Goal: Task Accomplishment & Management: Manage account settings

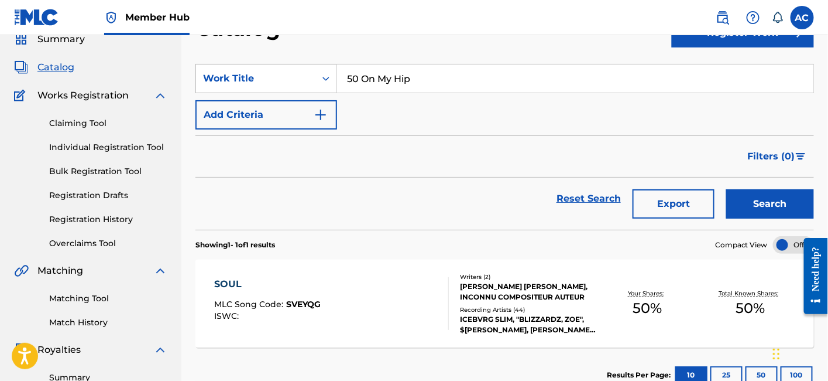
click at [325, 84] on div "Search Form" at bounding box center [326, 78] width 21 height 21
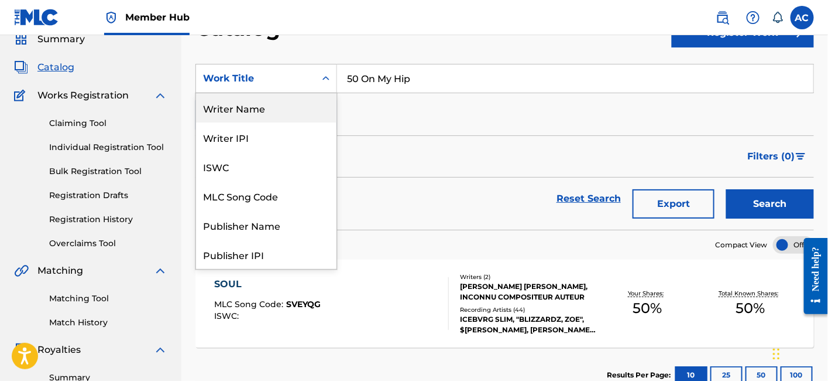
click at [275, 111] on div "Writer Name" at bounding box center [266, 107] width 140 height 29
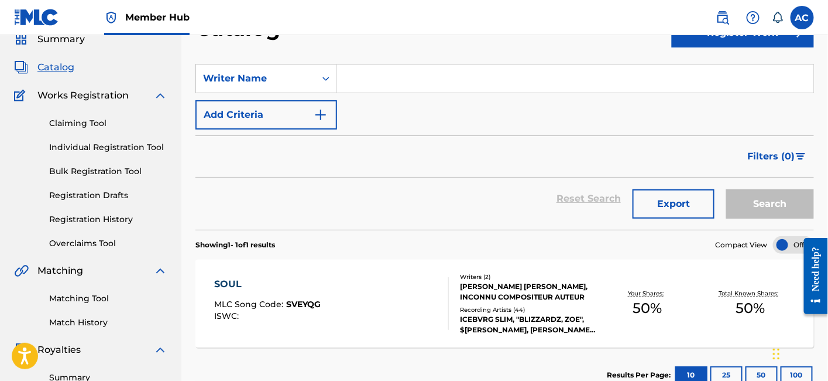
click at [362, 73] on input "Search Form" at bounding box center [575, 78] width 477 height 28
paste input "[PERSON_NAME] [PERSON_NAME] III"
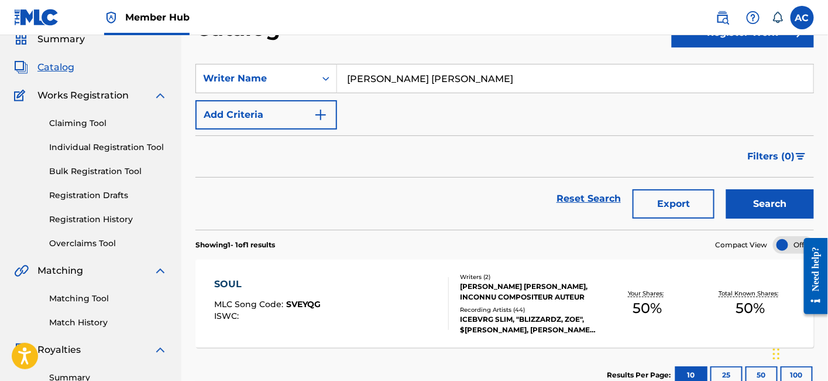
type input "[PERSON_NAME] [PERSON_NAME]"
click at [726, 189] on button "Search" at bounding box center [770, 203] width 88 height 29
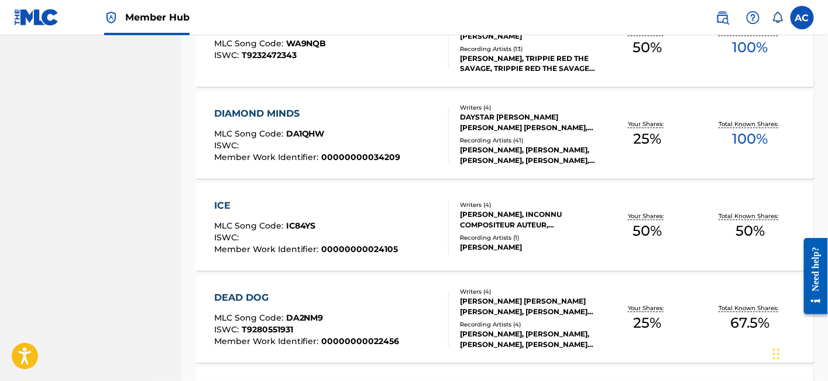
scroll to position [958, 0]
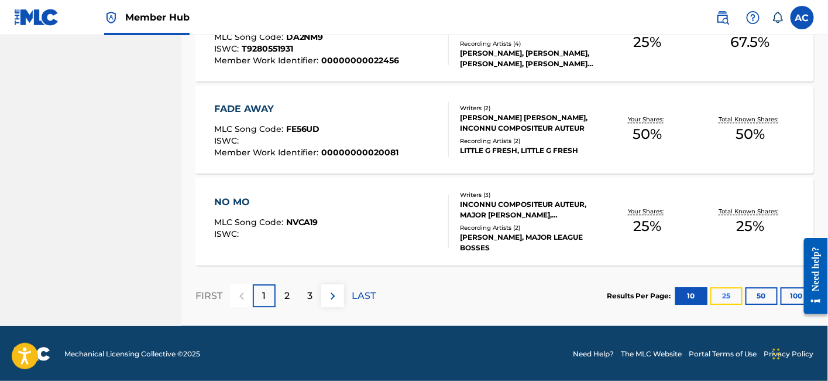
click at [742, 295] on button "25" at bounding box center [727, 296] width 32 height 18
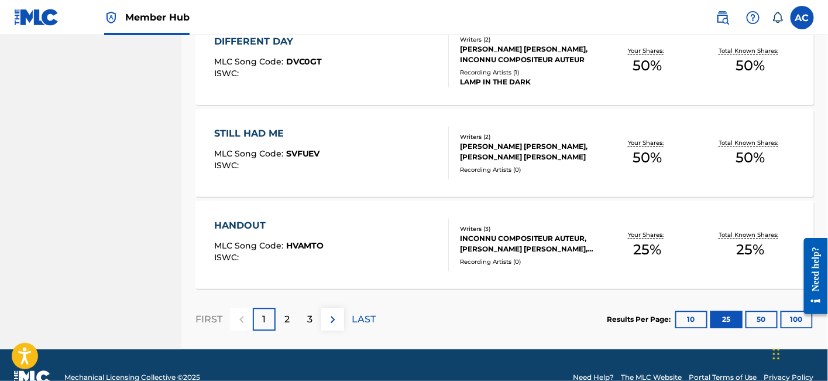
scroll to position [2336, 0]
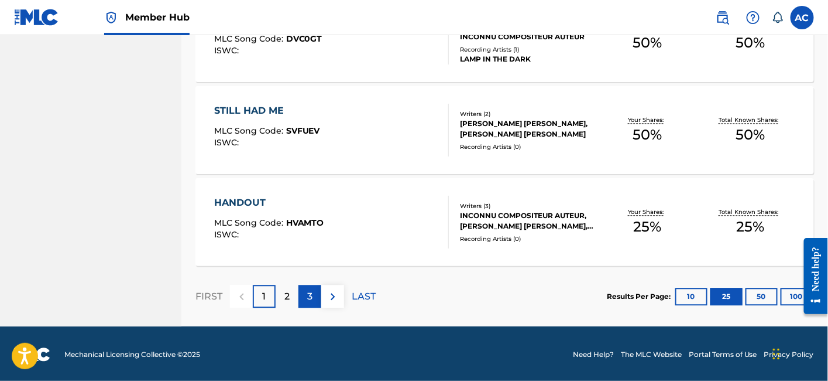
click at [306, 302] on div "3" at bounding box center [310, 296] width 23 height 23
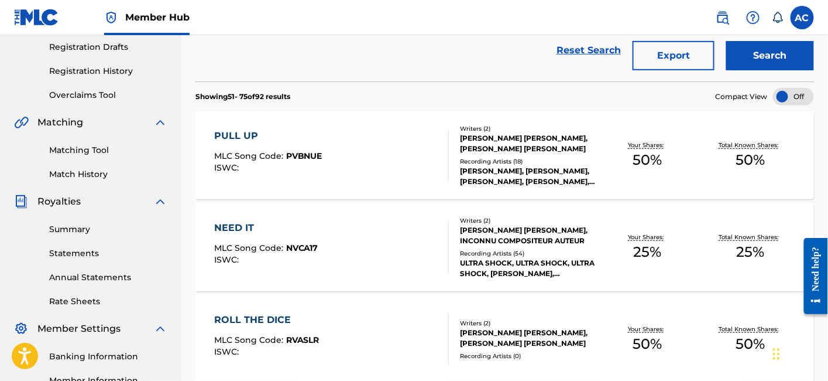
scroll to position [191, 0]
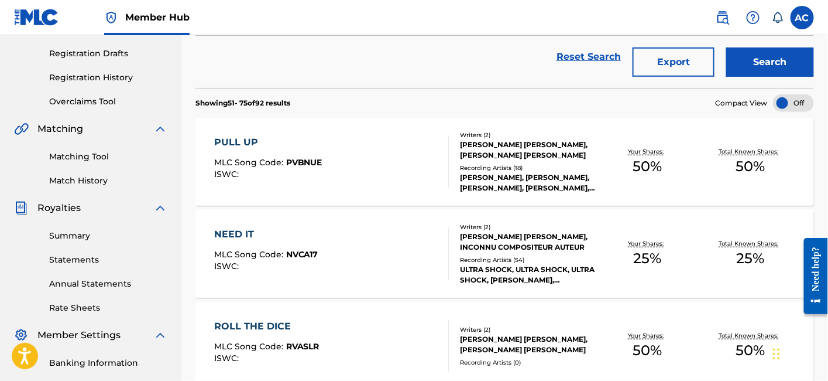
click at [390, 143] on div "PULL UP MLC Song Code : PVBNUE ISWC :" at bounding box center [331, 161] width 235 height 53
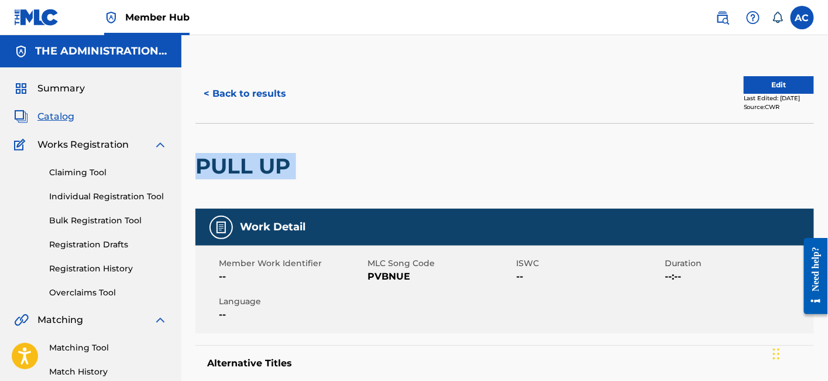
drag, startPoint x: 192, startPoint y: 164, endPoint x: 333, endPoint y: 170, distance: 140.6
copy div "PULL UP"
click at [276, 87] on button "< Back to results" at bounding box center [245, 93] width 99 height 29
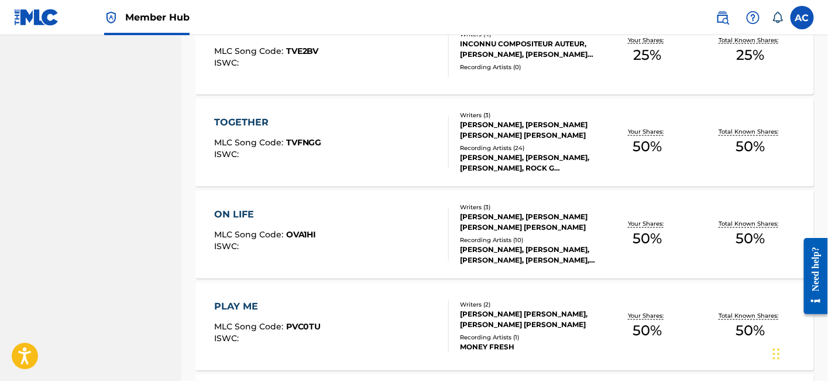
scroll to position [672, 0]
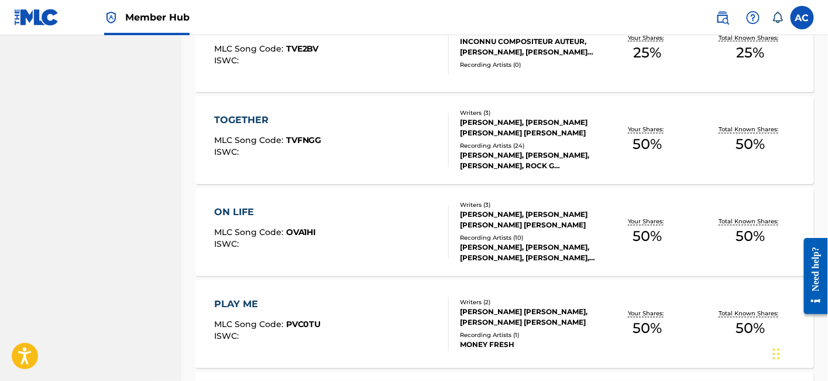
click at [312, 156] on div "TOGETHER MLC Song Code : TVFNGG ISWC :" at bounding box center [268, 140] width 108 height 53
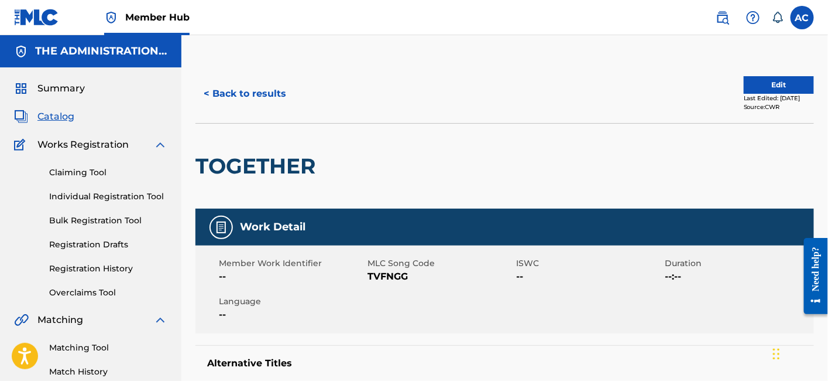
click at [266, 158] on h2 "TOGETHER" at bounding box center [259, 166] width 126 height 26
copy div "TOGETHER"
click at [258, 80] on button "< Back to results" at bounding box center [245, 93] width 99 height 29
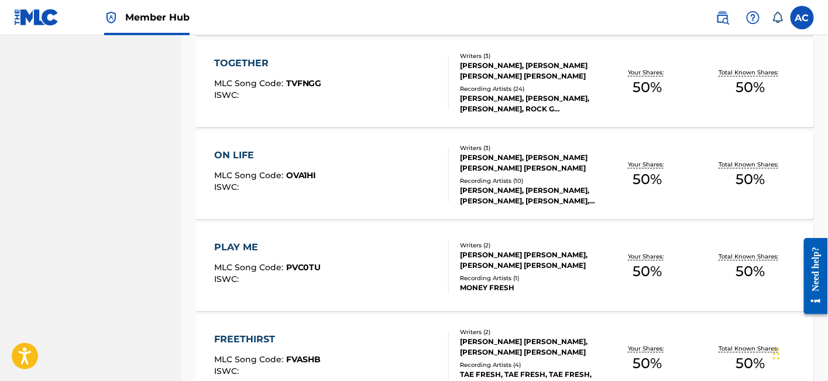
scroll to position [767, 0]
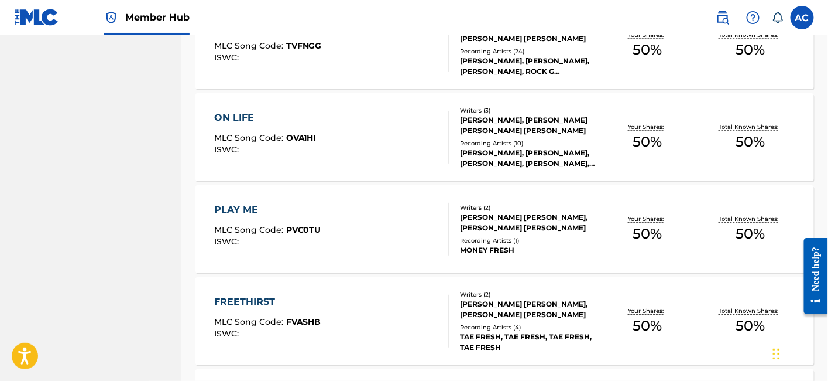
click at [354, 148] on div "ON LIFE MLC Song Code : OVA1HI ISWC :" at bounding box center [331, 137] width 235 height 53
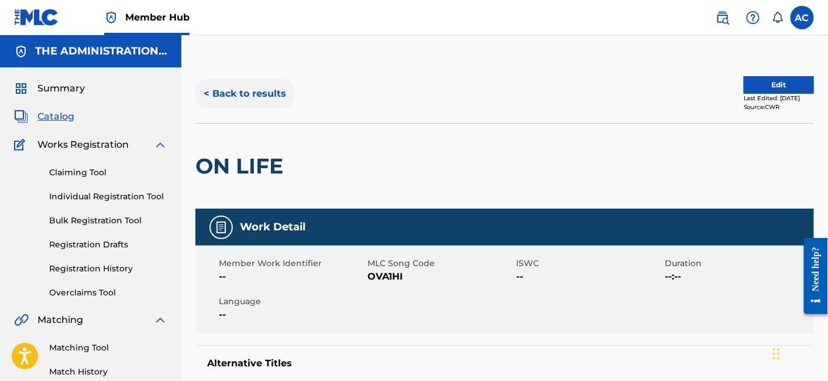
click at [232, 95] on button "< Back to results" at bounding box center [245, 93] width 99 height 29
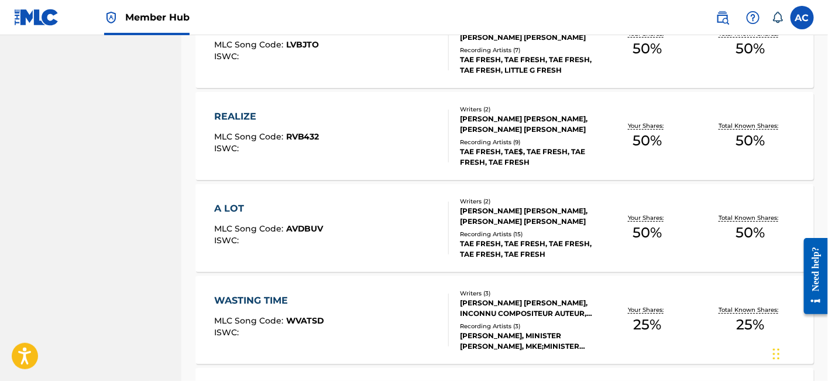
scroll to position [1132, 0]
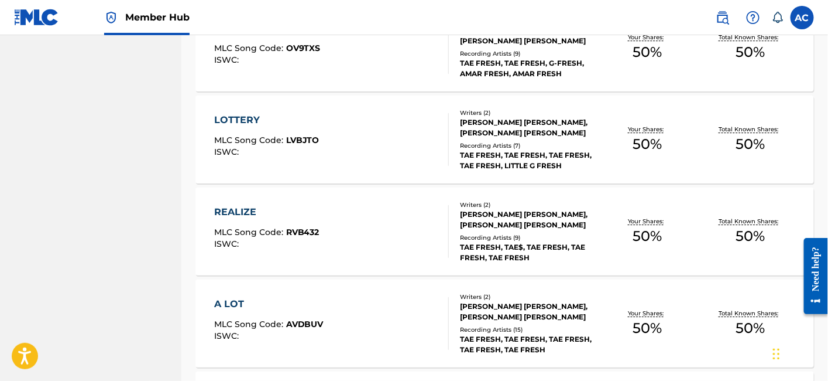
click at [352, 234] on div "REALIZE MLC Song Code : RVB432 ISWC :" at bounding box center [331, 231] width 235 height 53
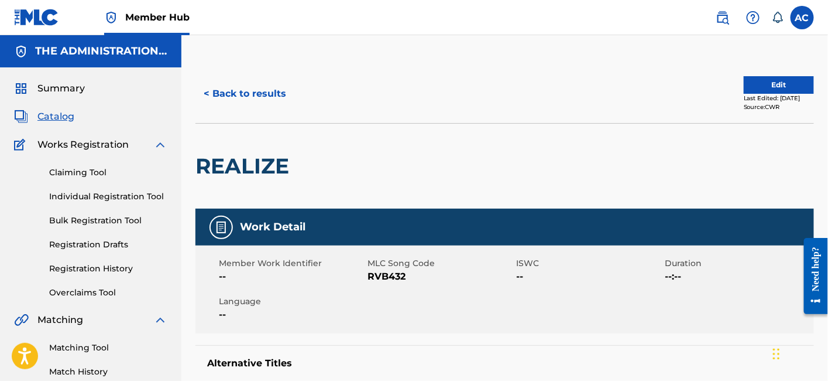
click at [263, 173] on h2 "REALIZE" at bounding box center [246, 166] width 100 height 26
copy h2 "REALIZE"
click at [276, 91] on button "< Back to results" at bounding box center [245, 93] width 99 height 29
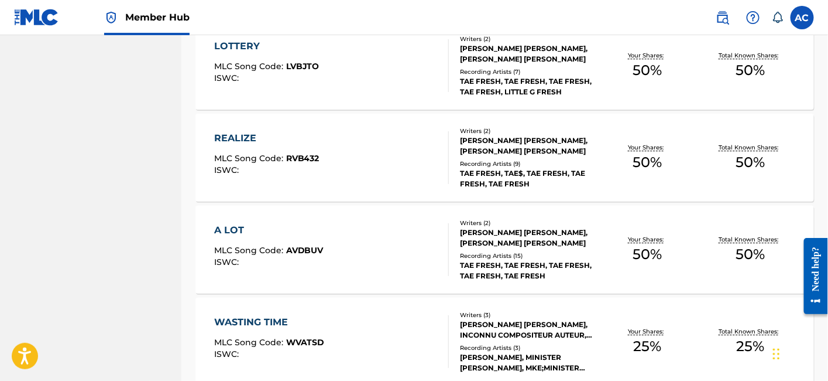
scroll to position [1209, 0]
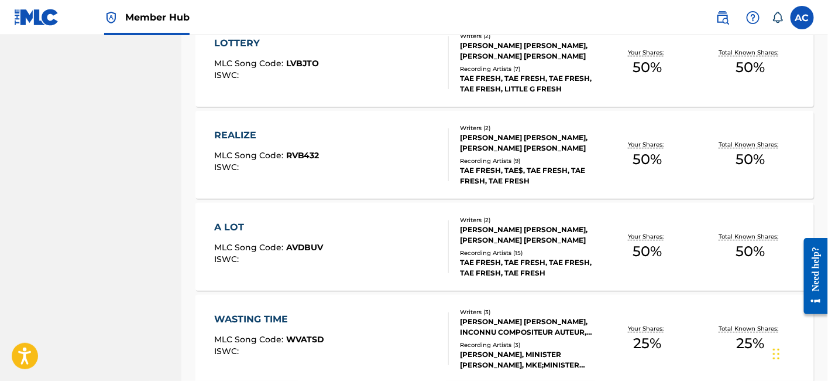
click at [390, 222] on div "A LOT MLC Song Code : AVDBUV ISWC :" at bounding box center [331, 246] width 235 height 53
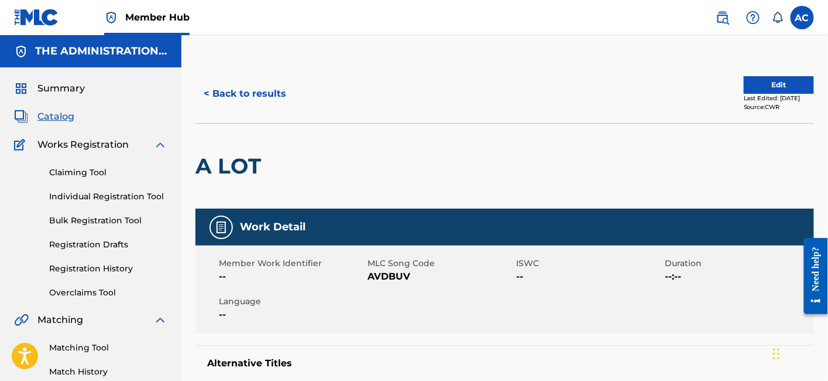
click at [232, 159] on h2 "A LOT" at bounding box center [231, 166] width 71 height 26
copy div "A LOT"
click at [229, 108] on div "< Back to results Edit Last Edited: September 30, 2018 Source: CWR" at bounding box center [505, 93] width 619 height 59
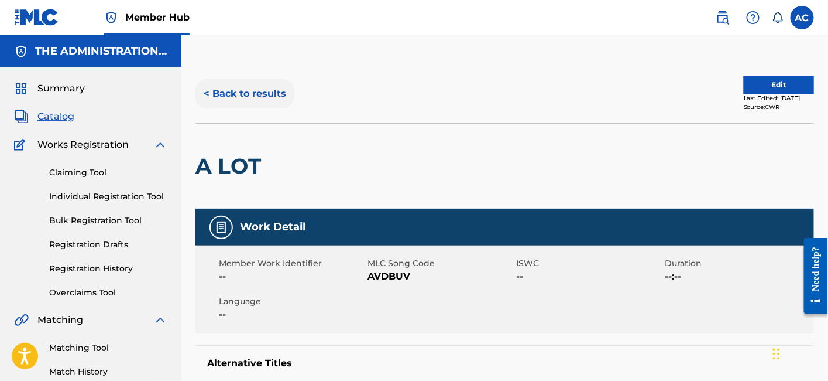
click at [232, 102] on button "< Back to results" at bounding box center [245, 93] width 99 height 29
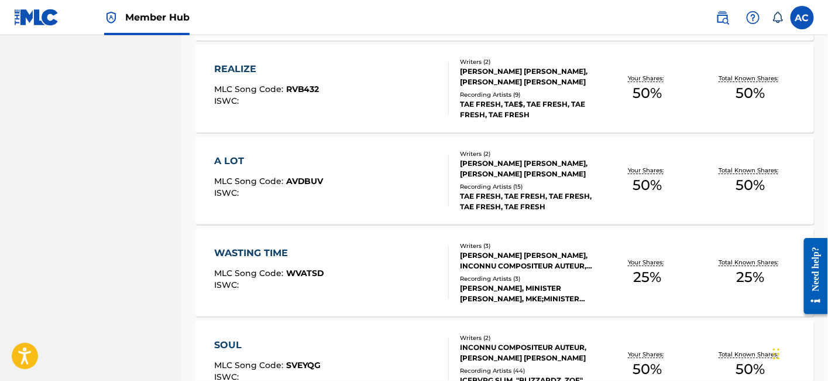
scroll to position [1276, 0]
click at [312, 263] on div "WASTING TIME MLC Song Code : WVATSD ISWC :" at bounding box center [269, 271] width 111 height 53
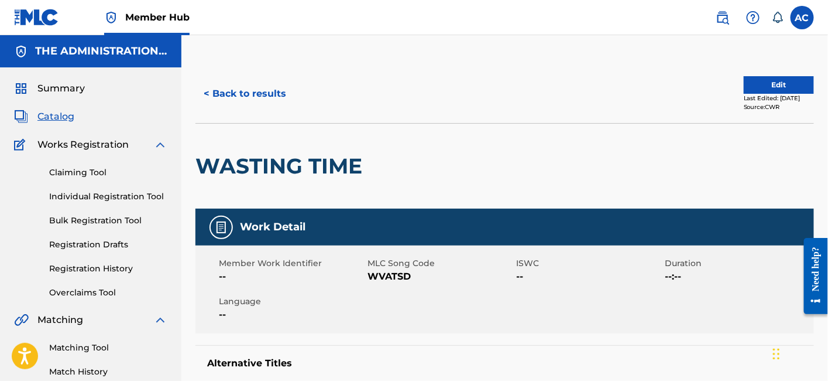
click at [263, 164] on h2 "WASTING TIME" at bounding box center [282, 166] width 173 height 26
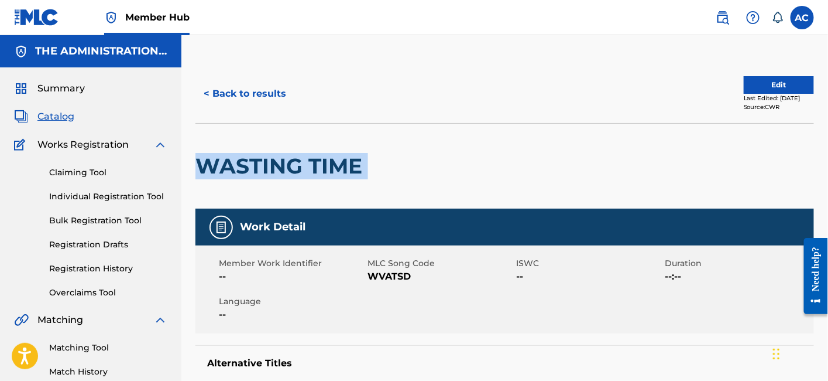
click at [263, 164] on h2 "WASTING TIME" at bounding box center [282, 166] width 173 height 26
copy div "WASTING TIME"
click at [286, 84] on button "< Back to results" at bounding box center [245, 93] width 99 height 29
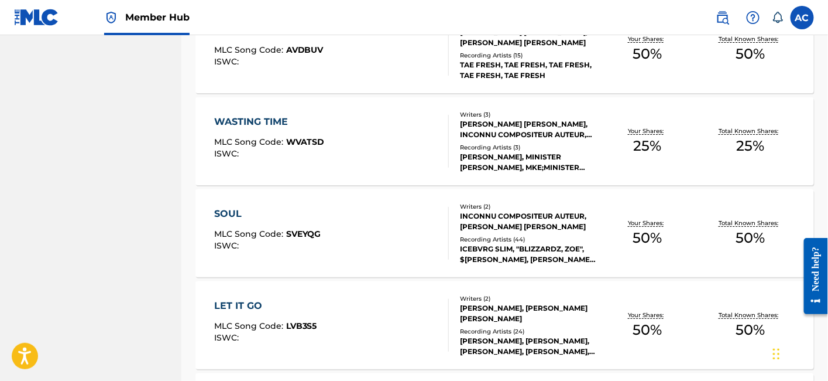
scroll to position [1412, 0]
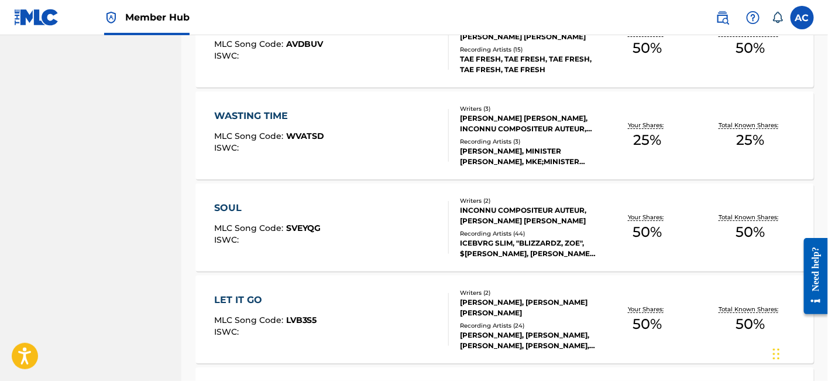
click at [327, 198] on div "SOUL MLC Song Code : SVEYQG ISWC : Writers ( 2 ) INCONNU COMPOSITEUR AUTEUR, HA…" at bounding box center [505, 227] width 619 height 88
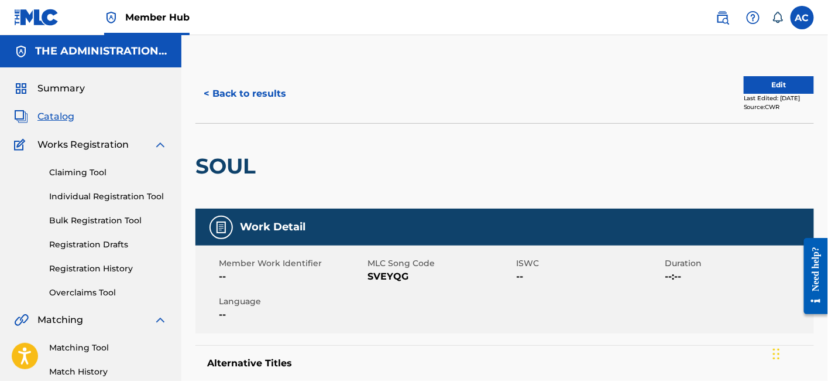
click at [241, 164] on h2 "SOUL" at bounding box center [229, 166] width 66 height 26
drag, startPoint x: 241, startPoint y: 164, endPoint x: 216, endPoint y: 168, distance: 24.9
click at [216, 168] on h2 "SOUL" at bounding box center [229, 166] width 66 height 26
copy h2 "SOUL"
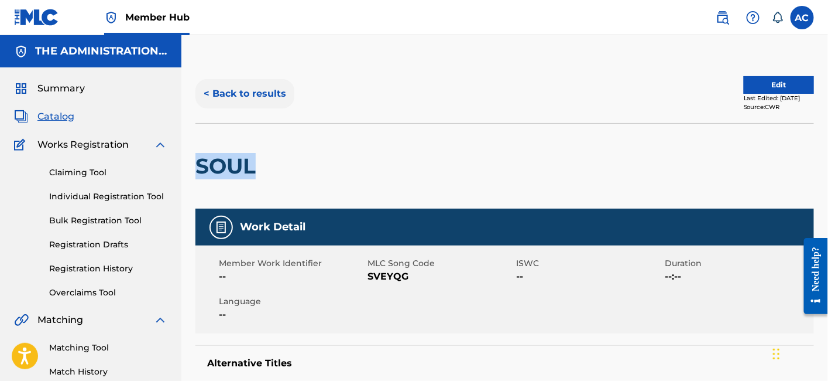
click at [259, 84] on button "< Back to results" at bounding box center [245, 93] width 99 height 29
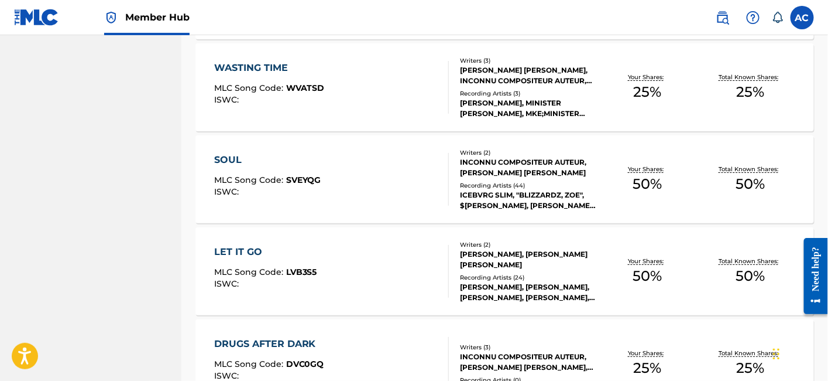
scroll to position [1568, 0]
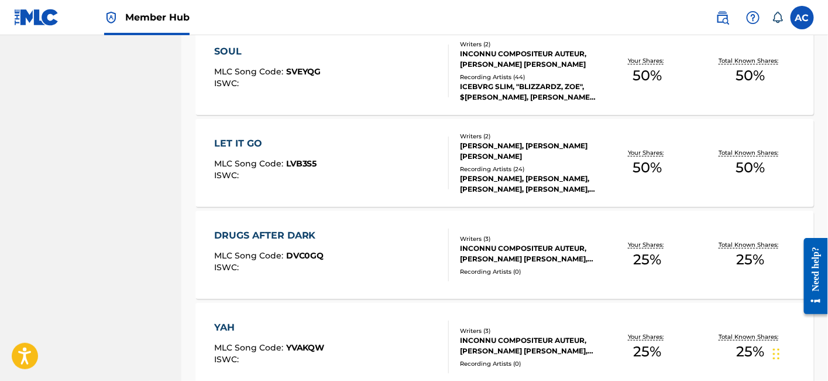
click at [291, 147] on div "LET IT GO" at bounding box center [265, 143] width 103 height 14
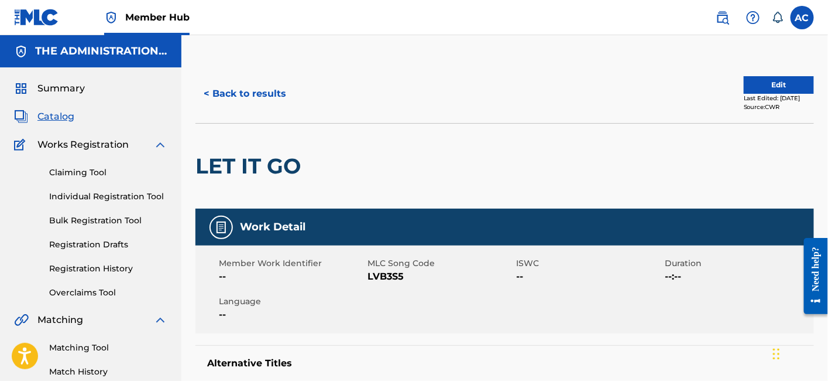
click at [258, 167] on h2 "LET IT GO" at bounding box center [251, 166] width 111 height 26
copy div "LET IT GO"
click at [268, 98] on button "< Back to results" at bounding box center [245, 93] width 99 height 29
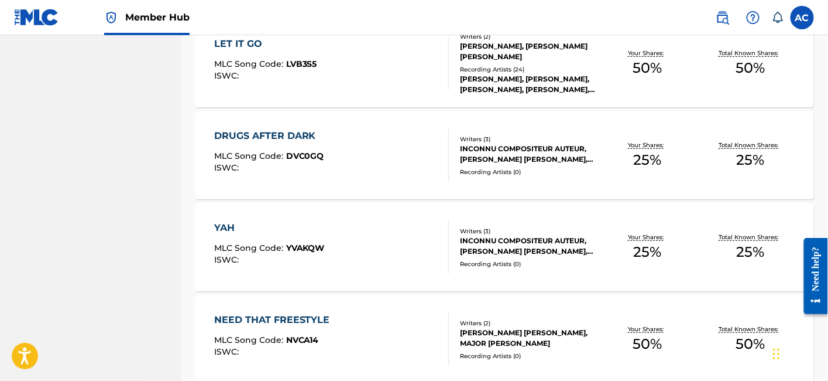
scroll to position [1668, 0]
click at [422, 128] on div "DRUGS AFTER DARK MLC Song Code : DVC0GQ ISWC :" at bounding box center [331, 154] width 235 height 53
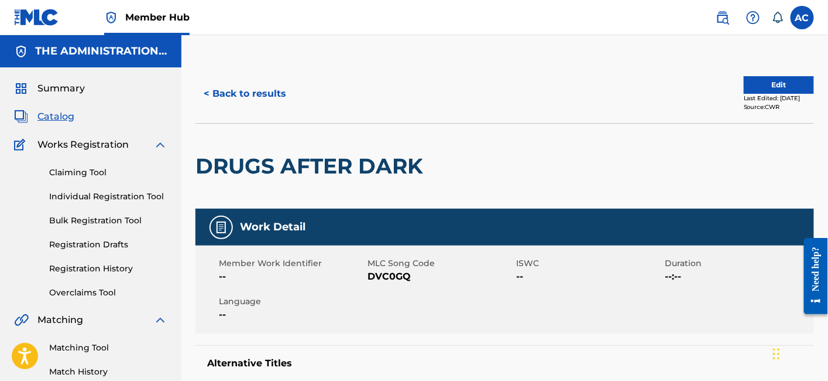
click at [323, 162] on h2 "DRUGS AFTER DARK" at bounding box center [313, 166] width 234 height 26
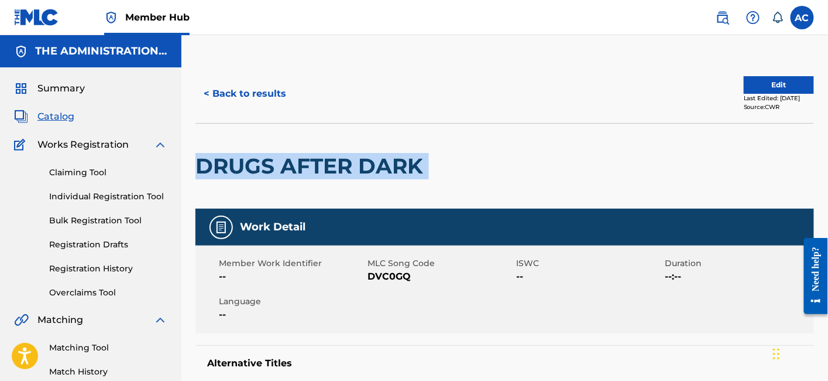
click at [323, 162] on h2 "DRUGS AFTER DARK" at bounding box center [313, 166] width 234 height 26
copy div "DRUGS AFTER DARK"
click at [269, 107] on button "< Back to results" at bounding box center [245, 93] width 99 height 29
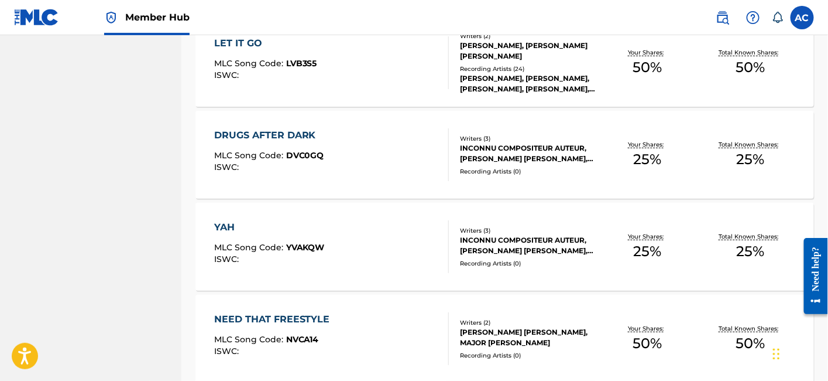
scroll to position [1715, 0]
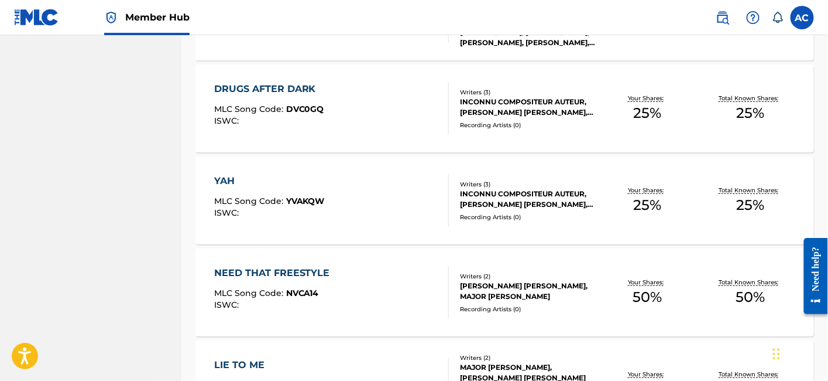
click at [390, 205] on div "YAH MLC Song Code : YVAKQW ISWC :" at bounding box center [331, 200] width 235 height 53
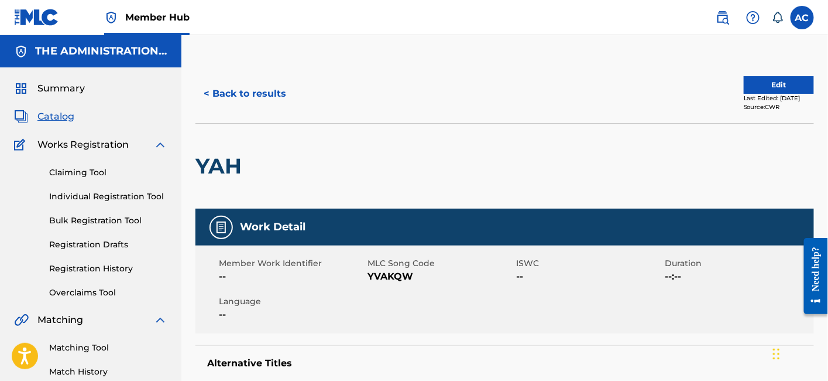
click at [230, 159] on h2 "YAH" at bounding box center [222, 166] width 52 height 26
copy div "YAH"
click at [272, 98] on button "< Back to results" at bounding box center [245, 93] width 99 height 29
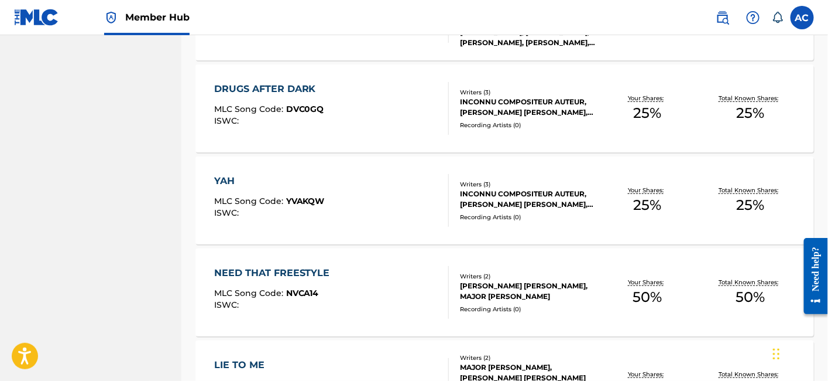
scroll to position [1784, 0]
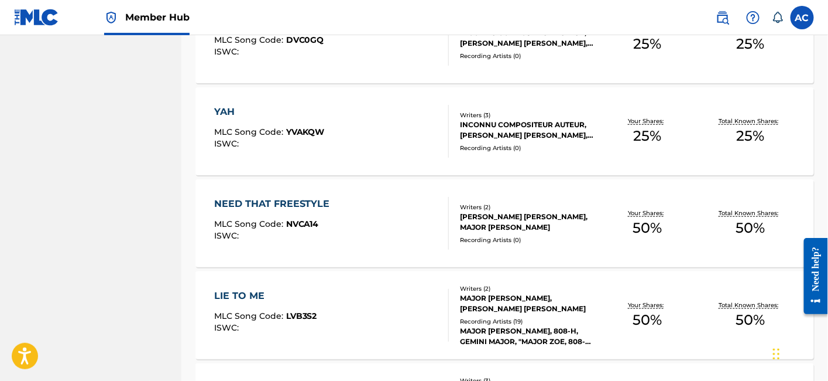
click at [381, 212] on div "NEED THAT FREESTYLE MLC Song Code : NVCA14 ISWC :" at bounding box center [331, 223] width 235 height 53
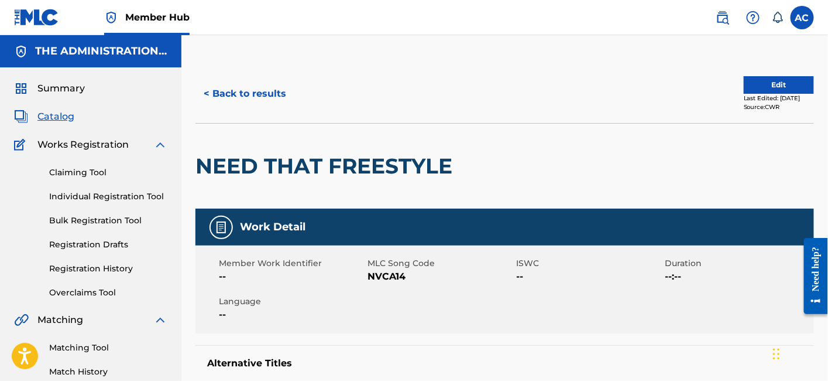
click at [316, 159] on h2 "NEED THAT FREESTYLE" at bounding box center [327, 166] width 263 height 26
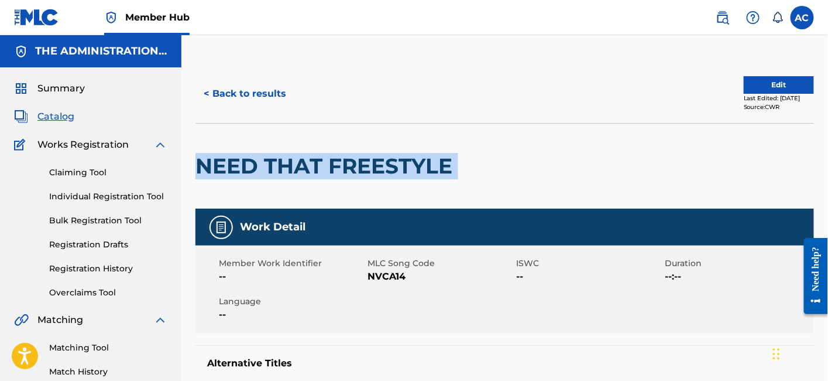
click at [316, 159] on h2 "NEED THAT FREESTYLE" at bounding box center [327, 166] width 263 height 26
click at [258, 98] on button "< Back to results" at bounding box center [245, 93] width 99 height 29
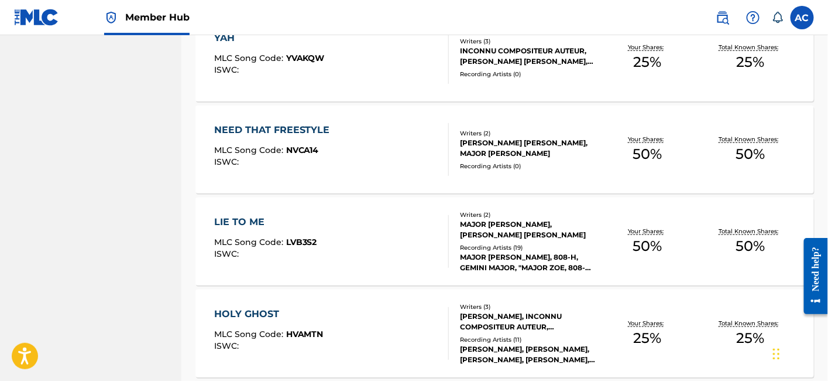
scroll to position [1908, 0]
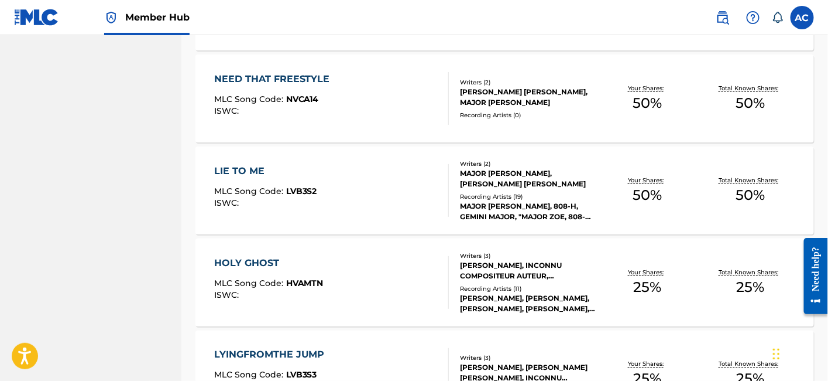
drag, startPoint x: 301, startPoint y: 184, endPoint x: 293, endPoint y: 172, distance: 15.3
click at [293, 172] on div "LIE TO ME" at bounding box center [265, 171] width 103 height 14
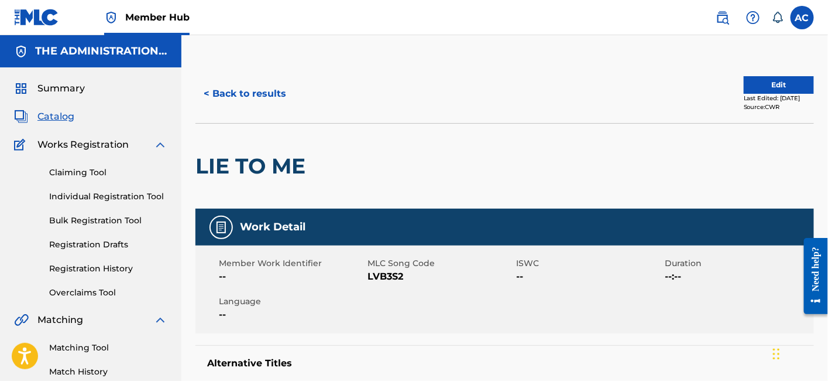
click at [260, 159] on h2 "LIE TO ME" at bounding box center [254, 166] width 116 height 26
drag, startPoint x: 227, startPoint y: 81, endPoint x: 214, endPoint y: 87, distance: 13.9
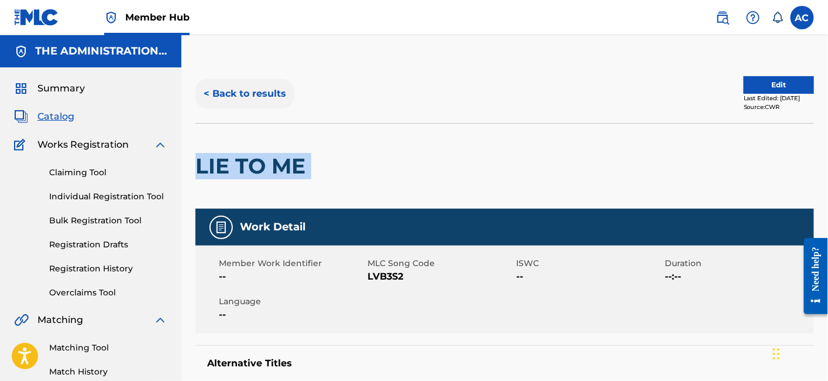
click at [214, 87] on button "< Back to results" at bounding box center [245, 93] width 99 height 29
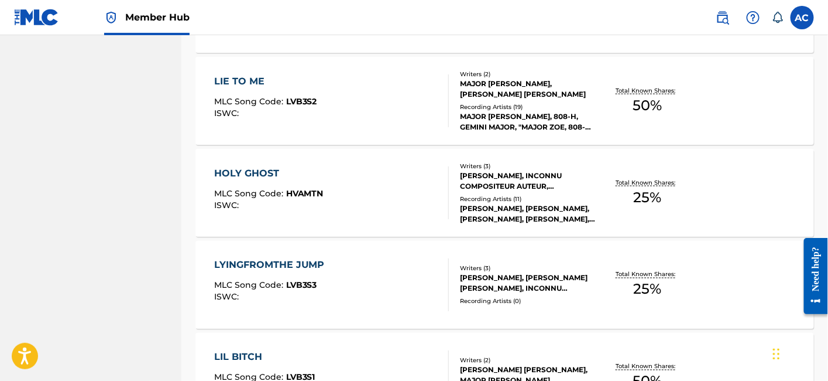
scroll to position [1999, 0]
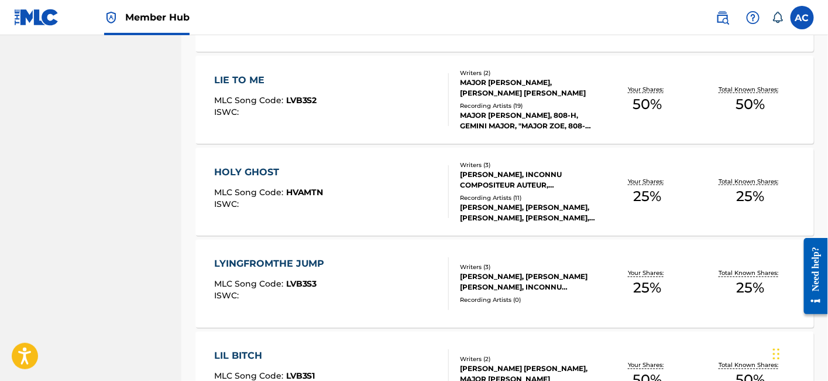
click at [359, 207] on div "HOLY GHOST MLC Song Code : HVAMTN ISWC :" at bounding box center [331, 191] width 235 height 53
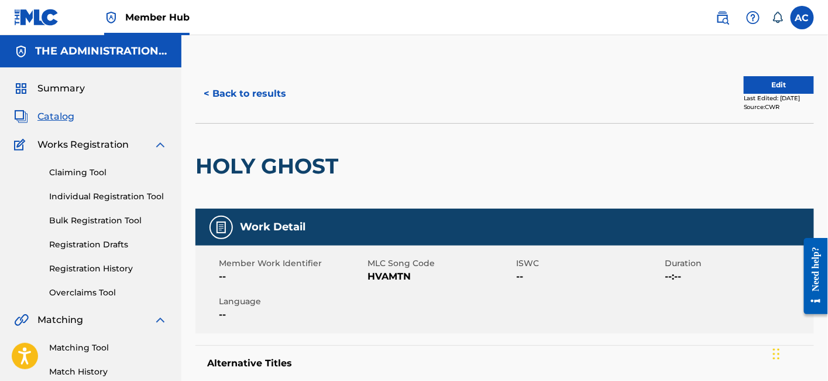
click at [290, 162] on h2 "HOLY GHOST" at bounding box center [270, 166] width 149 height 26
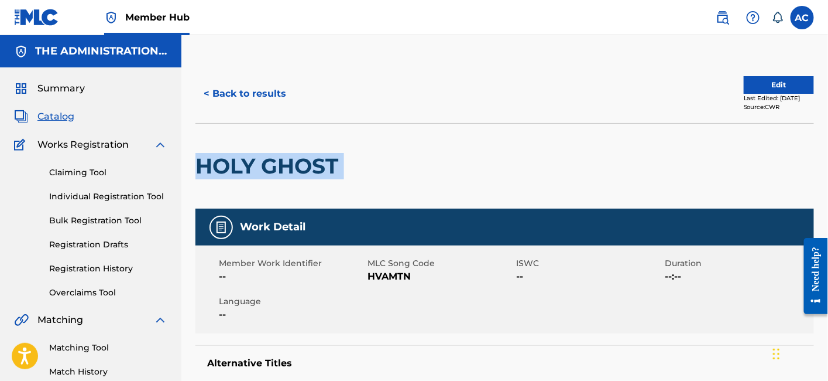
click at [290, 162] on h2 "HOLY GHOST" at bounding box center [270, 166] width 149 height 26
click at [248, 96] on button "< Back to results" at bounding box center [245, 93] width 99 height 29
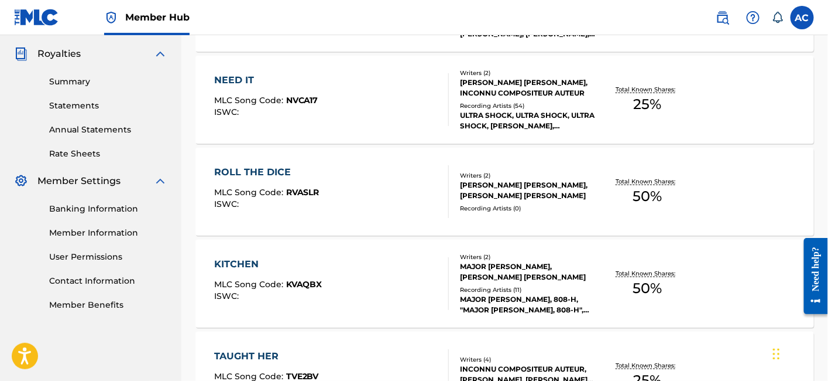
scroll to position [1999, 0]
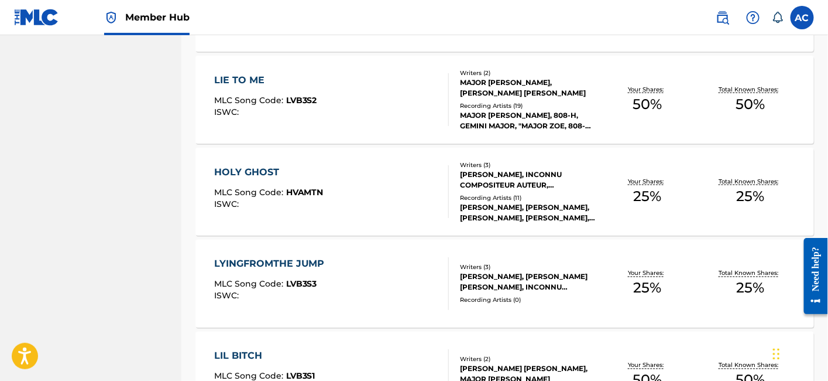
click at [335, 258] on div "LYINGFROMTHE JUMP MLC Song Code : LVB3S3 ISWC :" at bounding box center [331, 283] width 235 height 53
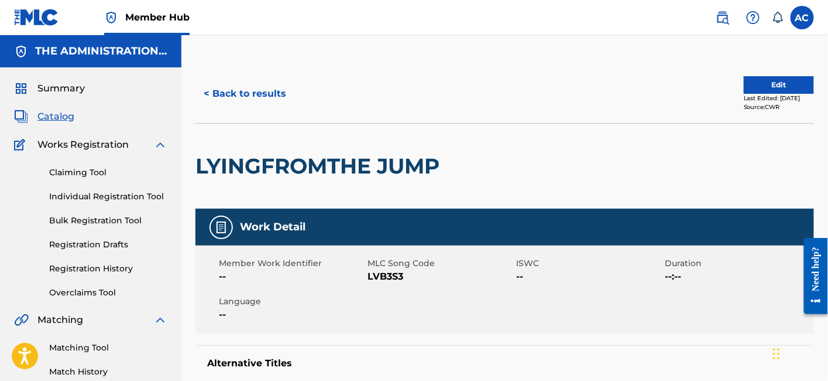
click at [303, 159] on h2 "LYINGFROMTHE JUMP" at bounding box center [321, 166] width 250 height 26
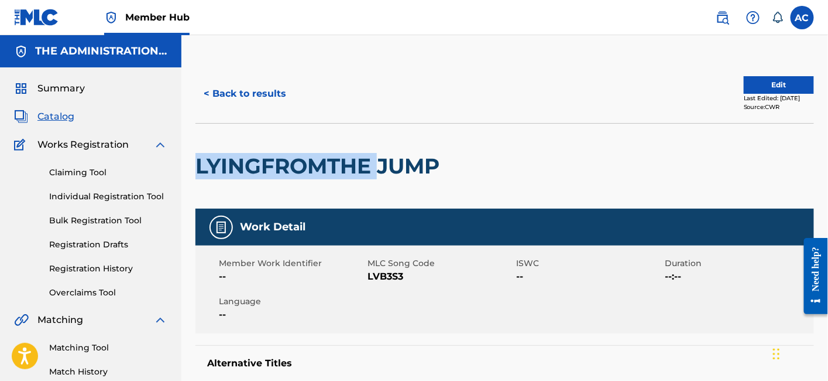
click at [303, 159] on h2 "LYINGFROMTHE JUMP" at bounding box center [321, 166] width 250 height 26
click at [277, 97] on button "< Back to results" at bounding box center [245, 93] width 99 height 29
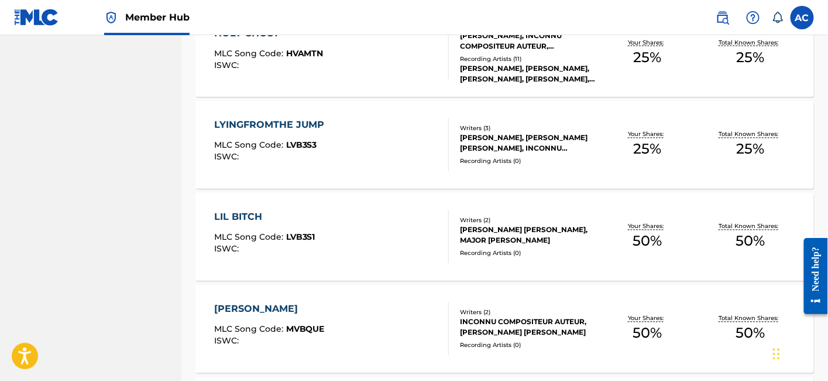
scroll to position [2138, 0]
click at [362, 284] on div "MICHAEL JACKSON MLC Song Code : MVBQUE ISWC : Writers ( 2 ) INCONNU COMPOSITEUR…" at bounding box center [505, 328] width 619 height 88
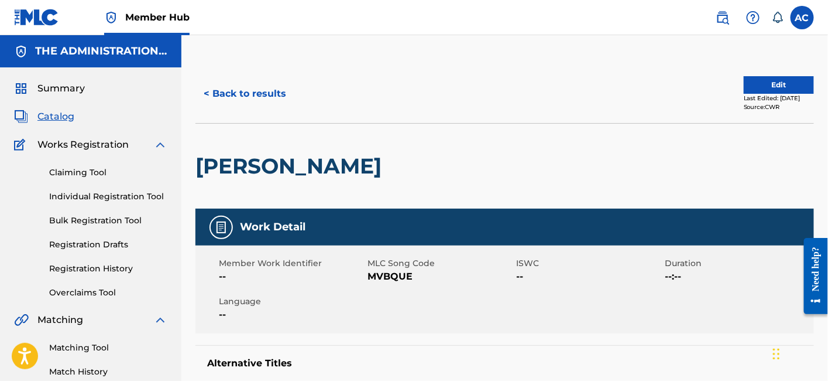
click at [307, 174] on h2 "MICHAEL JACKSON" at bounding box center [292, 166] width 192 height 26
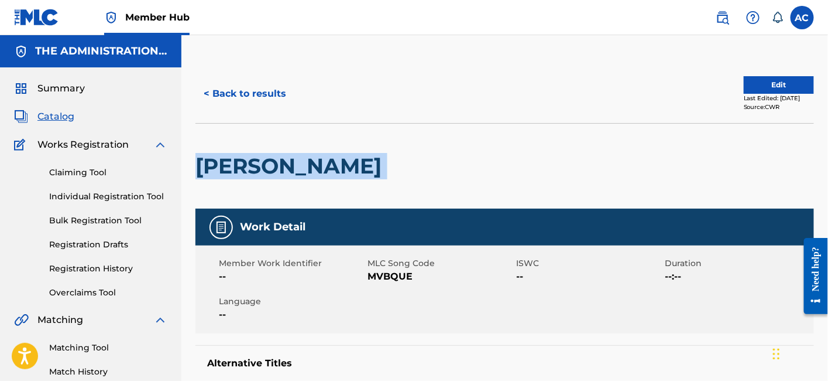
click at [307, 174] on h2 "MICHAEL JACKSON" at bounding box center [292, 166] width 192 height 26
click at [274, 92] on button "< Back to results" at bounding box center [245, 93] width 99 height 29
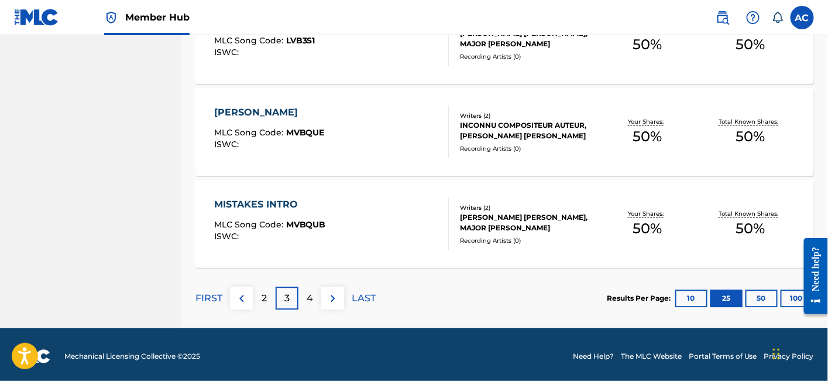
scroll to position [2336, 0]
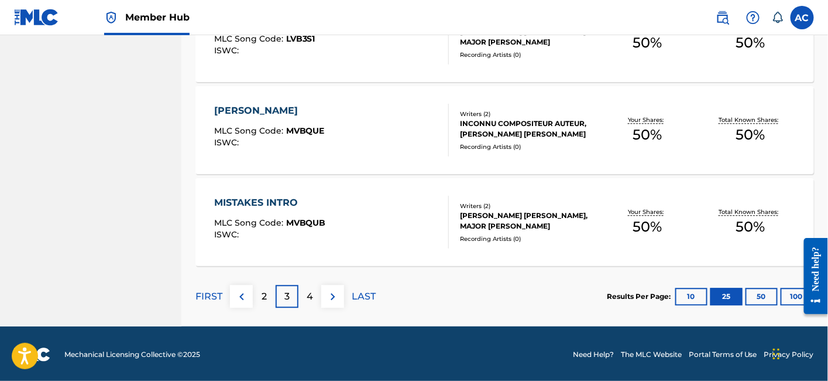
click at [401, 222] on div "MISTAKES INTRO MLC Song Code : MVBQUB ISWC :" at bounding box center [331, 222] width 235 height 53
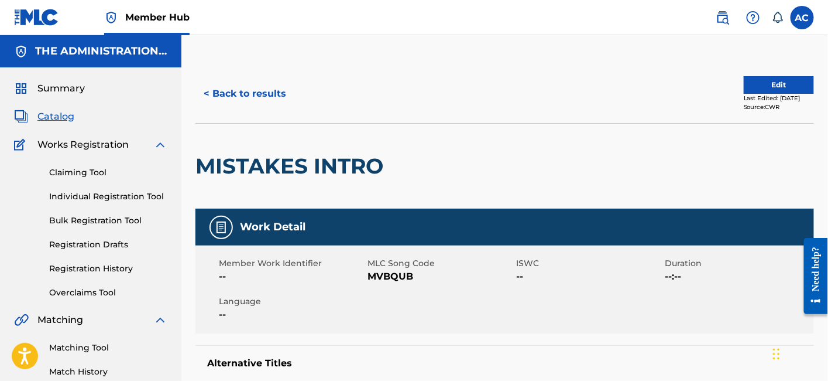
click at [310, 173] on h2 "MISTAKES INTRO" at bounding box center [293, 166] width 194 height 26
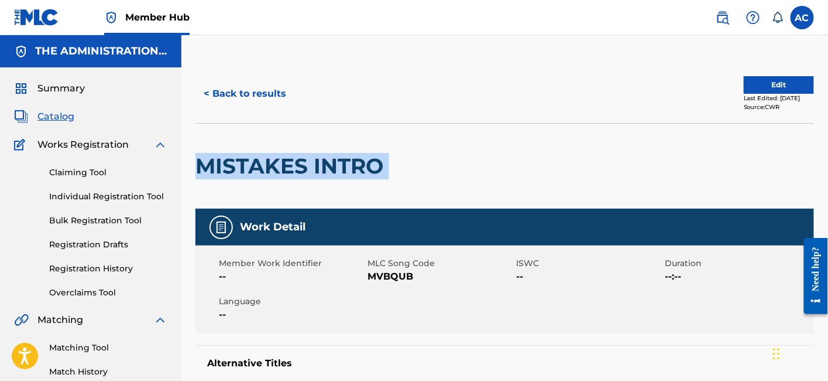
click at [310, 173] on h2 "MISTAKES INTRO" at bounding box center [293, 166] width 194 height 26
click at [227, 104] on button "< Back to results" at bounding box center [245, 93] width 99 height 29
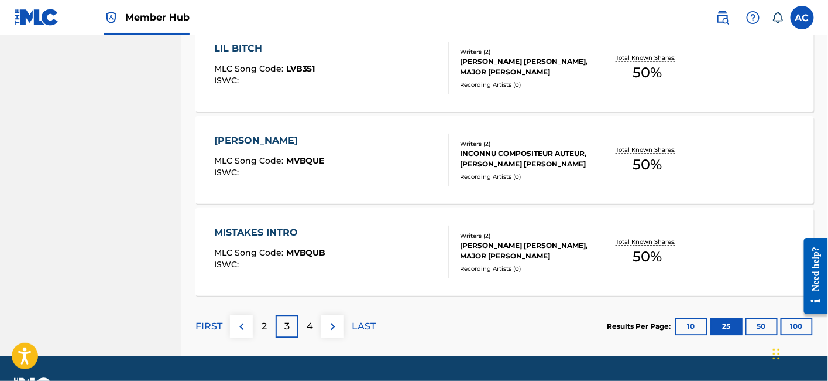
scroll to position [2336, 0]
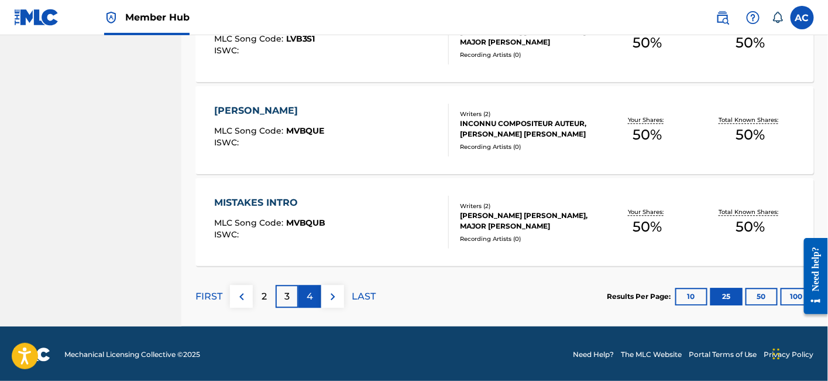
click at [316, 287] on div "4" at bounding box center [310, 296] width 23 height 23
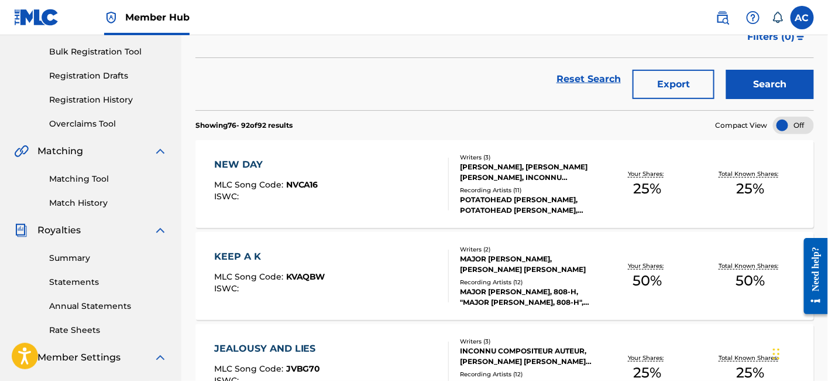
scroll to position [221, 0]
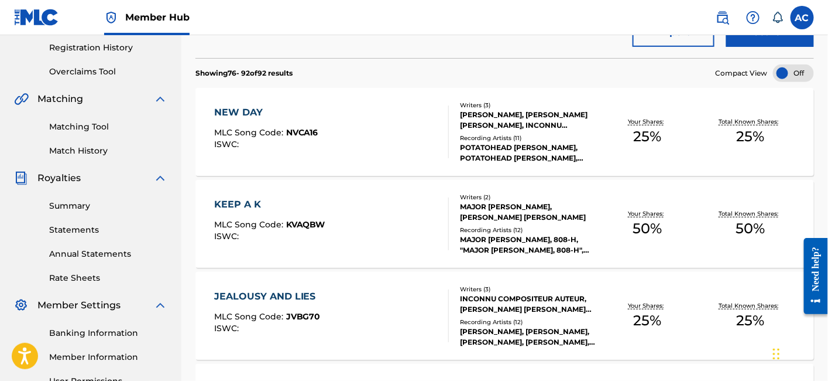
click at [388, 119] on div "NEW DAY MLC Song Code : NVCA16 ISWC :" at bounding box center [331, 131] width 235 height 53
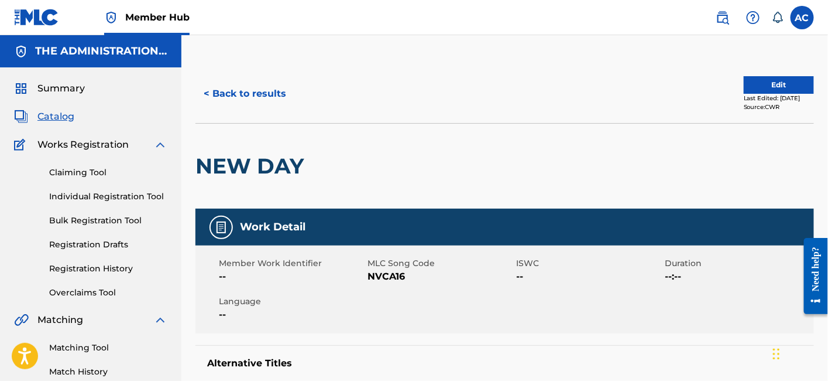
click at [269, 175] on h2 "NEW DAY" at bounding box center [253, 166] width 114 height 26
click at [235, 96] on button "< Back to results" at bounding box center [245, 93] width 99 height 29
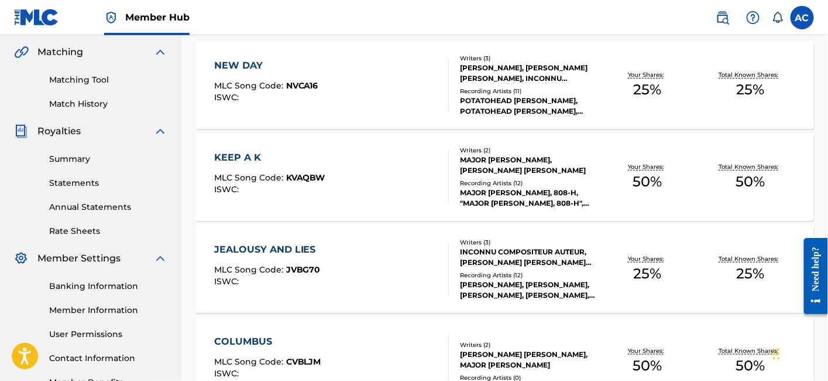
scroll to position [270, 0]
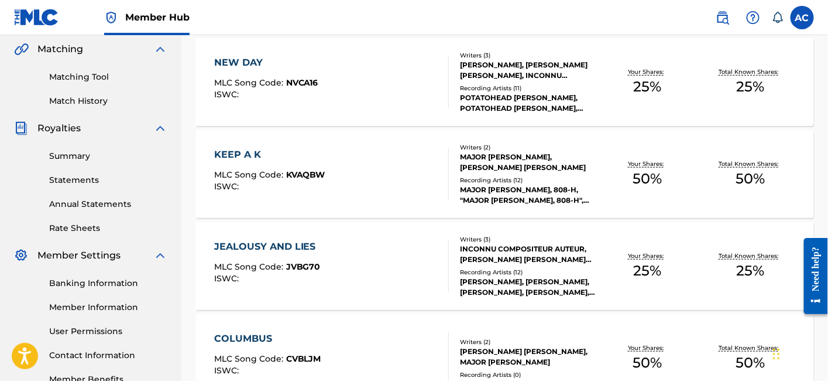
click at [264, 172] on span "MLC Song Code :" at bounding box center [250, 174] width 72 height 11
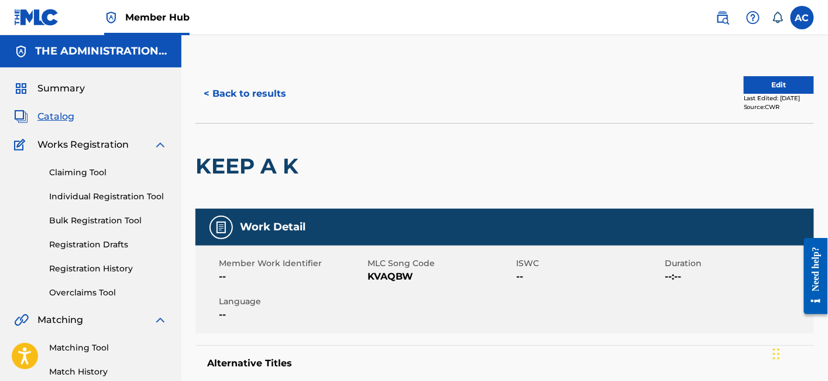
click at [264, 164] on h2 "KEEP A K" at bounding box center [250, 166] width 109 height 26
click at [276, 102] on button "< Back to results" at bounding box center [245, 93] width 99 height 29
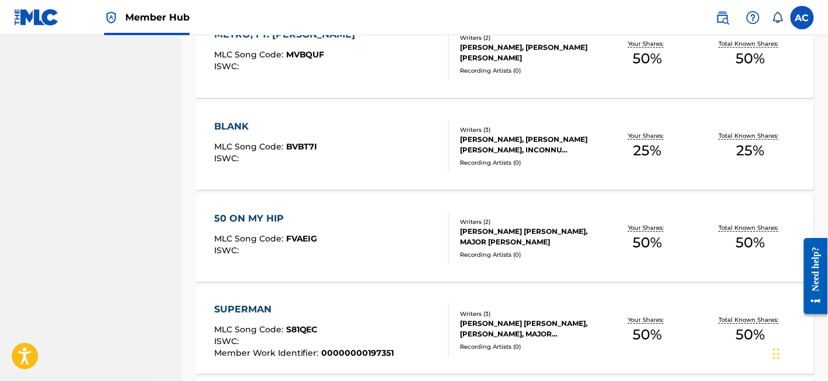
scroll to position [1038, 0]
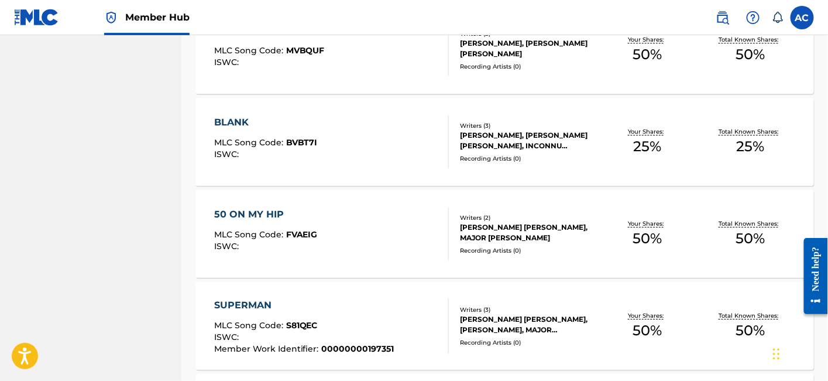
click at [400, 221] on div "50 ON MY HIP MLC Song Code : FVAEIG ISWC :" at bounding box center [331, 233] width 235 height 53
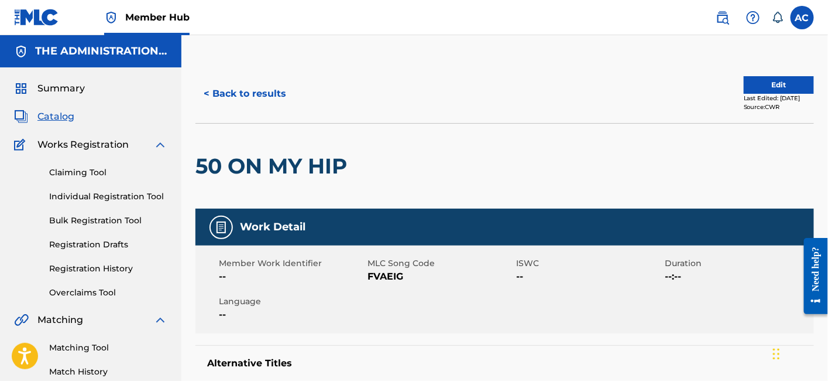
click at [286, 164] on h2 "50 ON MY HIP" at bounding box center [274, 166] width 157 height 26
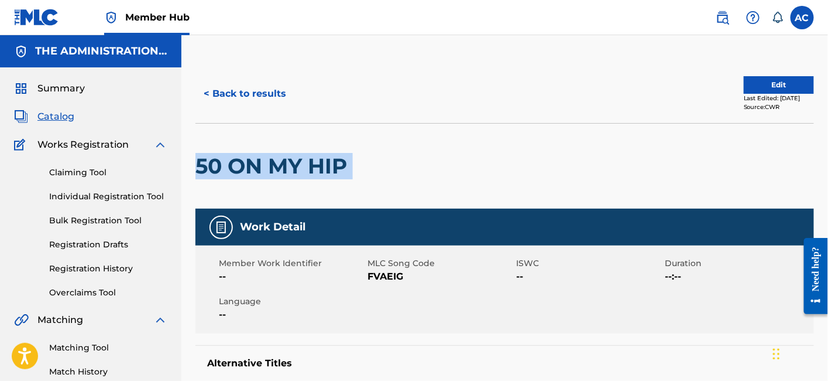
click at [286, 164] on h2 "50 ON MY HIP" at bounding box center [274, 166] width 157 height 26
click at [776, 85] on button "Edit" at bounding box center [779, 85] width 70 height 18
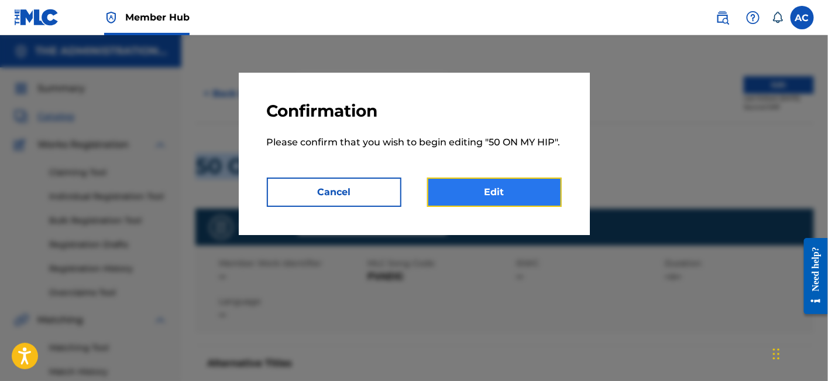
click at [464, 183] on link "Edit" at bounding box center [494, 191] width 135 height 29
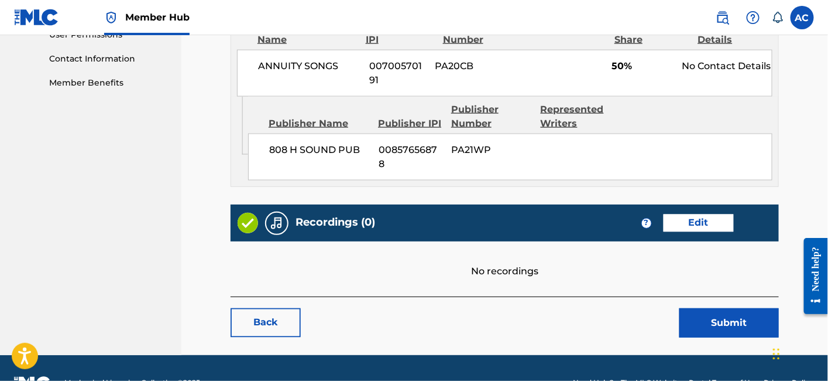
scroll to position [661, 0]
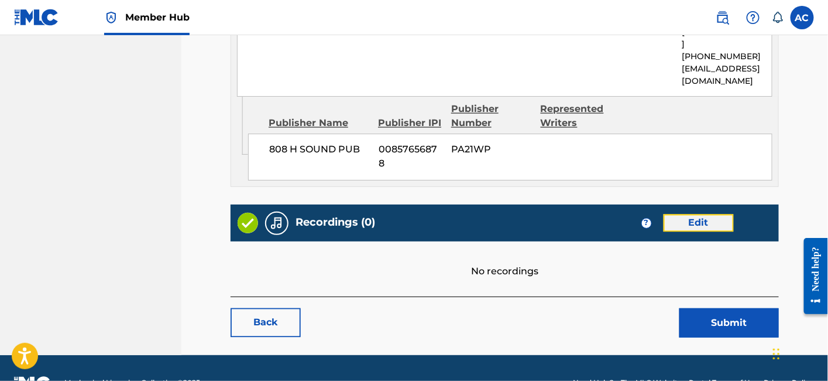
click at [681, 214] on link "Edit" at bounding box center [699, 223] width 70 height 18
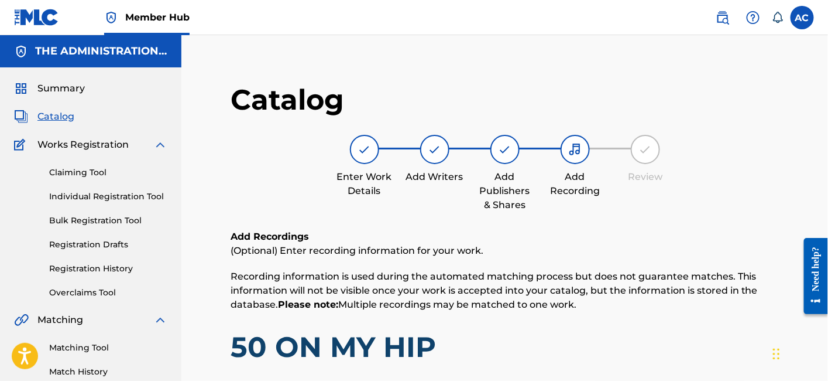
click at [63, 111] on span "Catalog" at bounding box center [55, 116] width 37 height 14
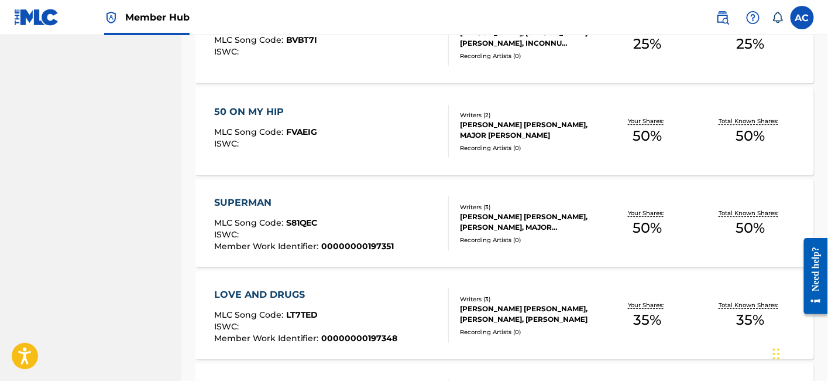
scroll to position [1144, 0]
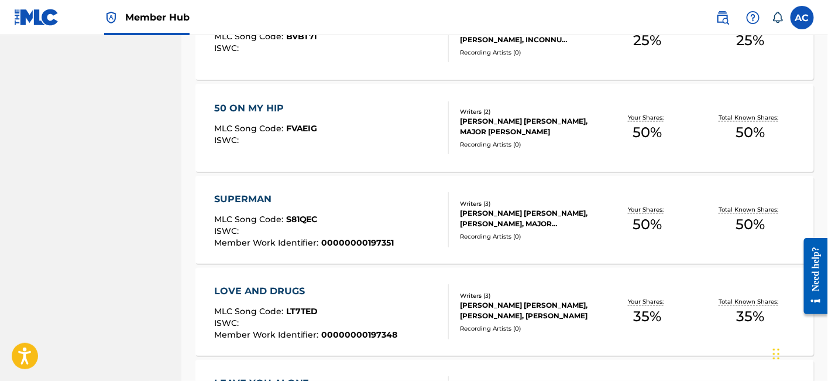
drag, startPoint x: 266, startPoint y: 205, endPoint x: 428, endPoint y: 212, distance: 161.7
click at [428, 212] on div "SUPERMAN MLC Song Code : S81QEC ISWC : Member Work Identifier : 00000000197351" at bounding box center [331, 219] width 235 height 55
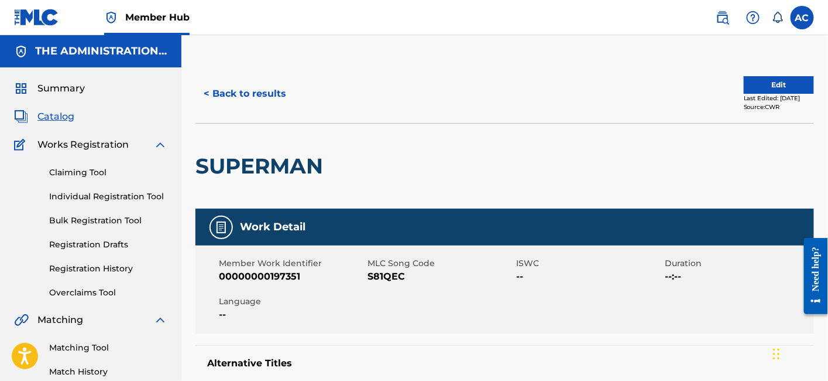
click at [277, 168] on h2 "SUPERMAN" at bounding box center [262, 166] width 133 height 26
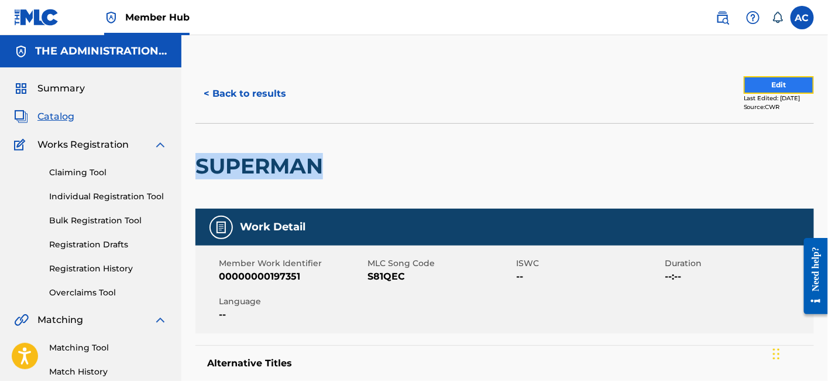
click at [774, 84] on button "Edit" at bounding box center [779, 85] width 70 height 18
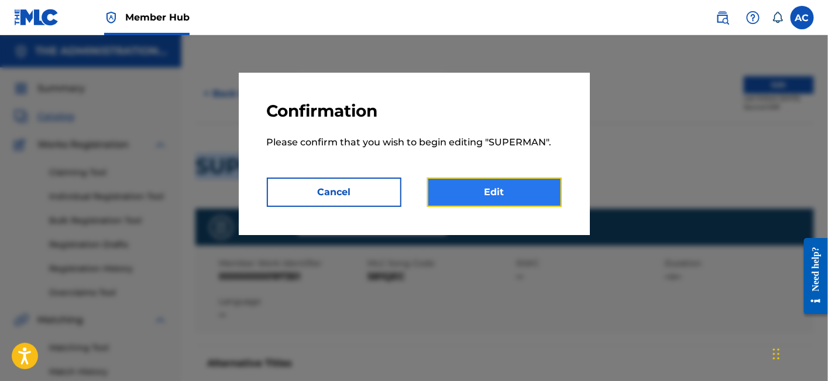
click at [508, 200] on link "Edit" at bounding box center [494, 191] width 135 height 29
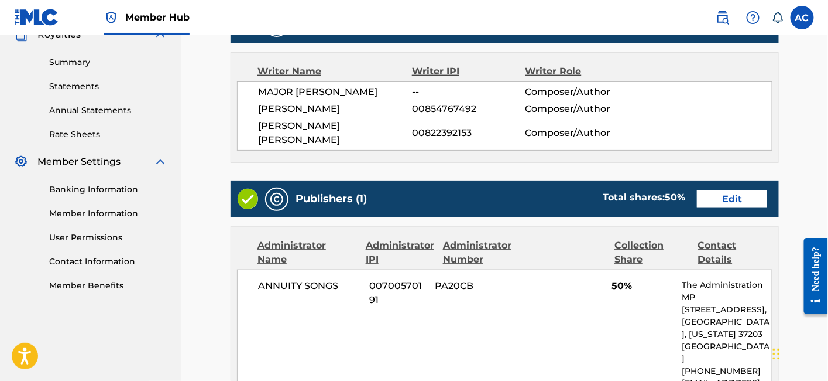
scroll to position [707, 0]
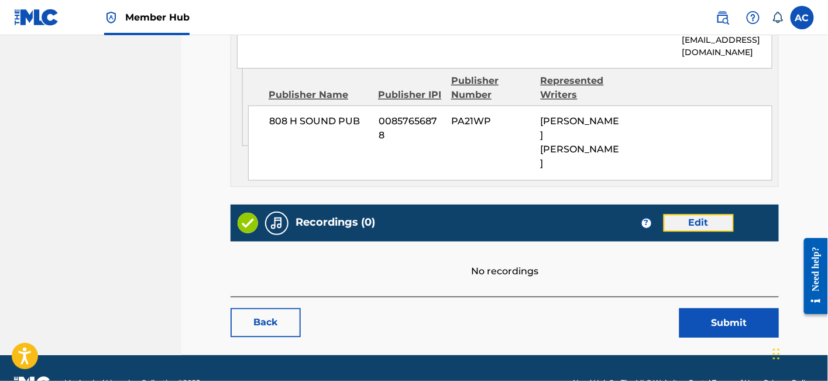
click at [672, 214] on link "Edit" at bounding box center [699, 223] width 70 height 18
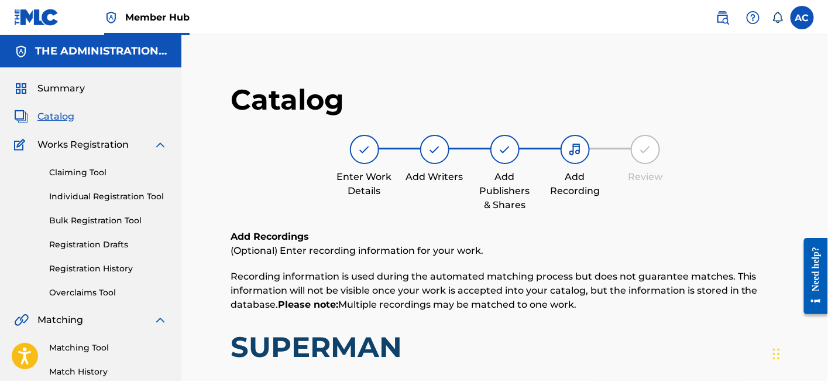
click at [47, 116] on span "Catalog" at bounding box center [55, 116] width 37 height 14
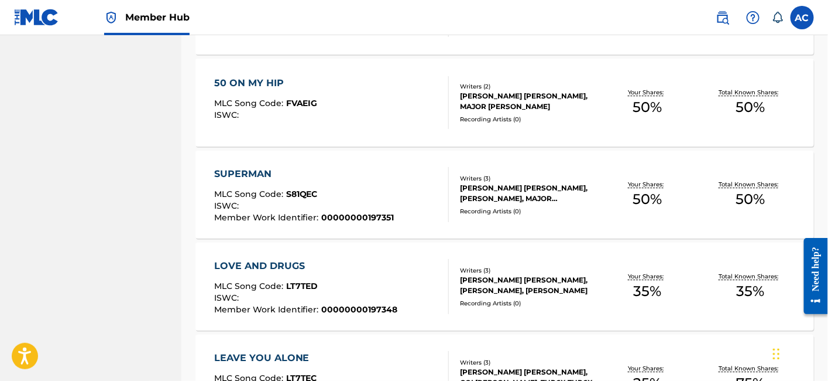
scroll to position [1241, 0]
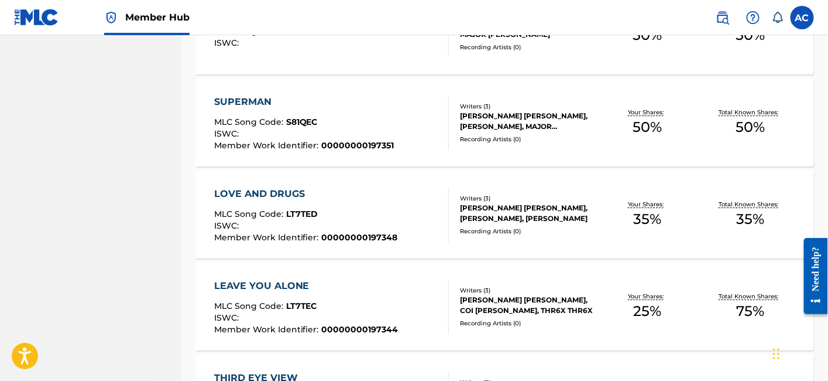
click at [385, 198] on div "LOVE AND DRUGS" at bounding box center [306, 194] width 184 height 14
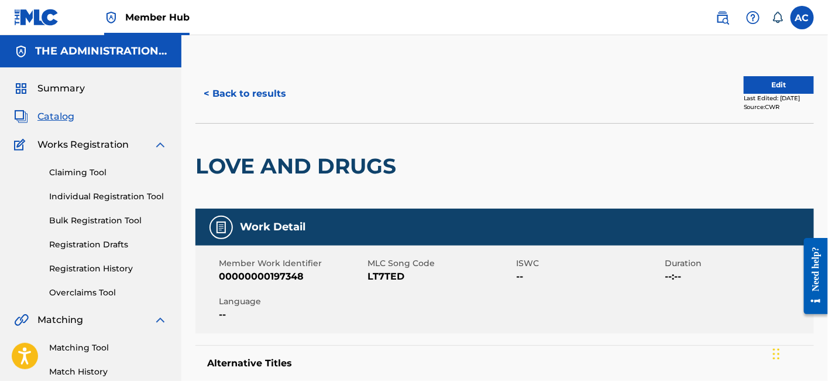
click at [296, 183] on div "LOVE AND DRUGS" at bounding box center [299, 166] width 207 height 85
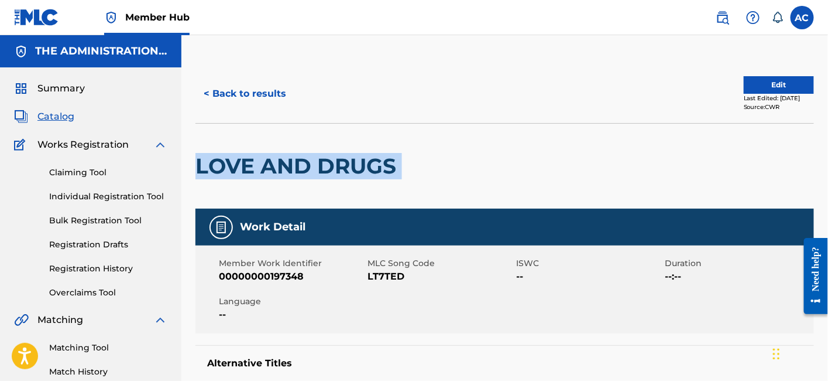
click at [296, 183] on div "LOVE AND DRUGS" at bounding box center [299, 166] width 207 height 85
click at [776, 81] on button "Edit" at bounding box center [779, 85] width 70 height 18
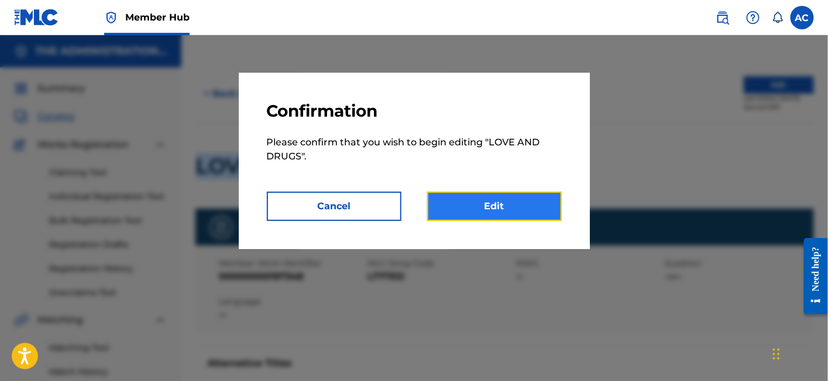
click at [533, 201] on link "Edit" at bounding box center [494, 205] width 135 height 29
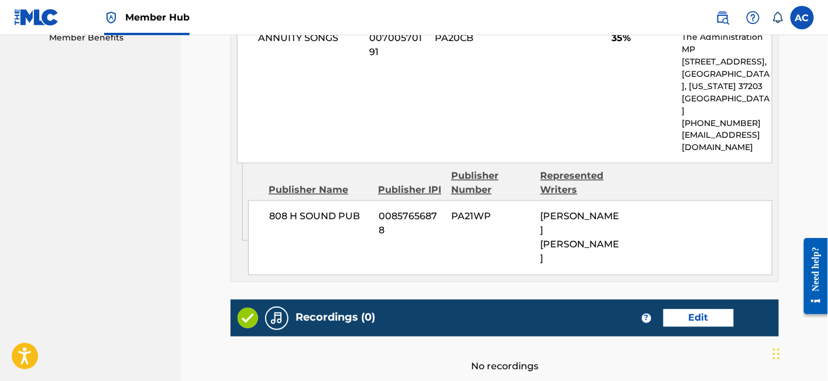
scroll to position [707, 0]
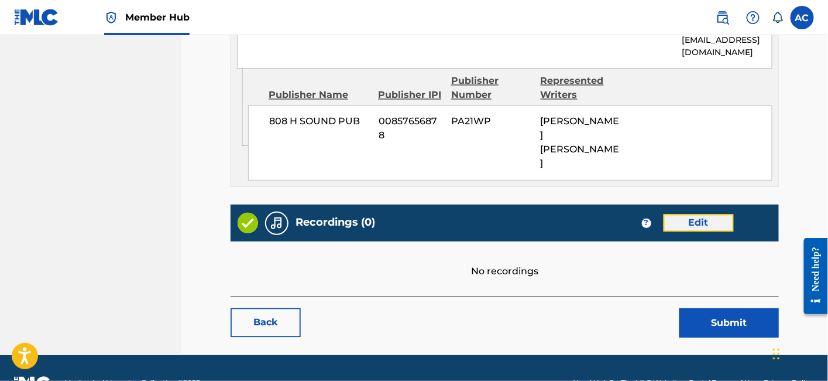
click at [704, 214] on link "Edit" at bounding box center [699, 223] width 70 height 18
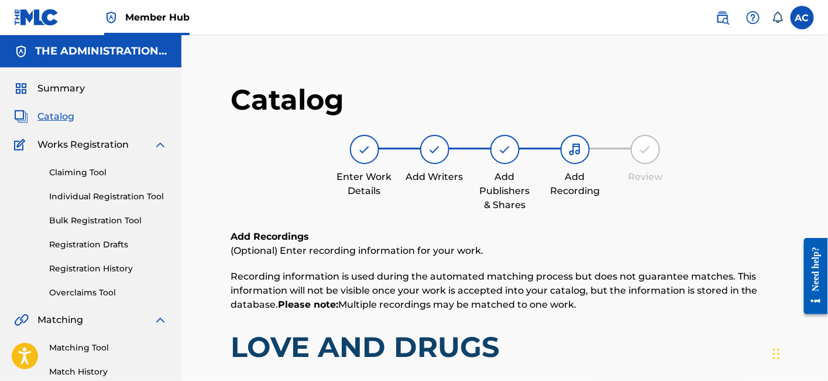
click at [54, 114] on span "Catalog" at bounding box center [55, 116] width 37 height 14
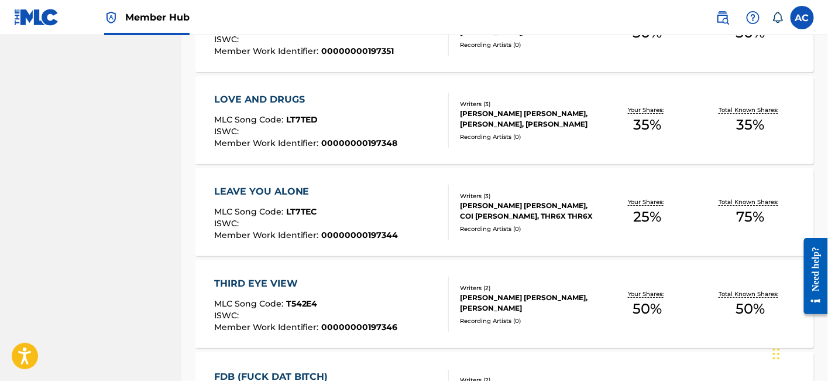
scroll to position [1332, 0]
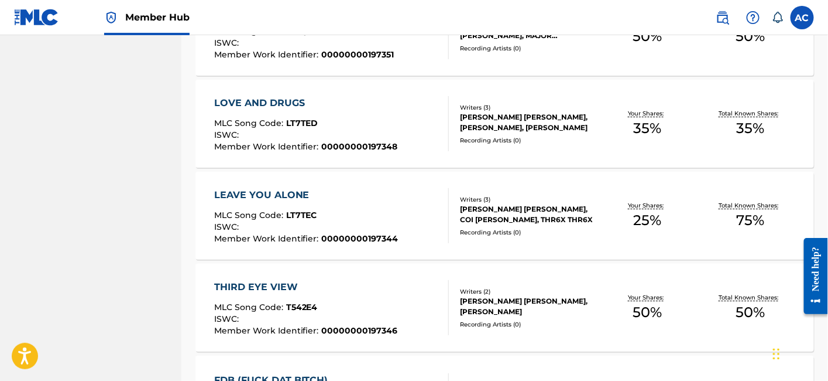
click at [313, 208] on div "LEAVE YOU ALONE MLC Song Code : LT7TEC ISWC : Member Work Identifier : 00000000…" at bounding box center [306, 215] width 184 height 55
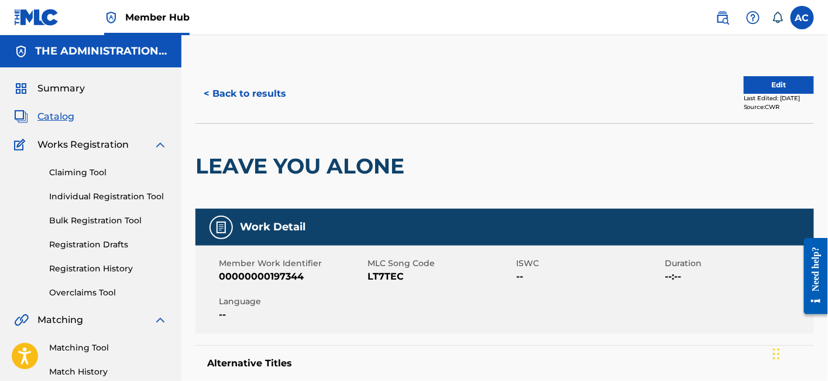
click at [269, 181] on div "LEAVE YOU ALONE" at bounding box center [303, 166] width 215 height 85
click at [270, 178] on h2 "LEAVE YOU ALONE" at bounding box center [303, 166] width 215 height 26
click at [270, 176] on h2 "LEAVE YOU ALONE" at bounding box center [303, 166] width 215 height 26
click at [270, 173] on h2 "LEAVE YOU ALONE" at bounding box center [303, 166] width 215 height 26
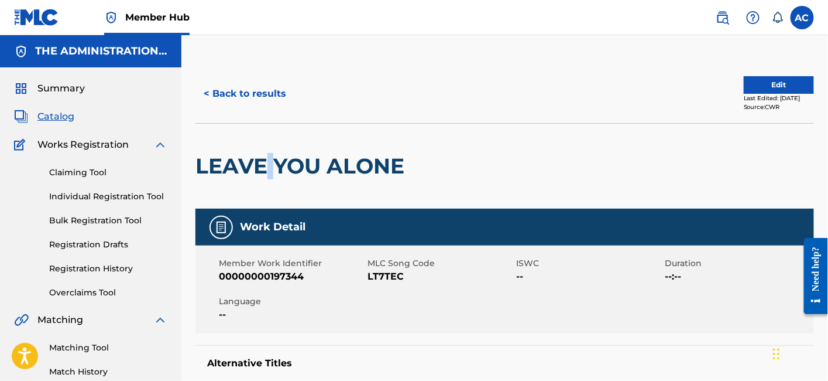
click at [270, 173] on h2 "LEAVE YOU ALONE" at bounding box center [303, 166] width 215 height 26
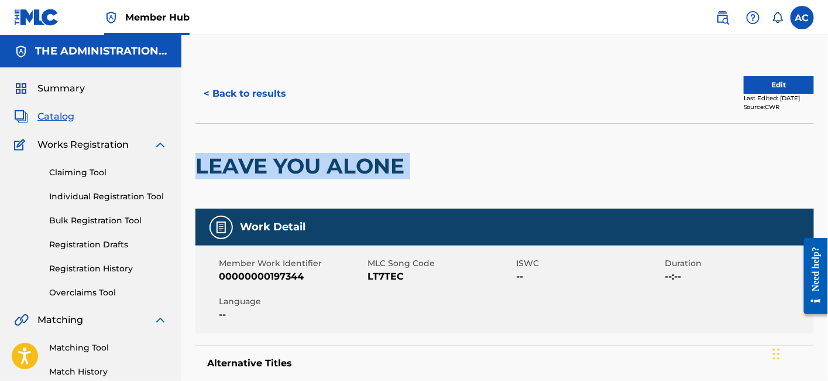
click at [270, 173] on h2 "LEAVE YOU ALONE" at bounding box center [303, 166] width 215 height 26
click at [270, 102] on button "< Back to results" at bounding box center [245, 93] width 99 height 29
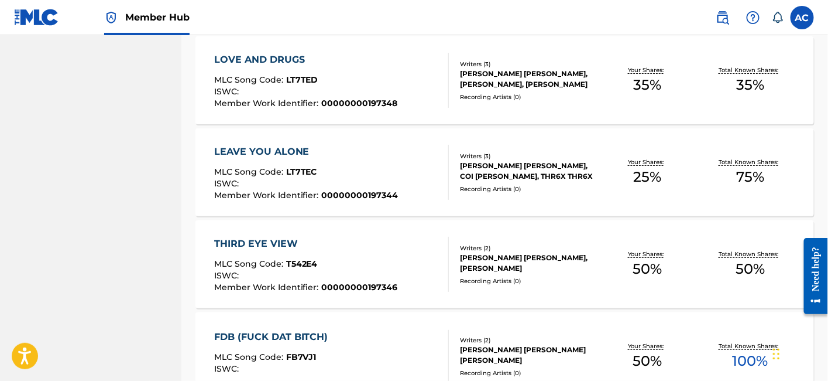
scroll to position [1376, 0]
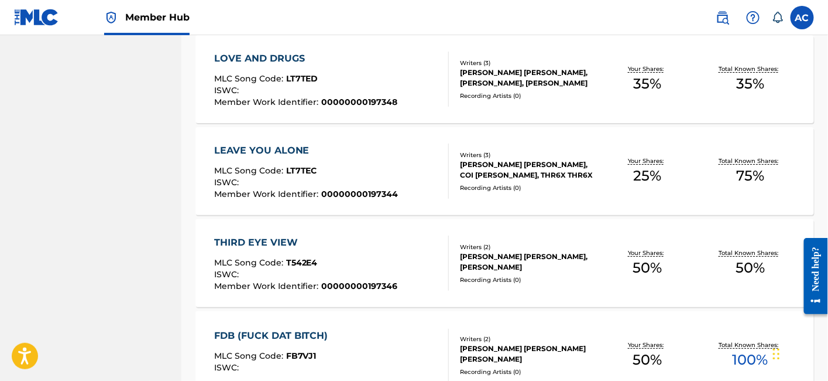
click at [396, 189] on div "LEAVE YOU ALONE MLC Song Code : LT7TEC ISWC : Member Work Identifier : 00000000…" at bounding box center [331, 170] width 235 height 55
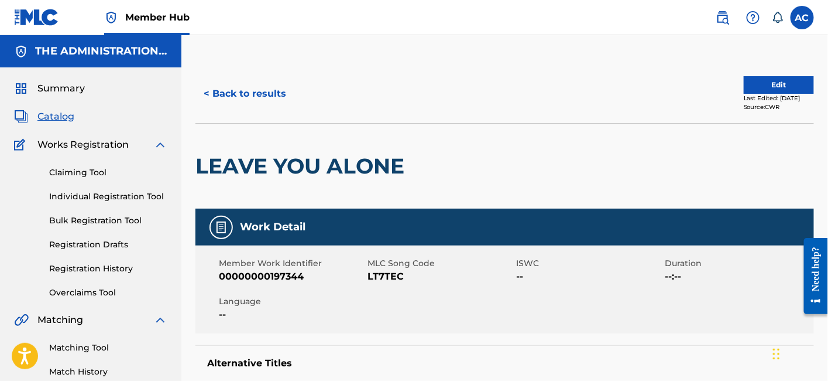
click at [264, 77] on div "< Back to results Edit Last Edited: September 18, 2025 Source: CWR" at bounding box center [505, 93] width 619 height 59
click at [262, 84] on button "< Back to results" at bounding box center [245, 93] width 99 height 29
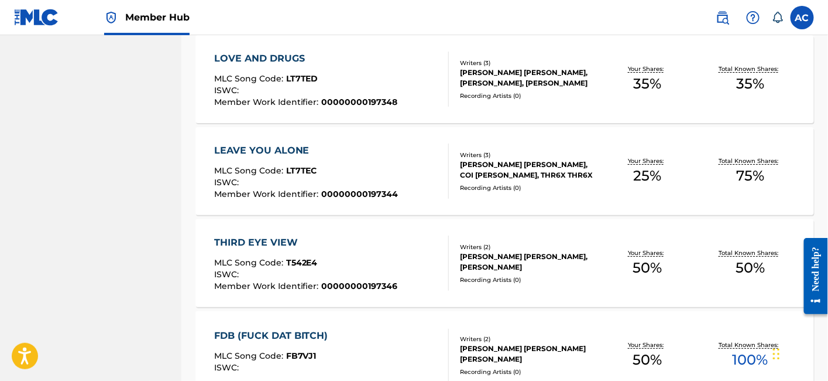
scroll to position [1458, 0]
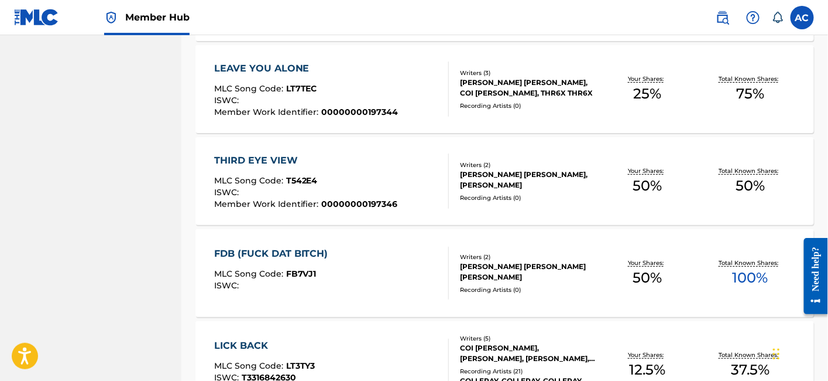
click at [357, 183] on div "MLC Song Code : T542E4" at bounding box center [306, 182] width 184 height 12
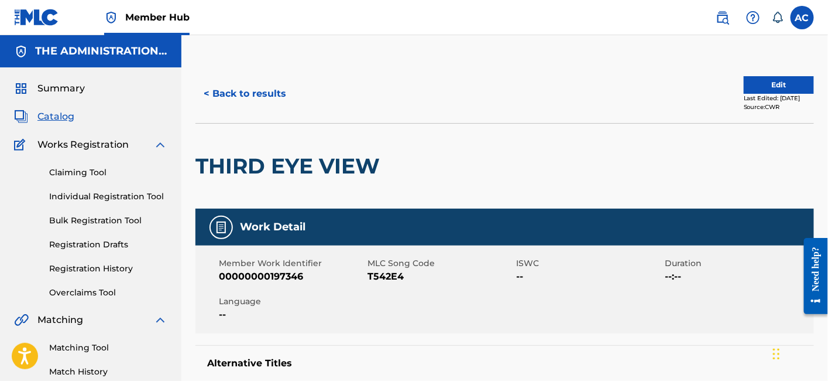
click at [309, 160] on h2 "THIRD EYE VIEW" at bounding box center [291, 166] width 190 height 26
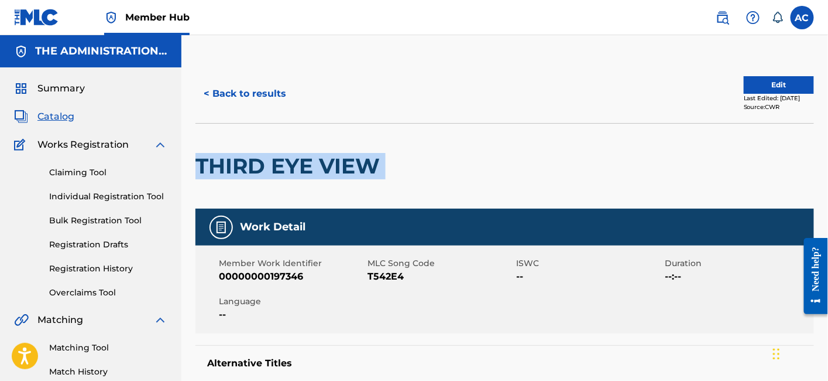
click at [309, 160] on h2 "THIRD EYE VIEW" at bounding box center [291, 166] width 190 height 26
click at [244, 94] on button "< Back to results" at bounding box center [245, 93] width 99 height 29
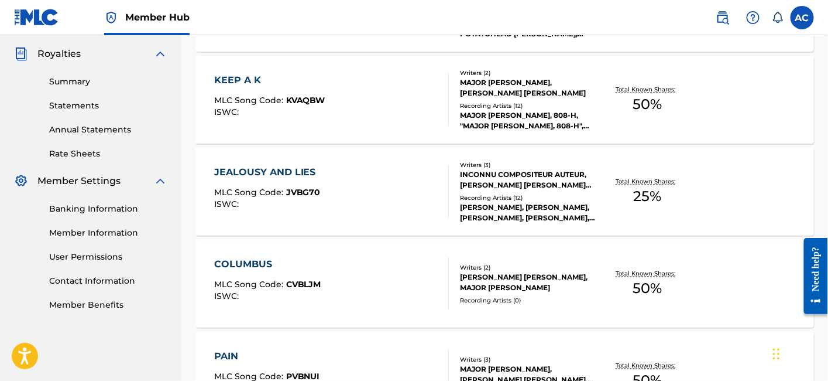
scroll to position [1458, 0]
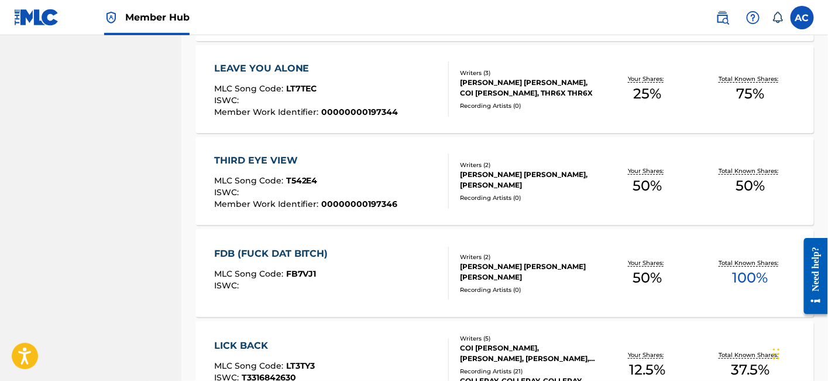
click at [342, 255] on div "FDB (FUCK DAT BITCH) MLC Song Code : FB7VJ1 ISWC :" at bounding box center [331, 272] width 235 height 53
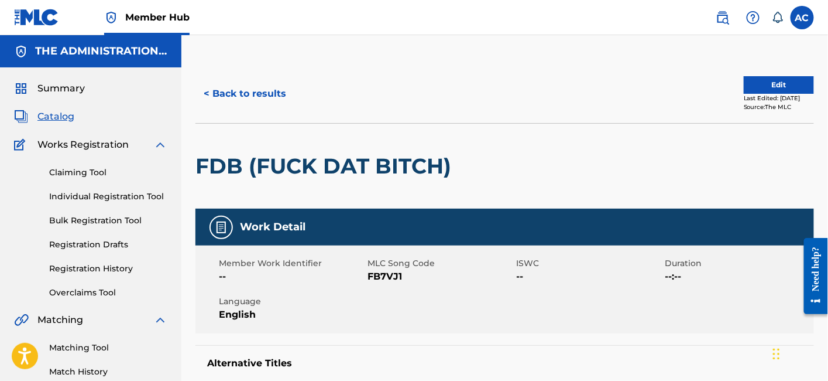
click at [220, 167] on h2 "FDB (FUCK DAT BITCH)" at bounding box center [327, 166] width 262 height 26
click at [273, 95] on button "< Back to results" at bounding box center [245, 93] width 99 height 29
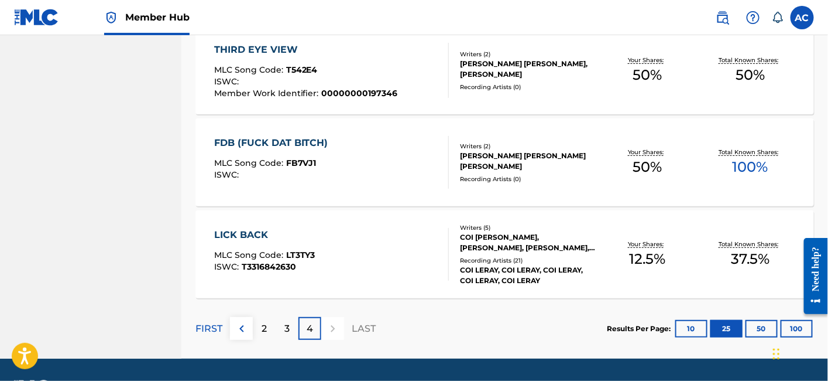
scroll to position [1581, 0]
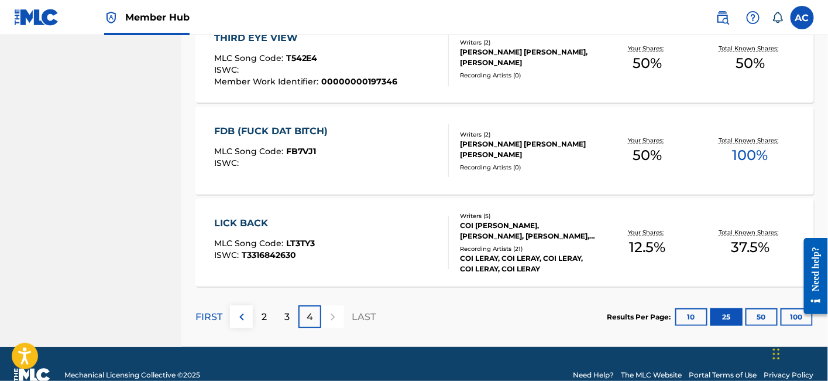
click at [314, 245] on div "LICK BACK MLC Song Code : LT3TY3 ISWC : T3316842630" at bounding box center [331, 242] width 235 height 53
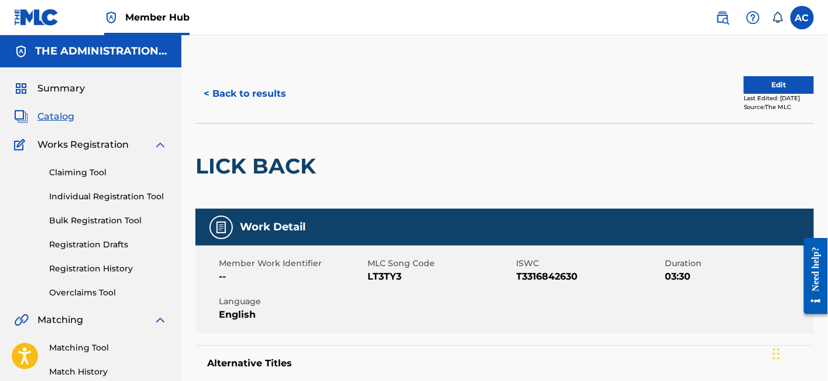
click at [265, 173] on h2 "LICK BACK" at bounding box center [259, 166] width 126 height 26
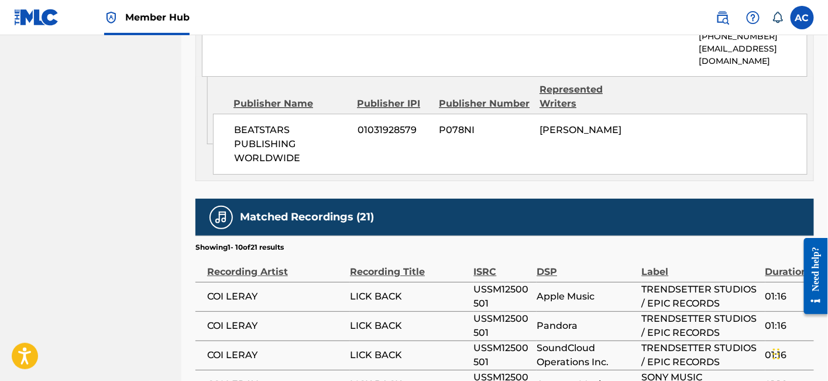
scroll to position [1139, 0]
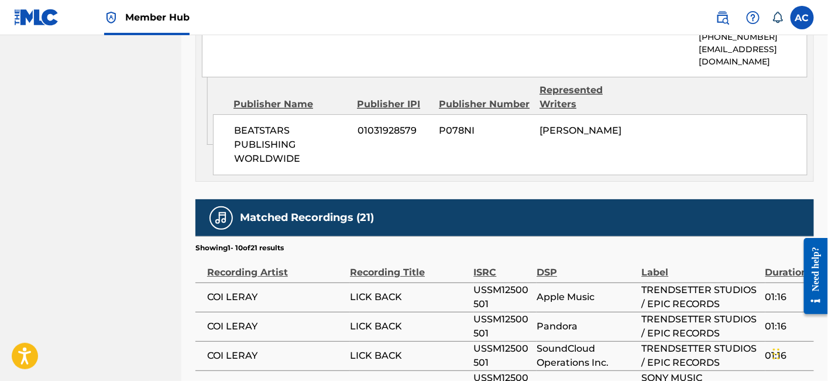
click at [484, 283] on span "USSM12500501" at bounding box center [502, 297] width 57 height 28
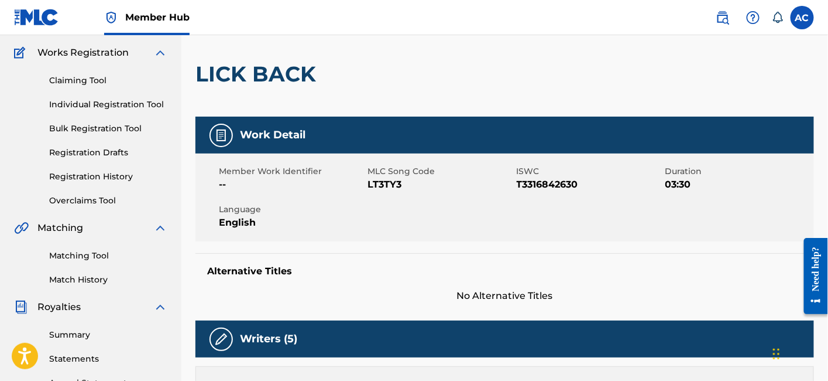
scroll to position [0, 0]
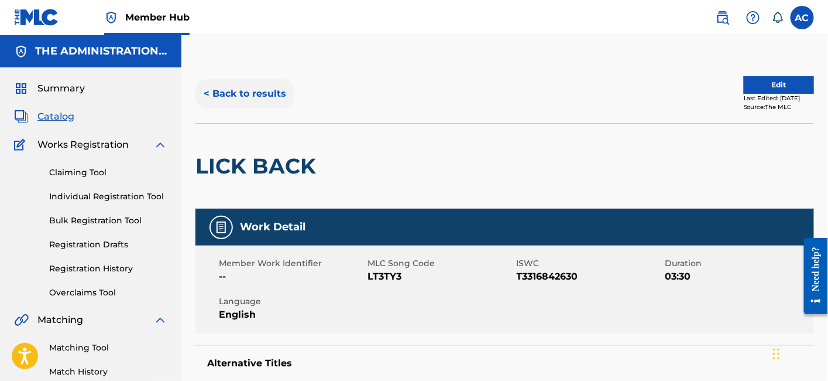
click at [253, 97] on button "< Back to results" at bounding box center [245, 93] width 99 height 29
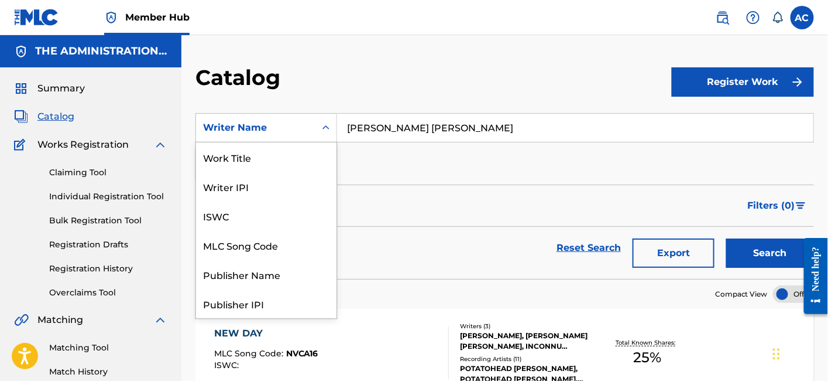
click at [319, 128] on div "Search Form" at bounding box center [326, 127] width 21 height 21
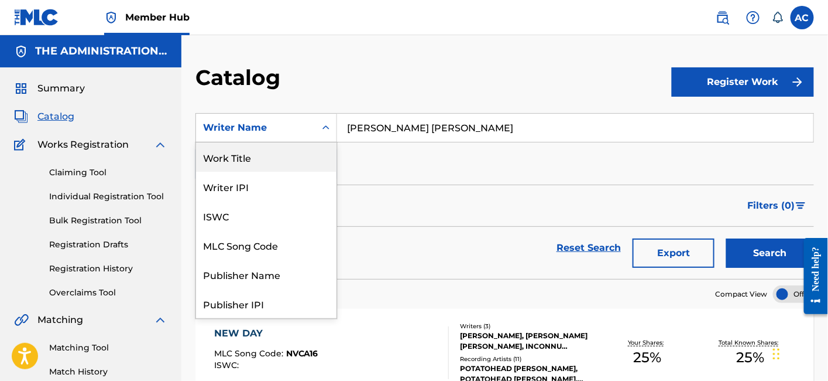
click at [283, 159] on div "Work Title" at bounding box center [266, 156] width 140 height 29
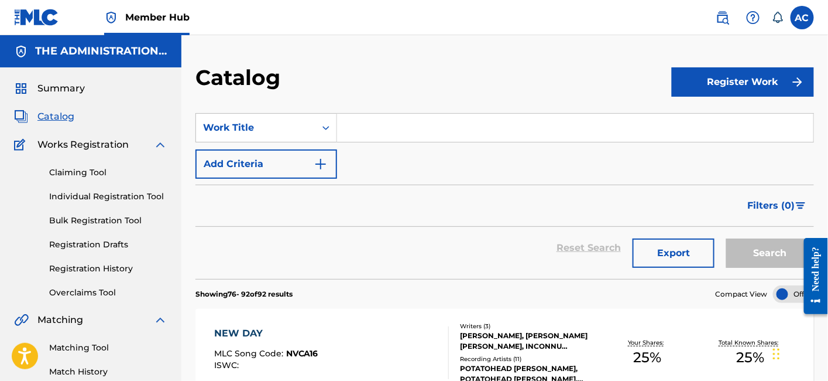
click at [413, 114] on input "Search Form" at bounding box center [575, 128] width 477 height 28
paste input "Love And Drugs"
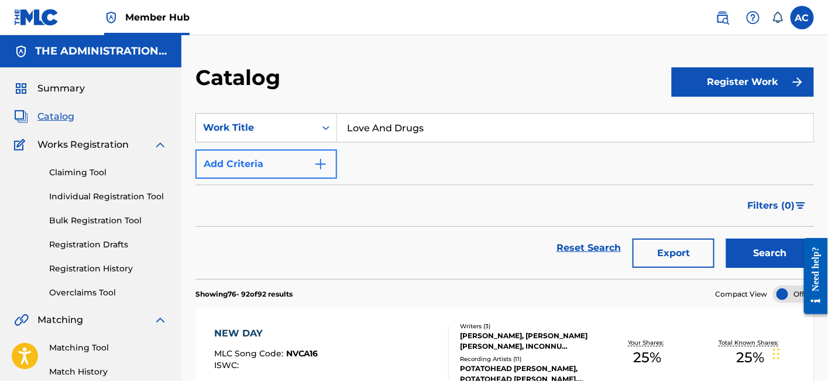
type input "Love And Drugs"
click at [321, 173] on button "Add Criteria" at bounding box center [267, 163] width 142 height 29
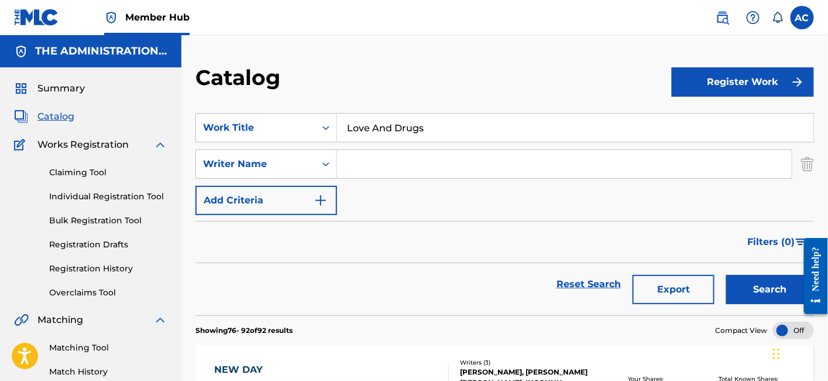
click at [383, 173] on input "Search Form" at bounding box center [564, 164] width 455 height 28
paste input "Harold Robert Sullivan III"
type input "Harold Robert Sullivan"
click at [726, 275] on button "Search" at bounding box center [770, 289] width 88 height 29
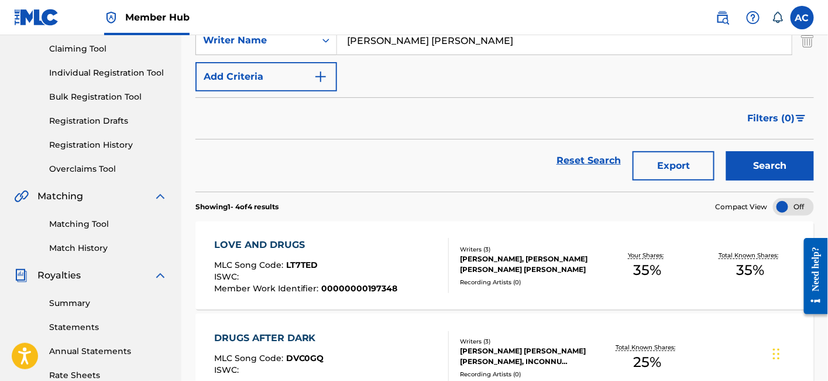
scroll to position [142, 0]
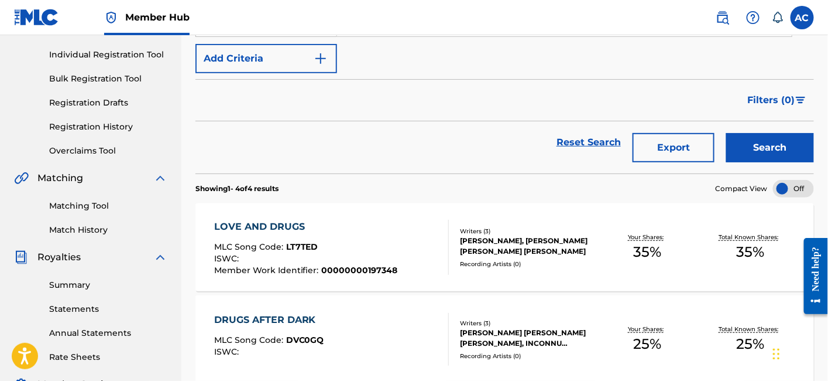
click at [407, 253] on div "LOVE AND DRUGS MLC Song Code : LT7TED ISWC : Member Work Identifier : 000000001…" at bounding box center [331, 247] width 235 height 55
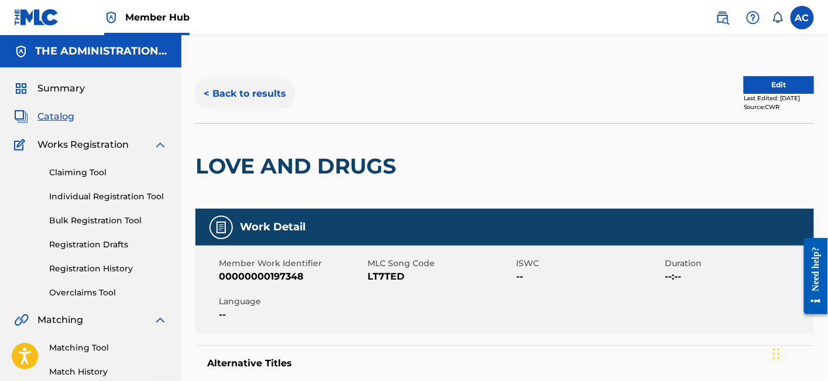
click at [197, 103] on button "< Back to results" at bounding box center [245, 93] width 99 height 29
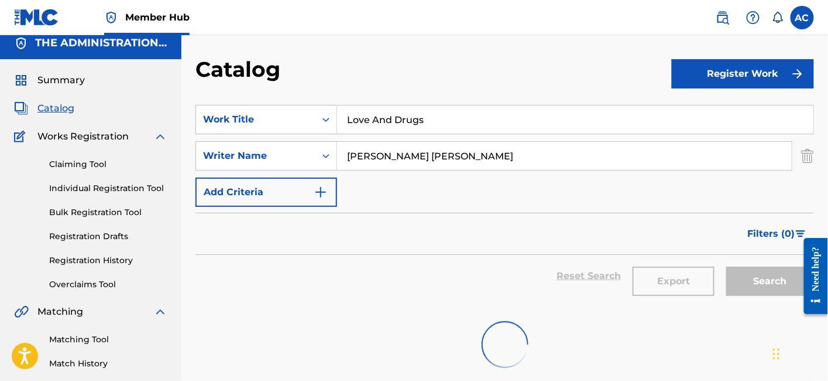
scroll to position [6, 0]
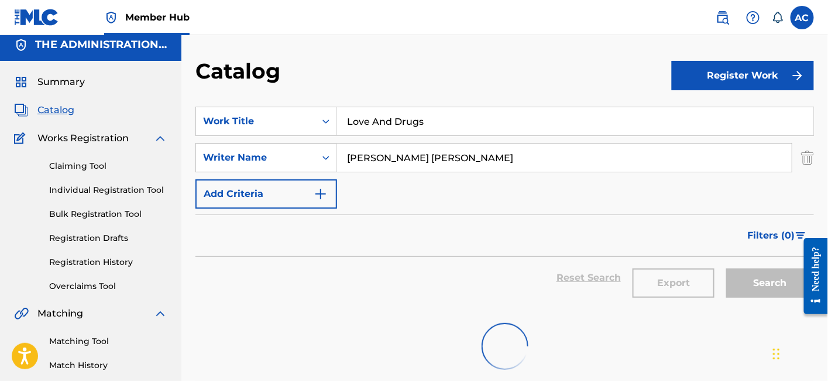
click at [376, 128] on input "Love And Drugs" at bounding box center [575, 121] width 477 height 28
paste input "Dark Wave Riot"
type input "Dark Wave Riot"
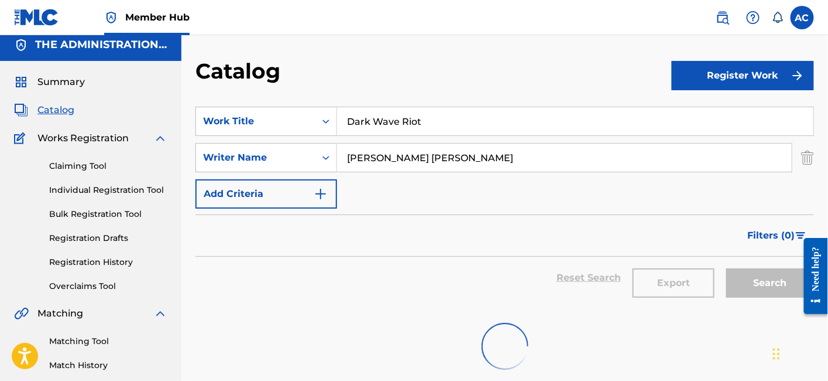
click at [726, 268] on button "Search" at bounding box center [770, 282] width 88 height 29
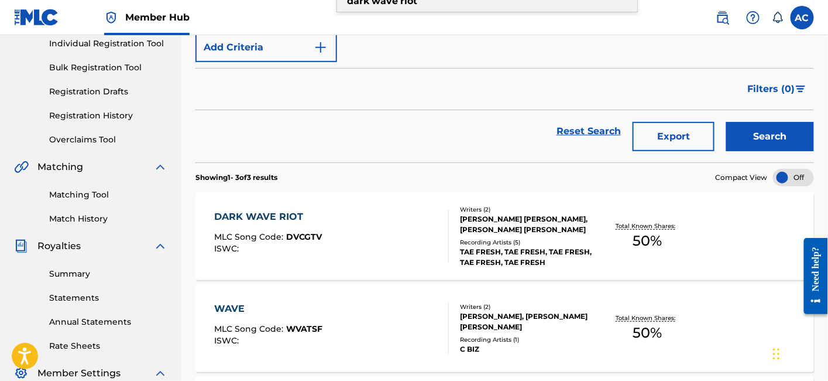
scroll to position [160, 0]
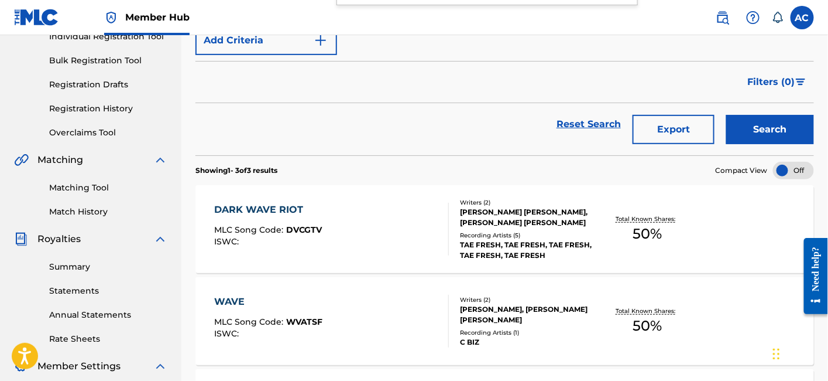
click at [366, 231] on div "DARK WAVE RIOT MLC Song Code : DVCGTV ISWC :" at bounding box center [331, 229] width 235 height 53
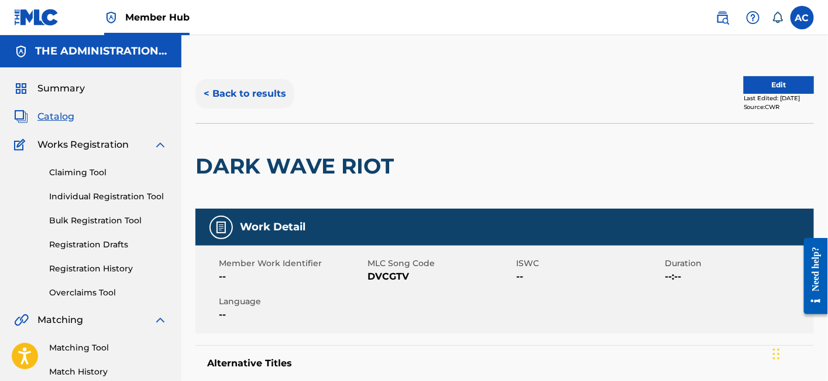
click at [245, 93] on button "< Back to results" at bounding box center [245, 93] width 99 height 29
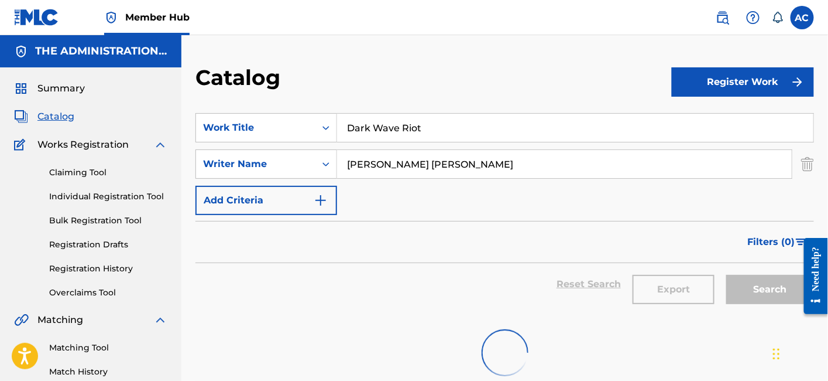
click at [375, 119] on input "Dark Wave Riot" at bounding box center [575, 128] width 477 height 28
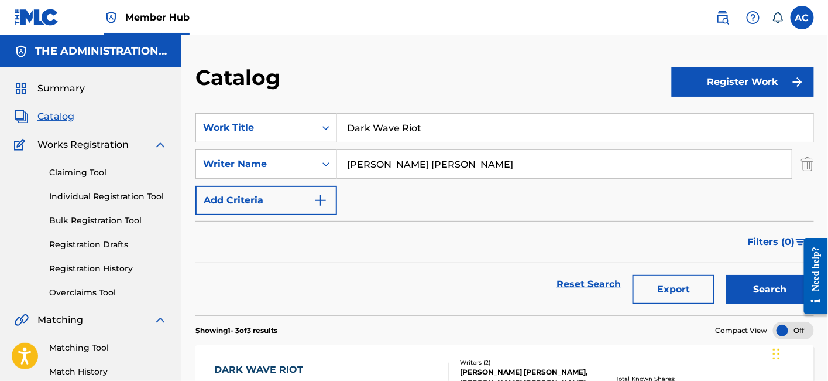
paste input "BLANK"
type input "BLANK"
click at [726, 275] on button "Search" at bounding box center [770, 289] width 88 height 29
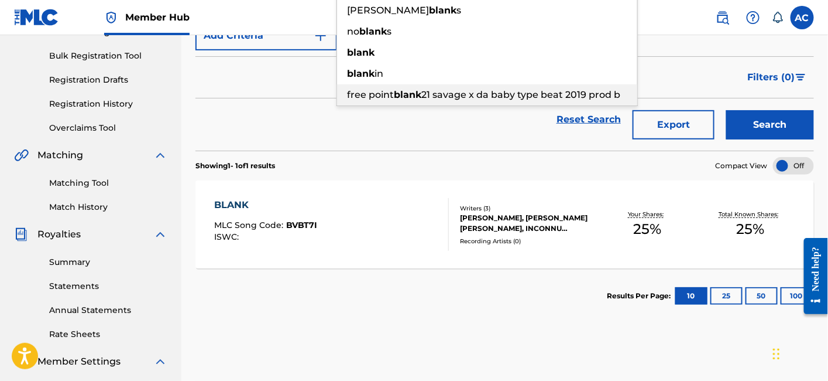
scroll to position [165, 0]
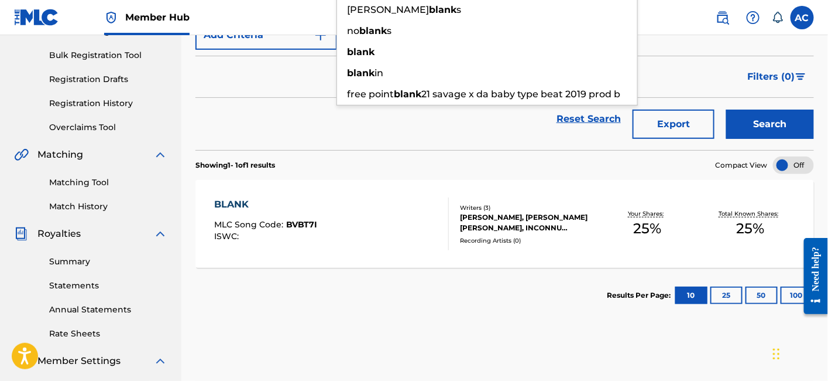
click at [450, 275] on section "Results Per Page: 10 25 50 100" at bounding box center [505, 295] width 619 height 55
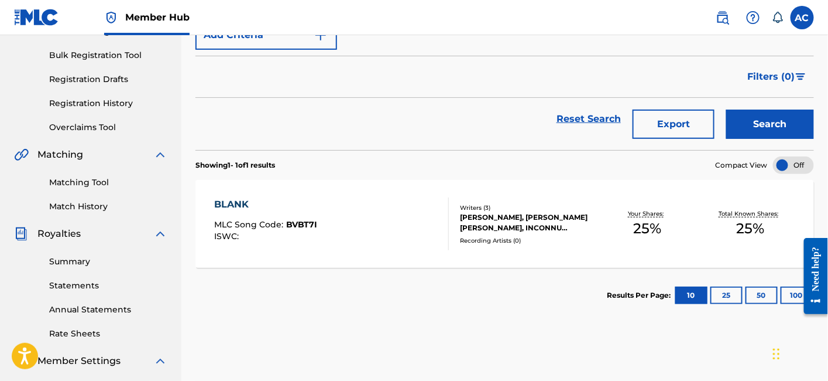
click at [451, 236] on div "Writers ( 3 ) BOBBY BIZ, HAROLD ROBERT SULLIVAN, INCONNU COMPOSITEUR AUTEUR Rec…" at bounding box center [522, 224] width 147 height 42
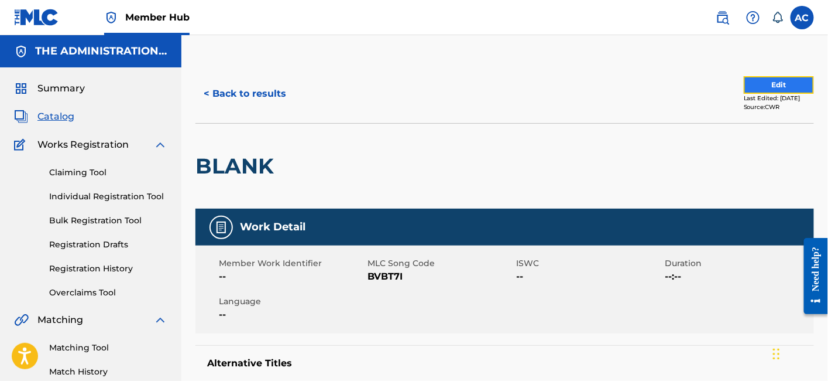
click at [787, 85] on button "Edit" at bounding box center [779, 85] width 70 height 18
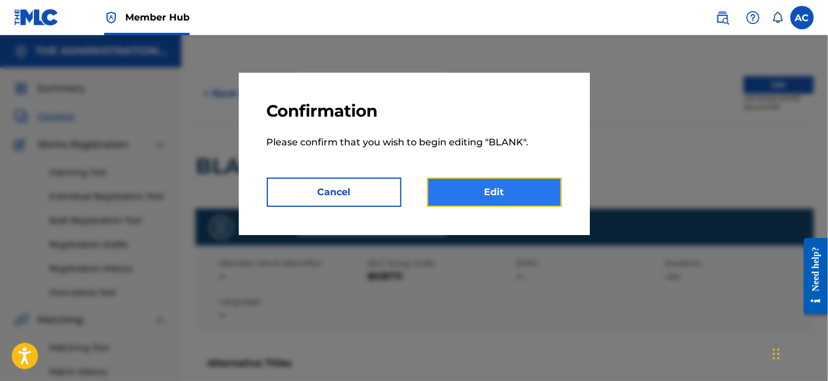
click at [524, 190] on link "Edit" at bounding box center [494, 191] width 135 height 29
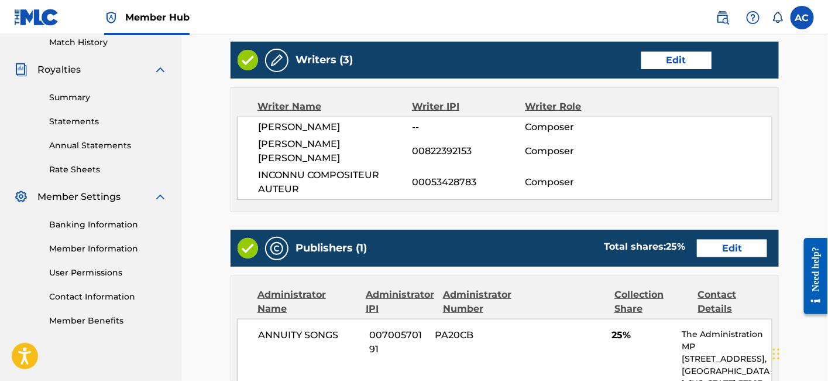
scroll to position [692, 0]
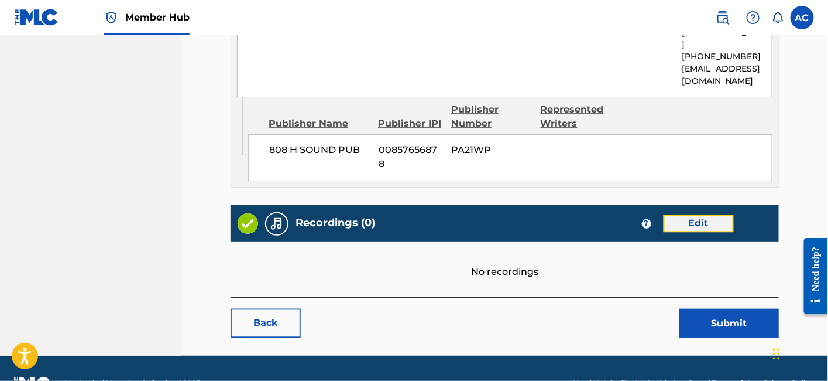
click at [693, 215] on link "Edit" at bounding box center [699, 224] width 70 height 18
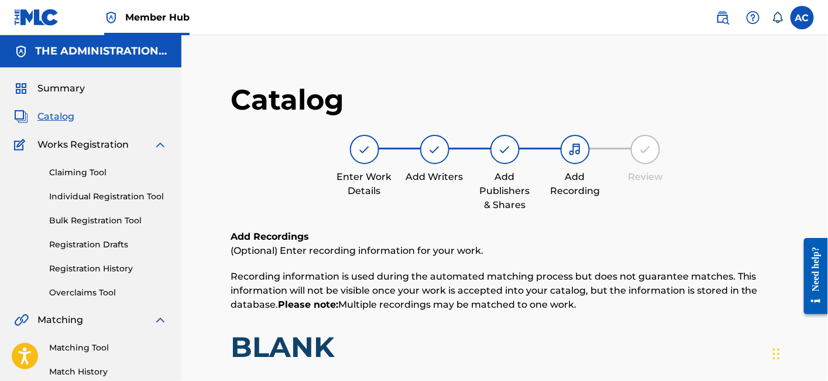
click at [61, 109] on span "Catalog" at bounding box center [55, 116] width 37 height 14
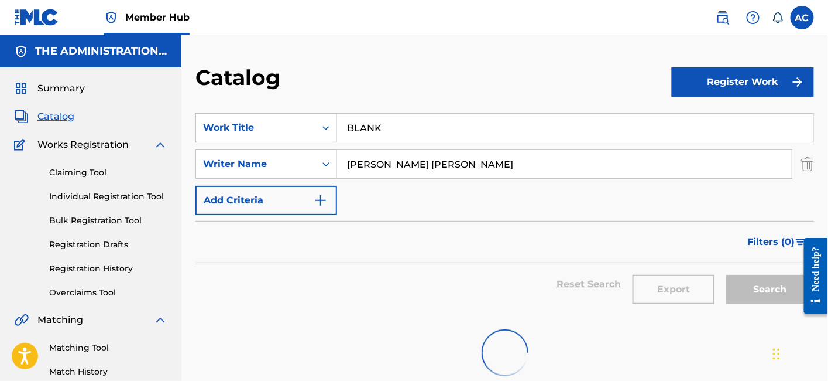
click at [406, 123] on input "BLANK" at bounding box center [575, 128] width 477 height 28
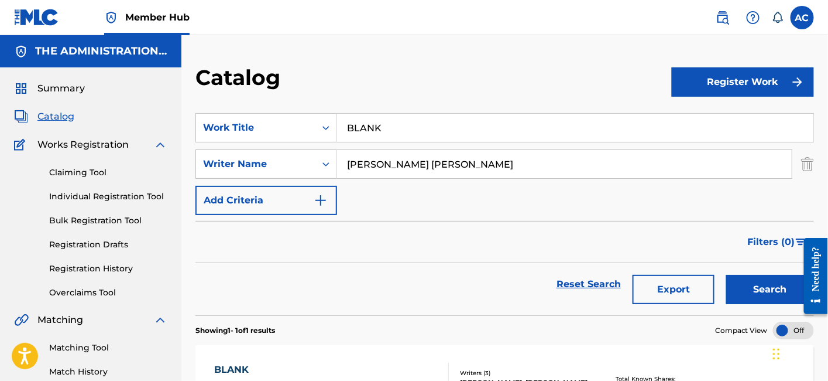
click at [406, 123] on input "BLANK" at bounding box center [575, 128] width 477 height 28
paste input "lue Stages"
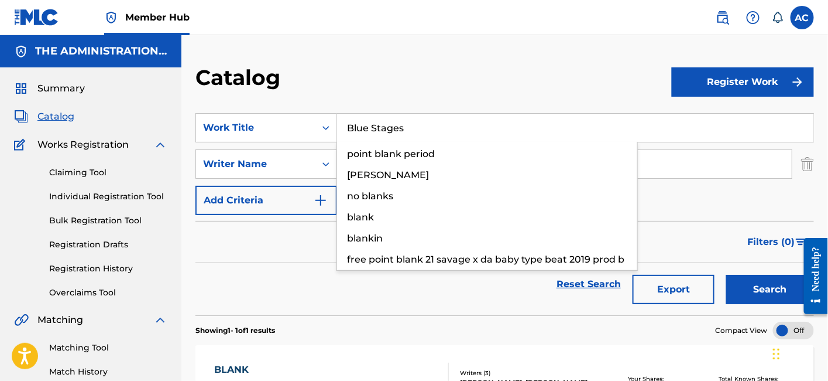
type input "Blue Stages"
click at [726, 275] on button "Search" at bounding box center [770, 289] width 88 height 29
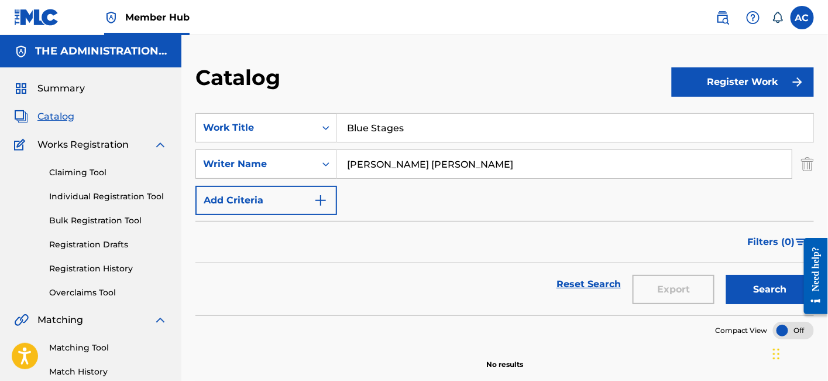
click at [726, 275] on button "Search" at bounding box center [770, 289] width 88 height 29
click at [721, 19] on img at bounding box center [723, 18] width 14 height 14
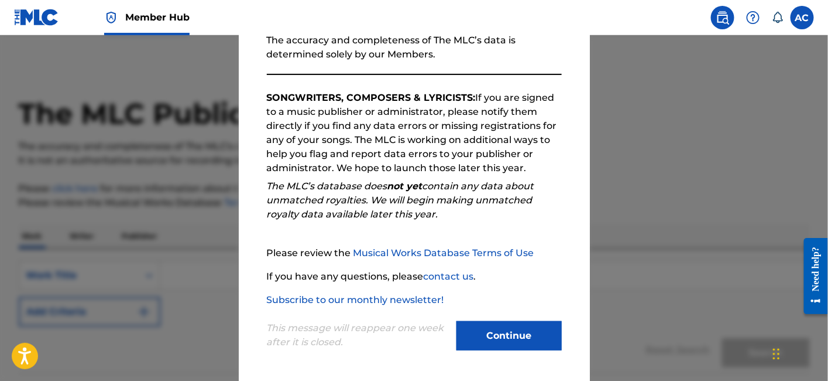
scroll to position [154, 0]
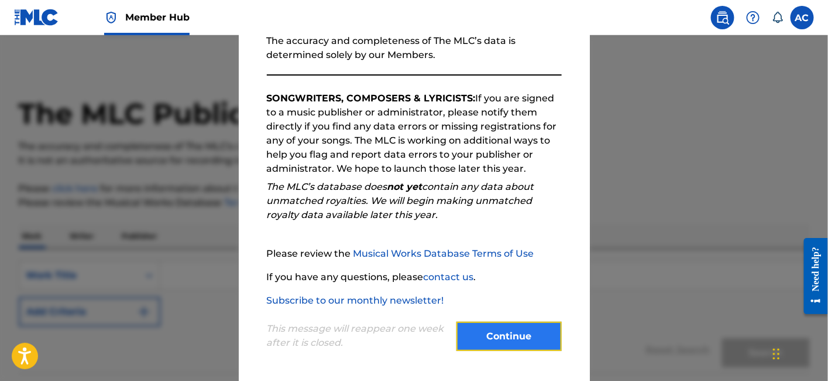
click at [473, 327] on button "Continue" at bounding box center [509, 335] width 105 height 29
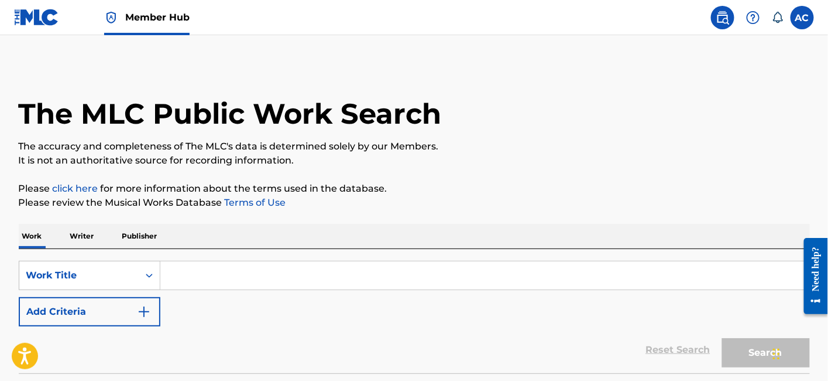
scroll to position [90, 0]
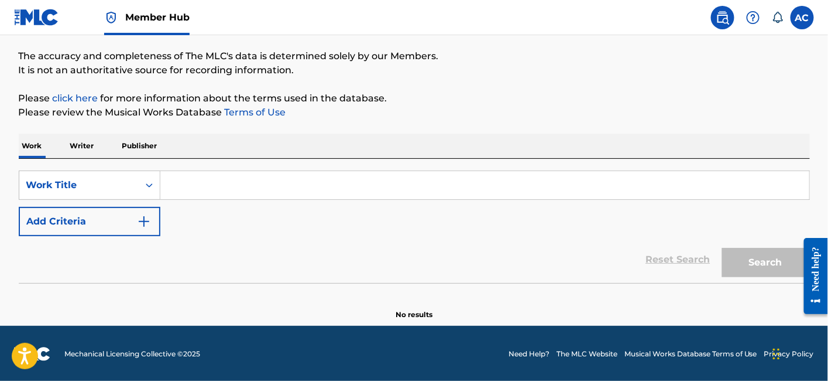
click at [391, 184] on input "Search Form" at bounding box center [484, 185] width 649 height 28
paste input "Blue Stages"
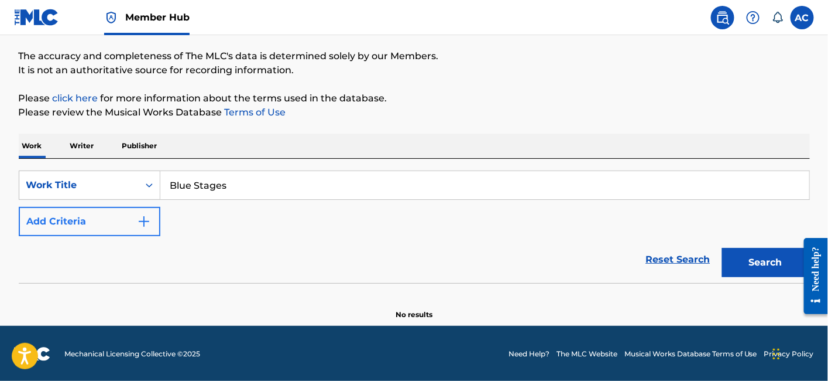
type input "Blue Stages"
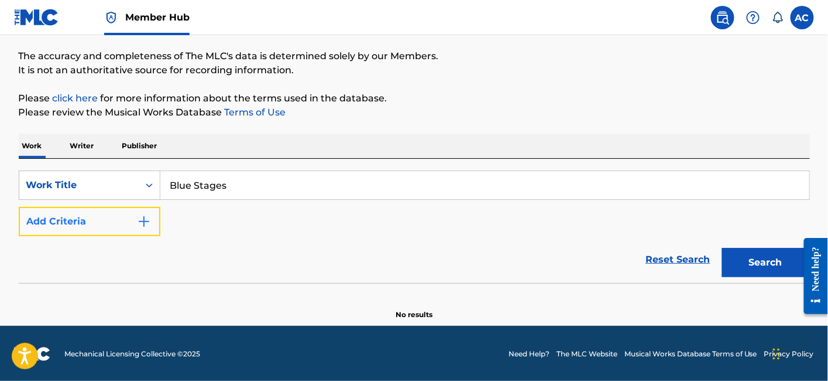
click at [136, 214] on button "Add Criteria" at bounding box center [90, 221] width 142 height 29
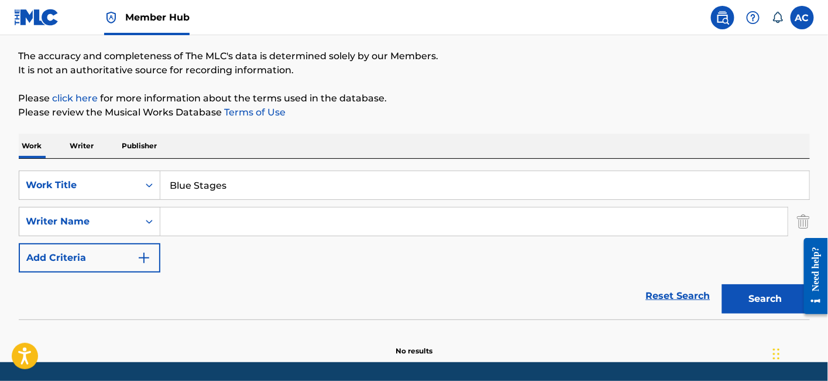
click at [333, 212] on input "Search Form" at bounding box center [474, 221] width 628 height 28
paste input "Harold Robert Sullivan III"
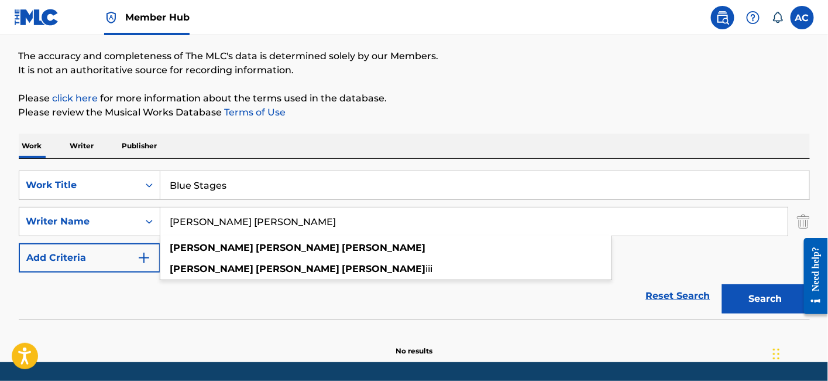
type input "Harold Robert Sullivan"
click at [722, 284] on button "Search" at bounding box center [766, 298] width 88 height 29
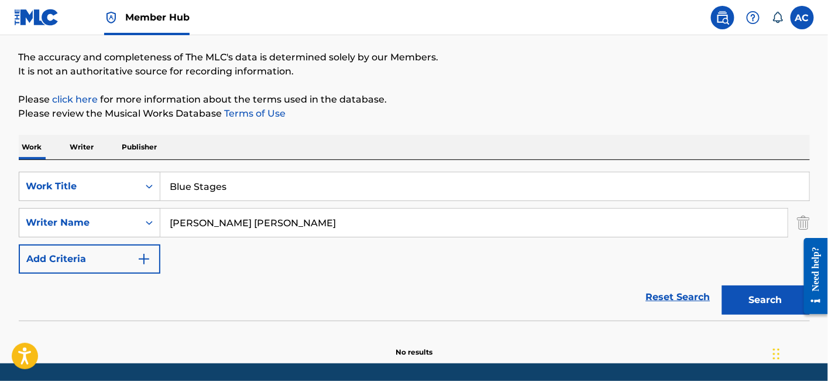
scroll to position [77, 0]
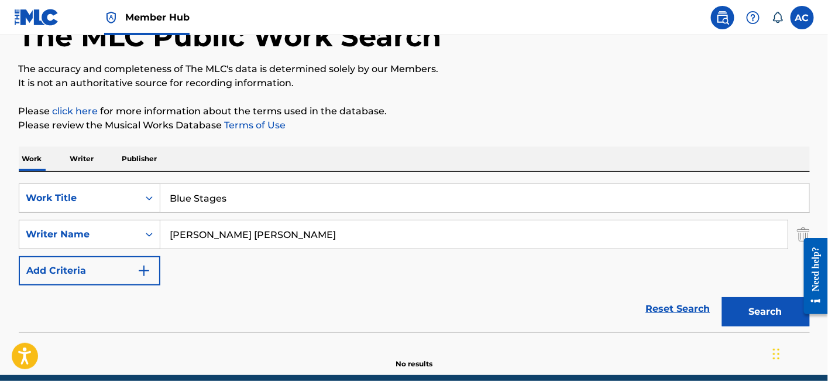
click at [224, 193] on input "Blue Stages" at bounding box center [484, 198] width 649 height 28
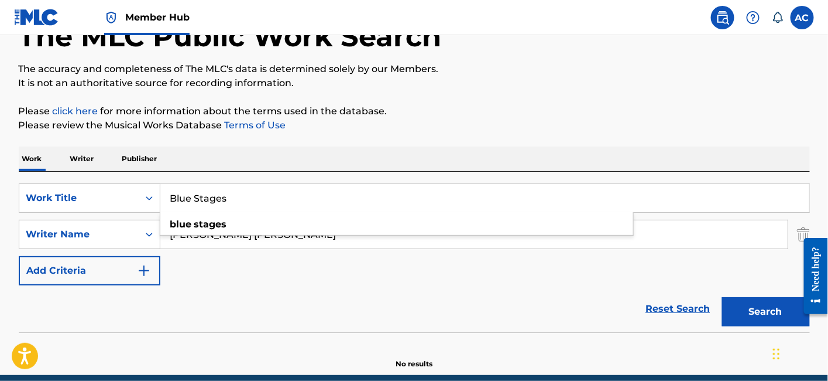
paste input "LANK"
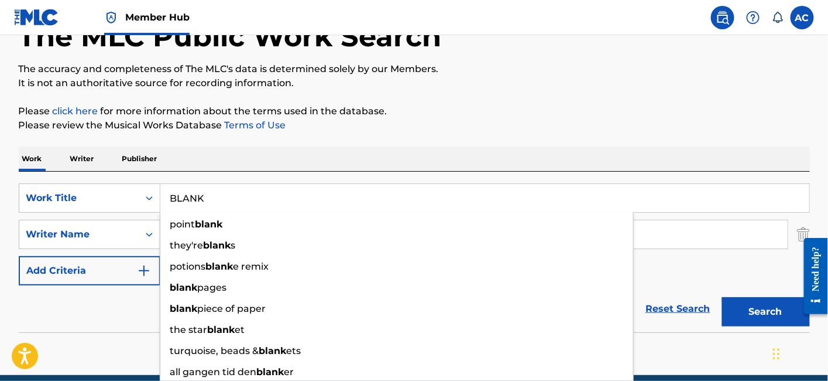
type input "BLANK"
click at [722, 297] on button "Search" at bounding box center [766, 311] width 88 height 29
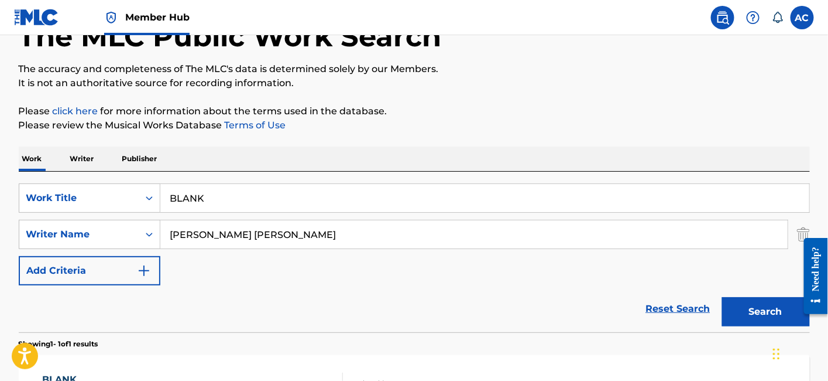
scroll to position [203, 0]
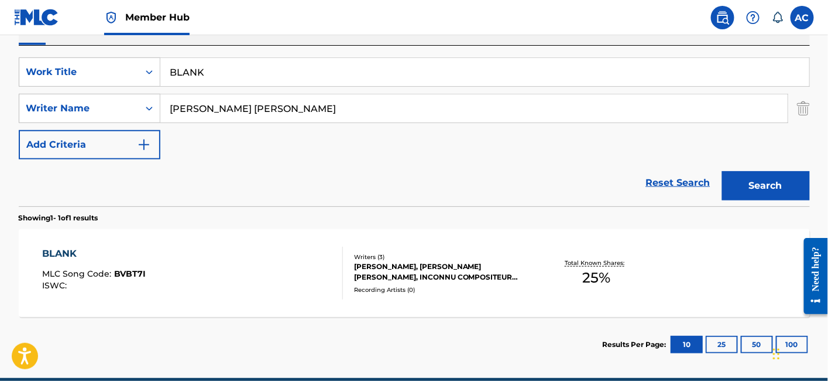
click at [254, 246] on div "BLANK MLC Song Code : BVBT7I ISWC :" at bounding box center [192, 272] width 301 height 53
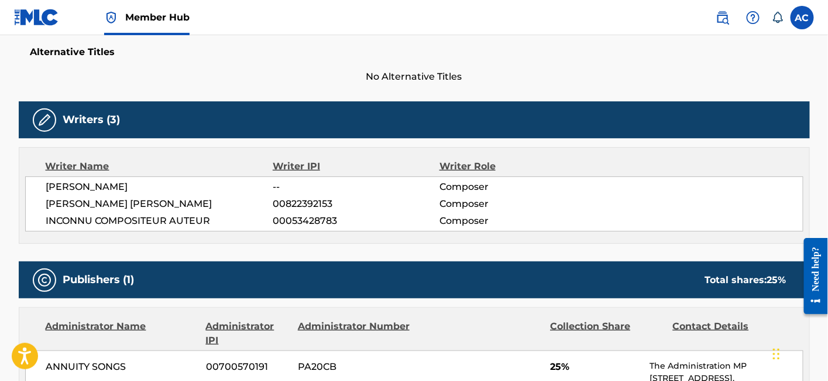
scroll to position [564, 0]
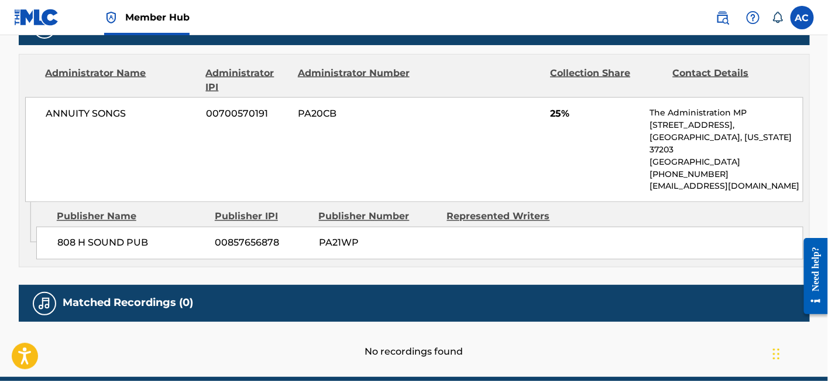
click at [341, 236] on span "PA21WP" at bounding box center [378, 243] width 119 height 14
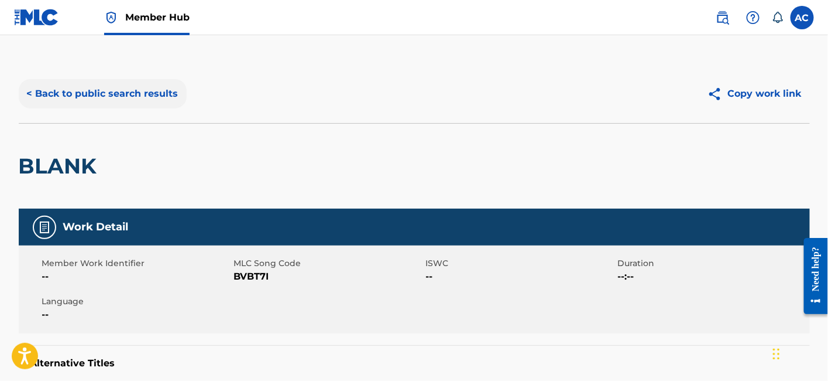
click at [108, 91] on button "< Back to public search results" at bounding box center [103, 93] width 168 height 29
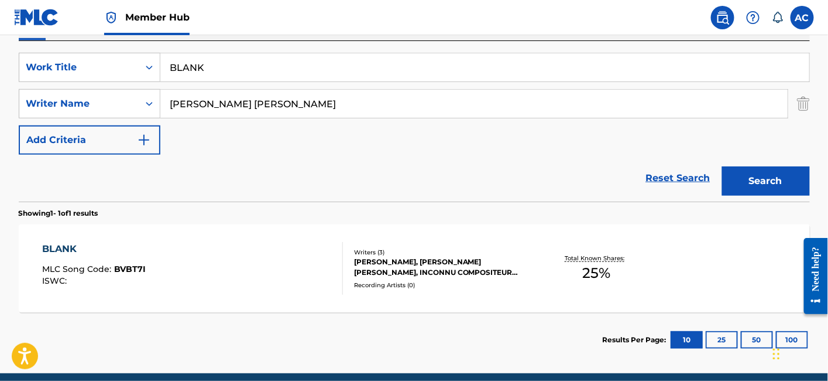
scroll to position [204, 0]
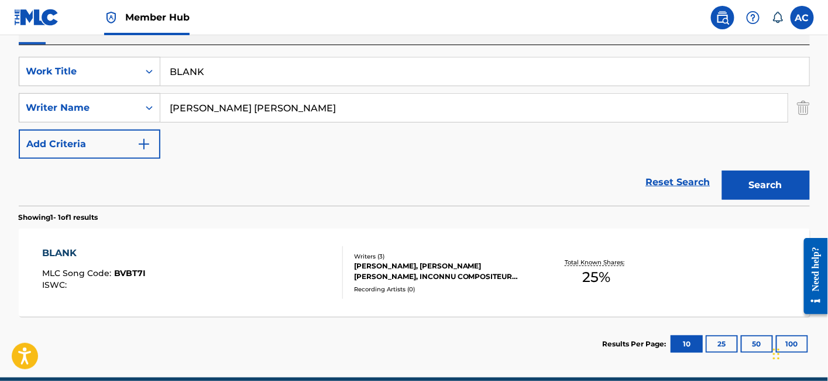
click at [221, 269] on div "BLANK MLC Song Code : BVBT7I ISWC :" at bounding box center [192, 272] width 301 height 53
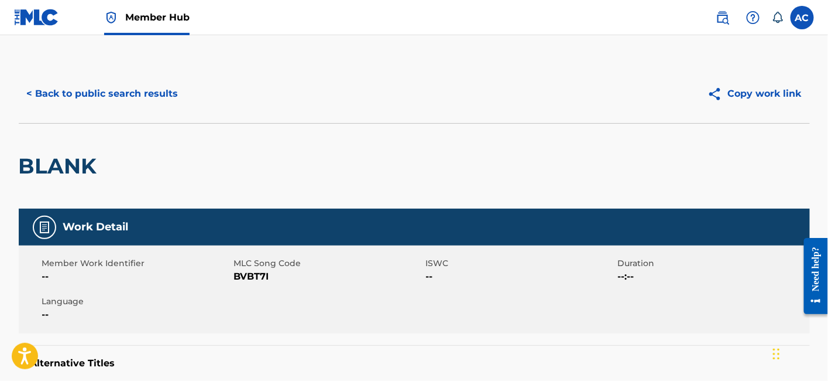
click at [154, 24] on link "Member Hub" at bounding box center [146, 17] width 85 height 35
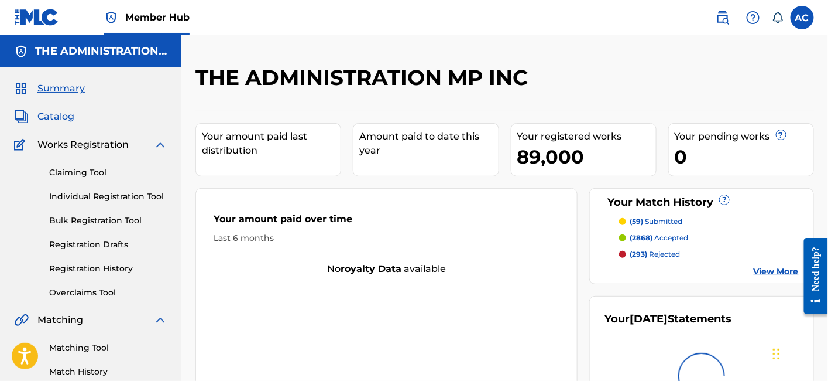
click at [57, 118] on span "Catalog" at bounding box center [55, 116] width 37 height 14
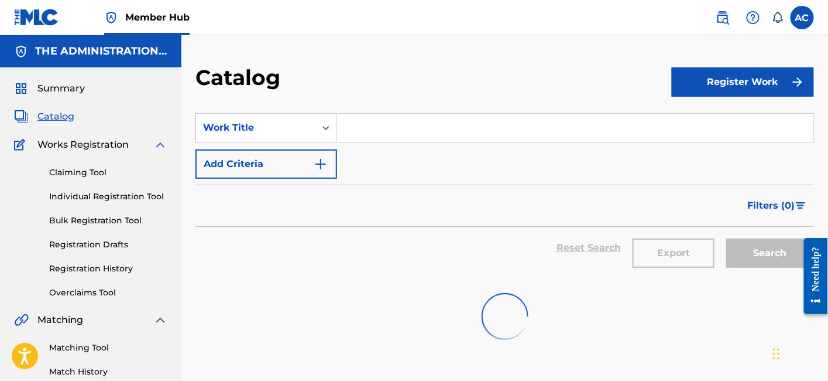
click at [352, 121] on input "Search Form" at bounding box center [575, 128] width 477 height 28
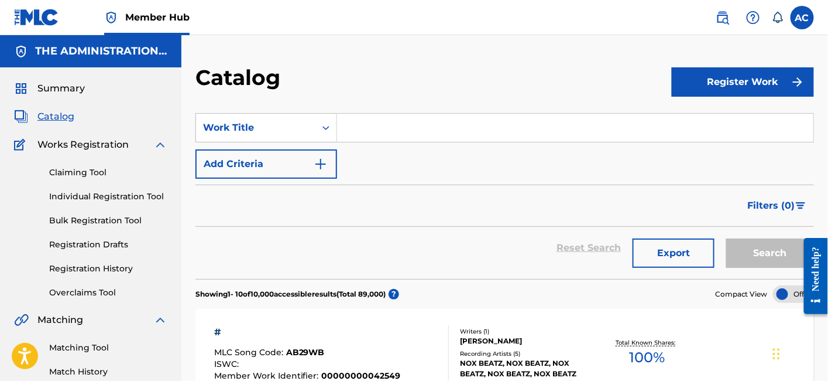
paste input "Blue Stages"
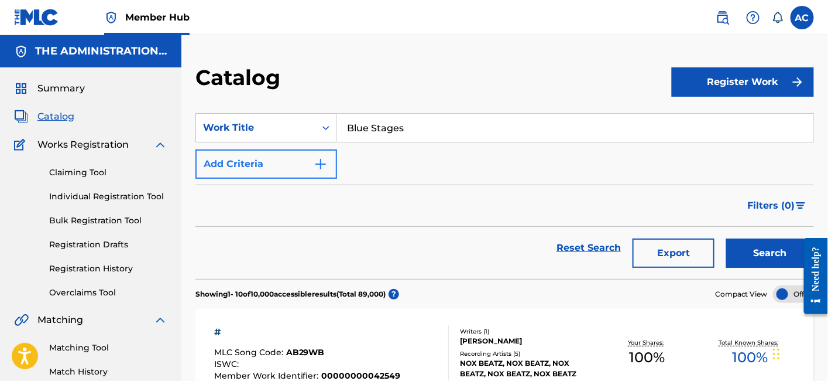
type input "Blue Stages"
click at [319, 158] on img "Search Form" at bounding box center [321, 164] width 14 height 14
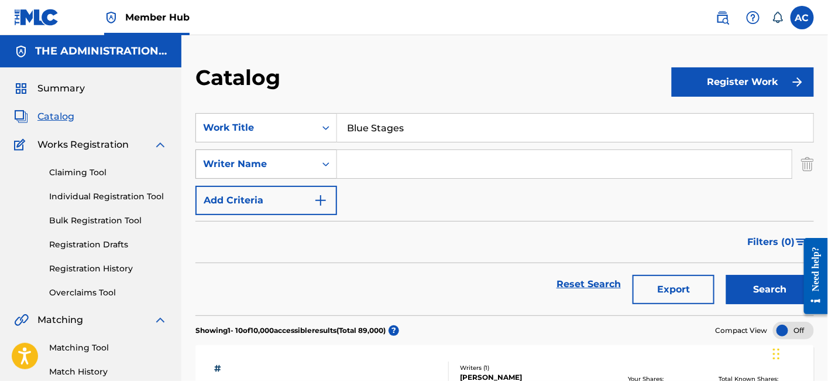
click at [307, 176] on div "Writer Name" at bounding box center [267, 163] width 142 height 29
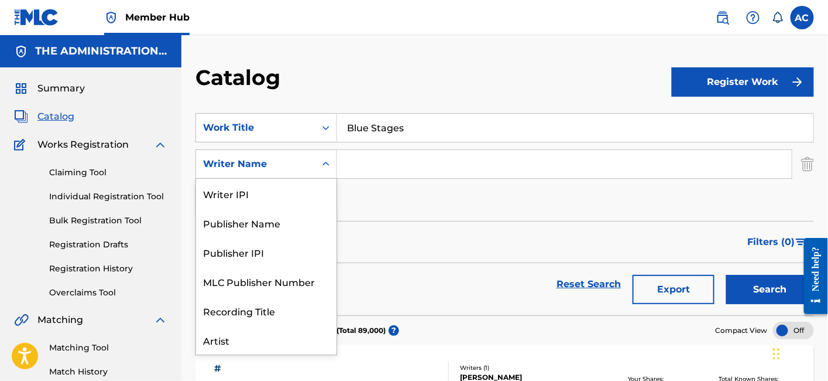
scroll to position [59, 0]
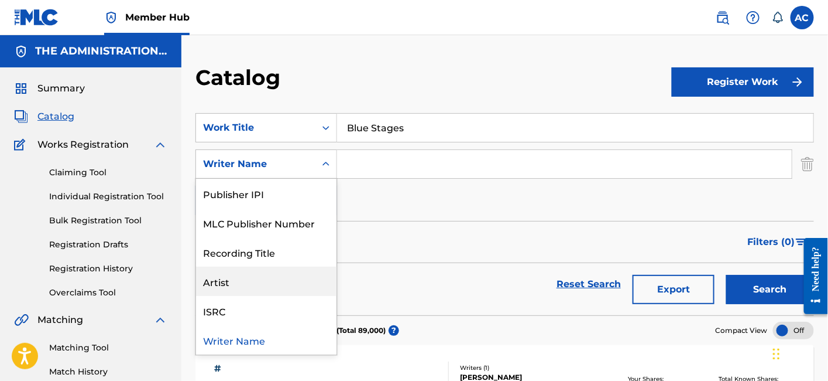
click at [284, 283] on div "Artist" at bounding box center [266, 280] width 140 height 29
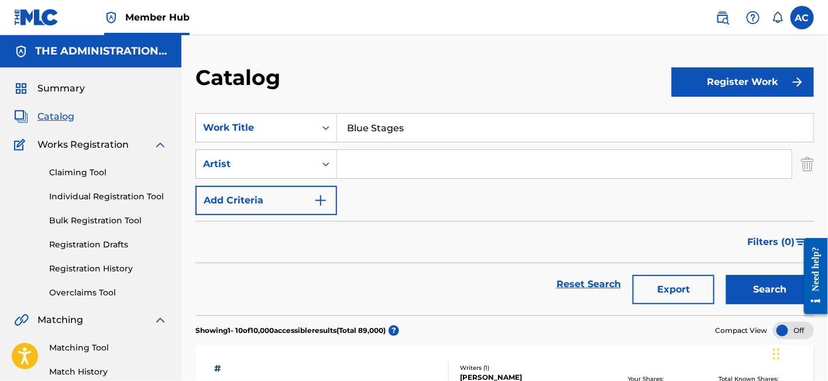
click at [410, 172] on input "Search Form" at bounding box center [564, 164] width 455 height 28
paste input "CJ Francis IV"
type input "CJ Francis IV"
click at [726, 275] on button "Search" at bounding box center [770, 289] width 88 height 29
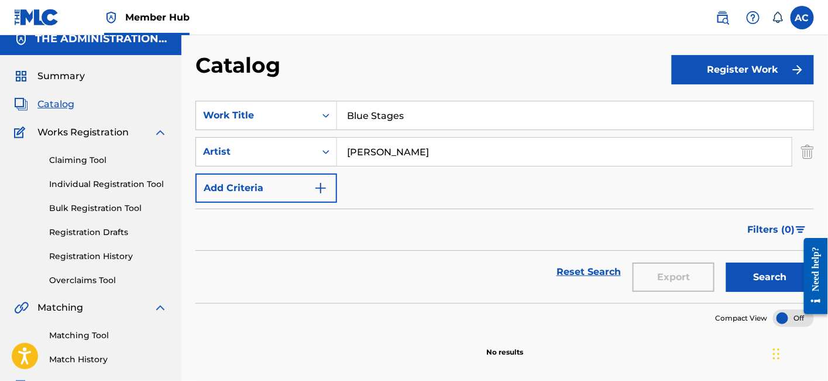
scroll to position [12, 0]
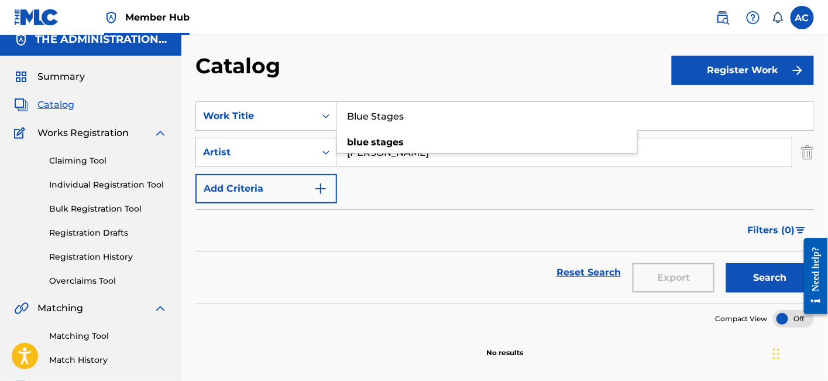
click at [360, 106] on input "Blue Stages" at bounding box center [575, 116] width 477 height 28
paste input "Major"
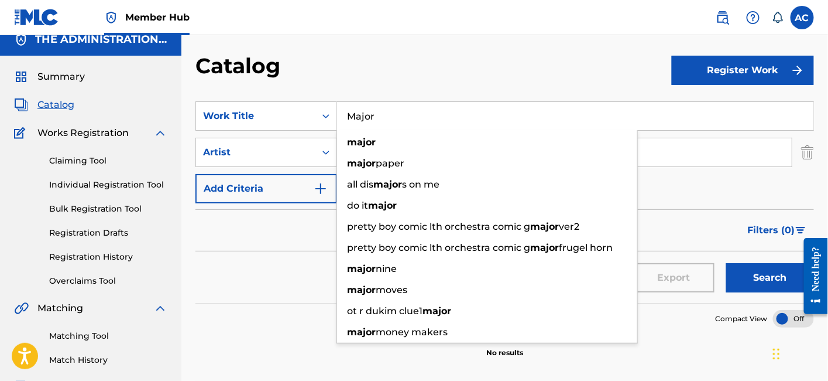
type input "Major"
click at [294, 265] on div "Reset Search Export Search" at bounding box center [505, 272] width 619 height 42
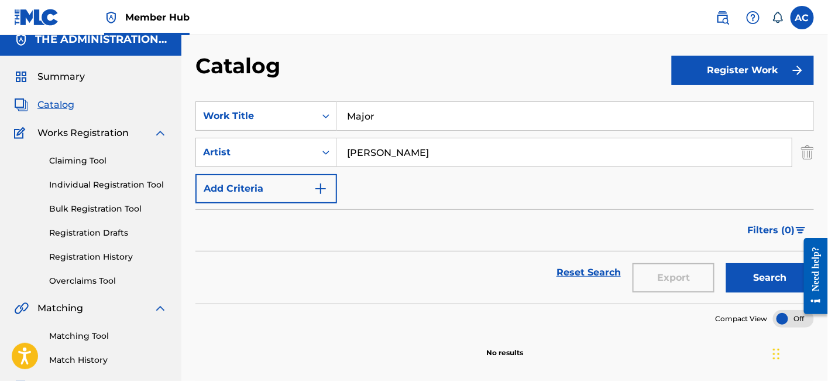
click at [380, 153] on input "CJ Francis IV" at bounding box center [564, 152] width 455 height 28
paste input "Major Zoe"
type input "Major Zoe"
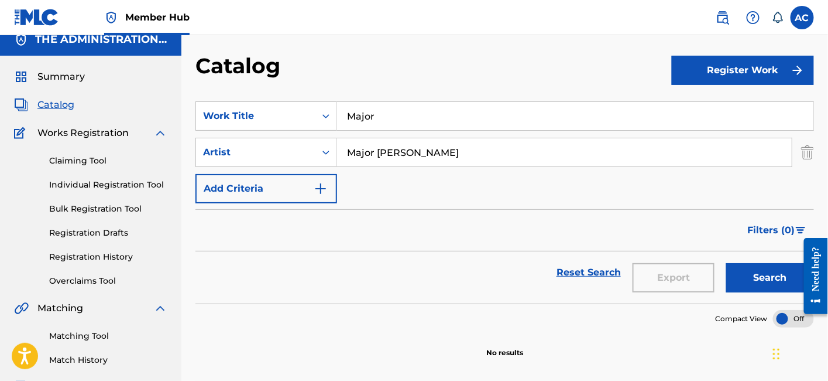
click at [726, 263] on button "Search" at bounding box center [770, 277] width 88 height 29
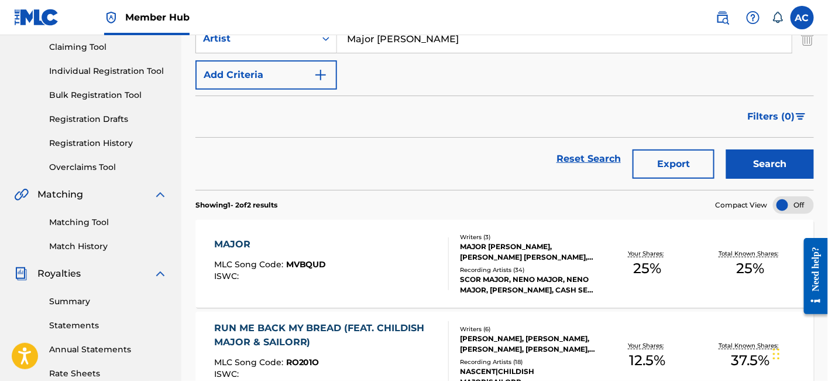
scroll to position [126, 0]
click at [505, 260] on div "Writers ( 3 ) MAJOR ZOE, HAROLD ROBERT SULLIVAN, INCONNU COMPOSITEUR AUTEUR Rec…" at bounding box center [522, 263] width 147 height 63
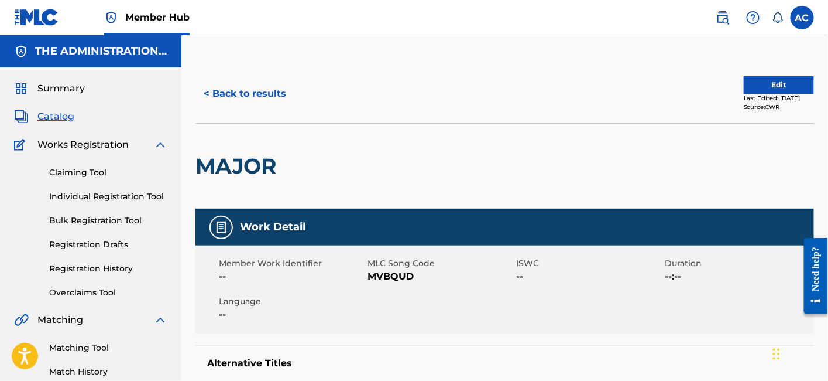
click at [383, 278] on span "MVBQUD" at bounding box center [441, 276] width 146 height 14
click at [389, 282] on span "MVBQUD" at bounding box center [441, 276] width 146 height 14
click at [225, 84] on button "< Back to results" at bounding box center [245, 93] width 99 height 29
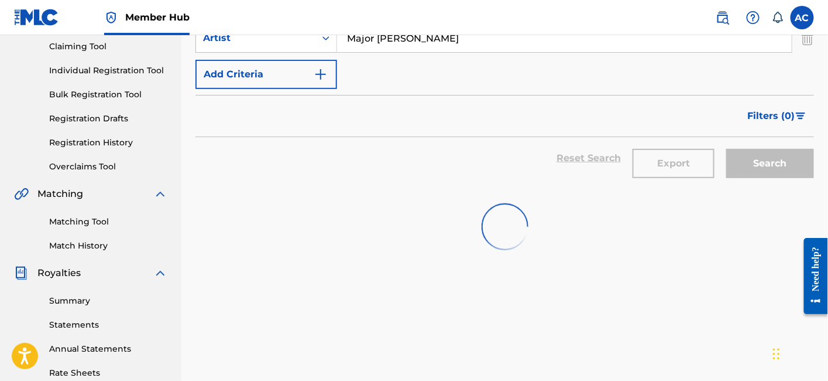
scroll to position [61, 0]
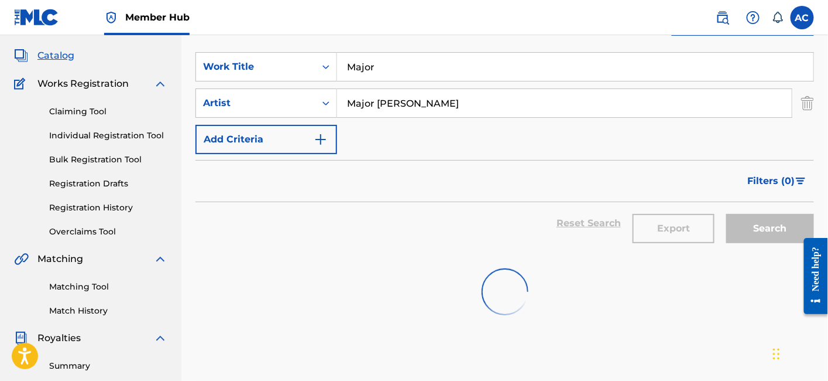
click at [371, 69] on input "Major" at bounding box center [575, 67] width 477 height 28
paste input "tthew Knowles"
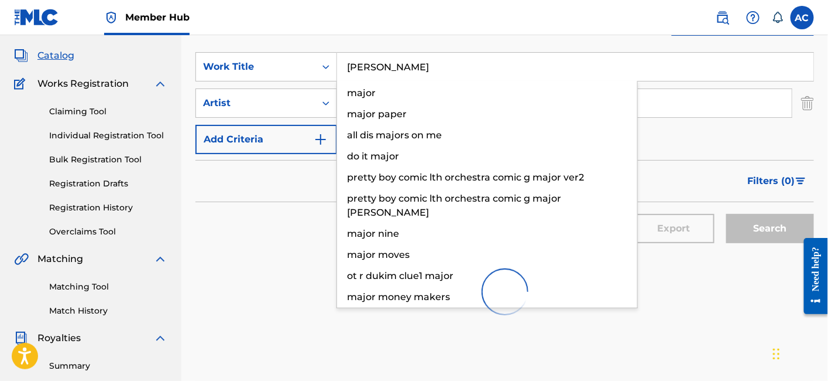
type input "Matthew Knowles"
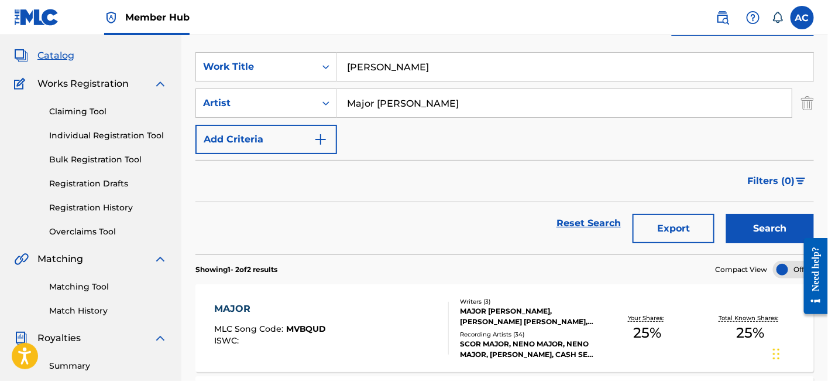
click at [367, 128] on div "SearchWithCriteriac5ce5e5b-44bd-49ab-8ffd-e925987f50d3 Work Title Matthew Knowl…" at bounding box center [505, 103] width 619 height 102
click at [368, 109] on input "Major Zoe" at bounding box center [564, 103] width 455 height 28
paste input "Chris King"
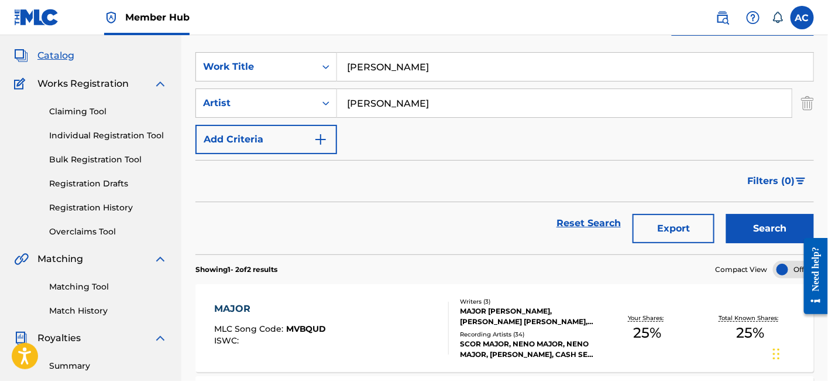
type input "Chris King"
click at [726, 214] on button "Search" at bounding box center [770, 228] width 88 height 29
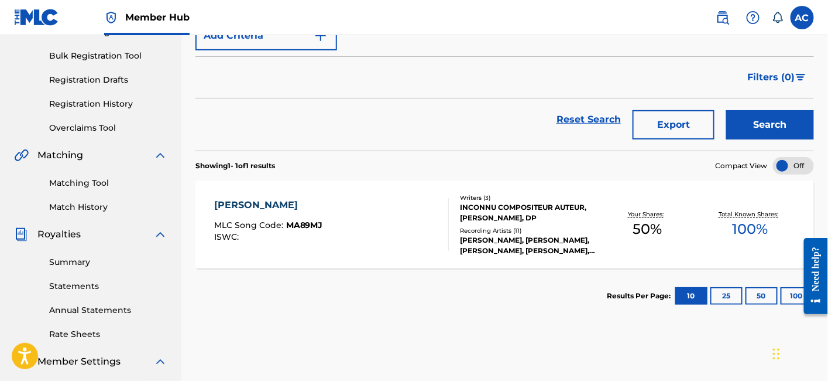
scroll to position [166, 0]
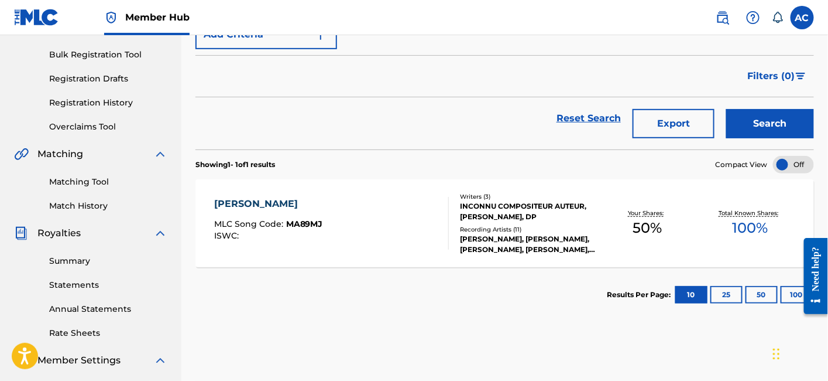
click at [344, 226] on div "MATTHEW KNOWLES MLC Song Code : MA89MJ ISWC :" at bounding box center [331, 223] width 235 height 53
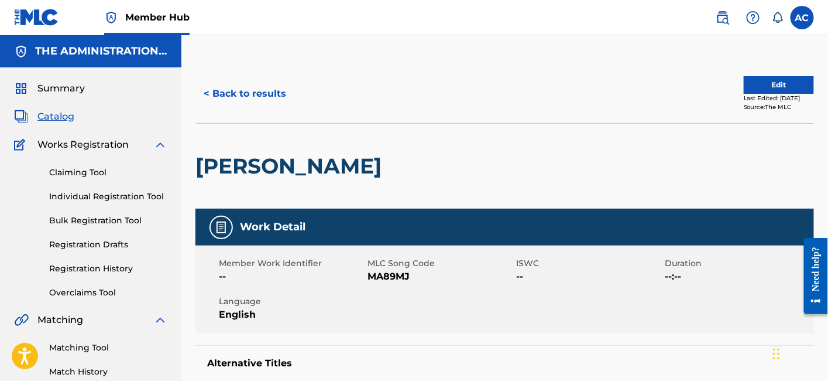
click at [749, 94] on div "Last Edited: August 19, 2025" at bounding box center [779, 98] width 70 height 9
click at [752, 88] on button "Edit" at bounding box center [779, 85] width 70 height 18
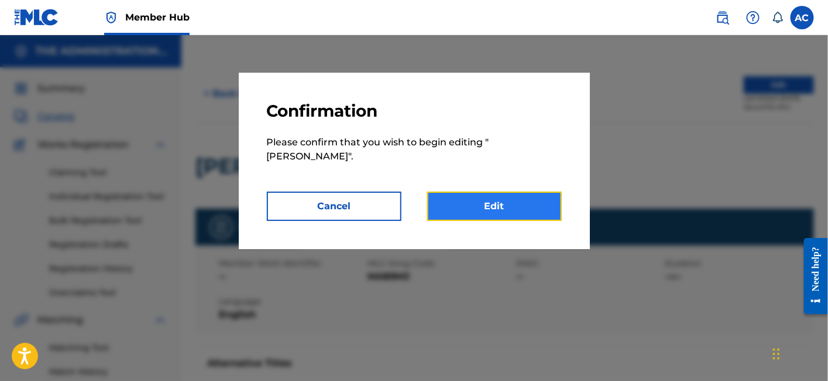
click at [500, 196] on link "Edit" at bounding box center [494, 205] width 135 height 29
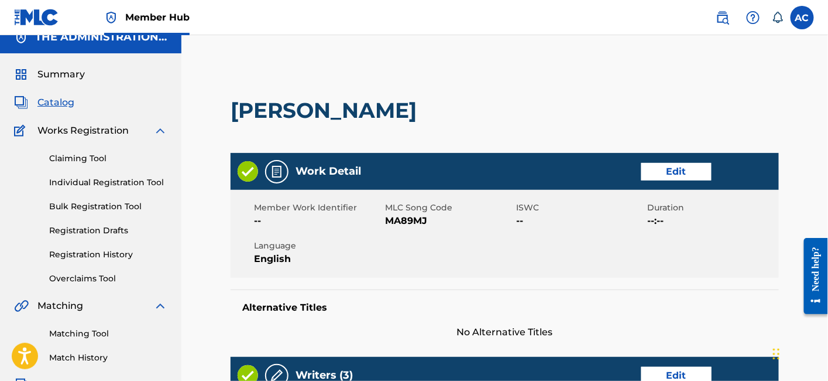
scroll to position [12, 0]
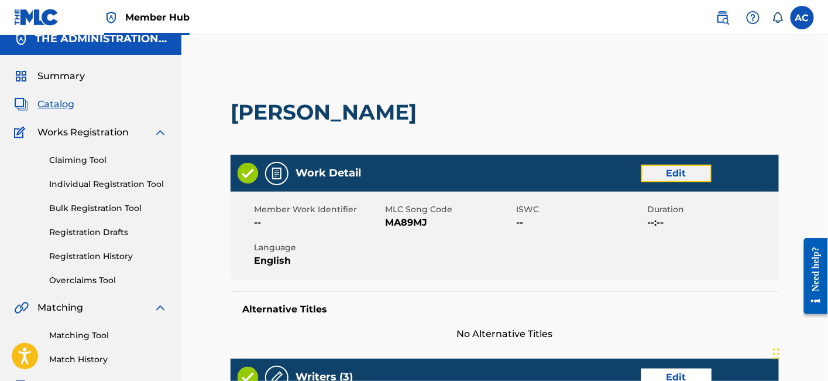
click at [664, 176] on link "Edit" at bounding box center [677, 173] width 70 height 18
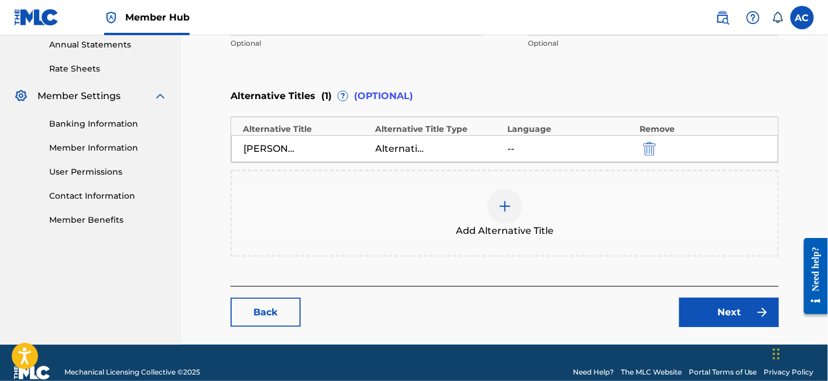
scroll to position [431, 0]
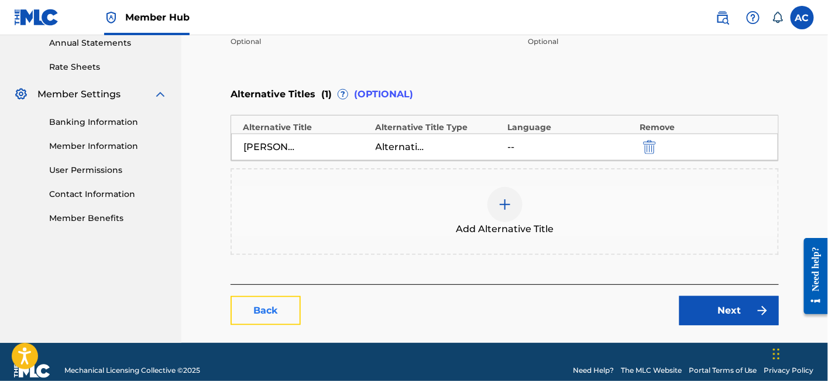
click at [244, 313] on link "Back" at bounding box center [266, 310] width 70 height 29
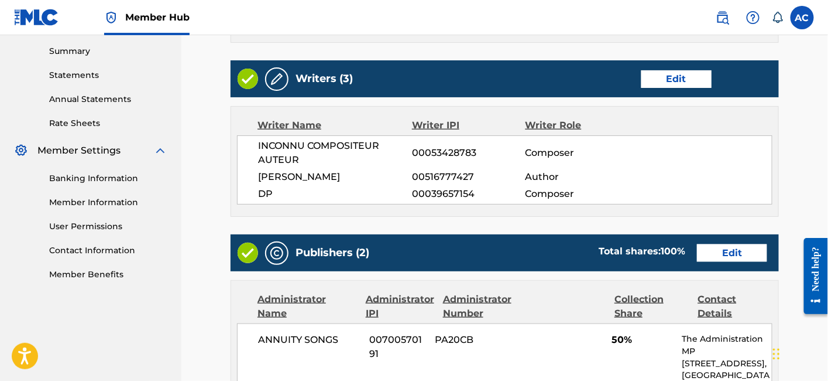
scroll to position [376, 0]
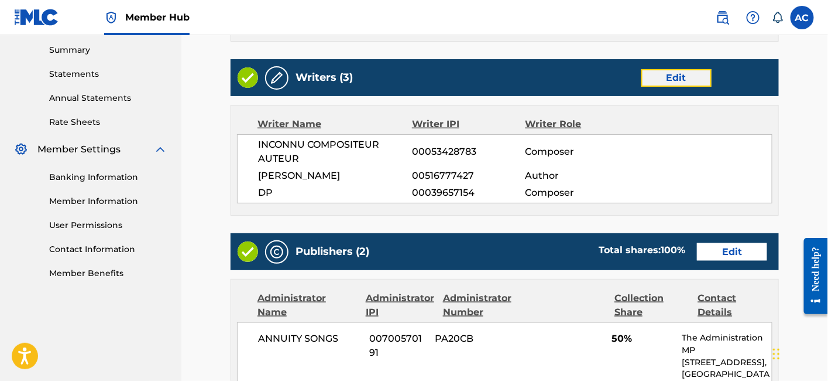
click at [684, 87] on link "Edit" at bounding box center [677, 78] width 70 height 18
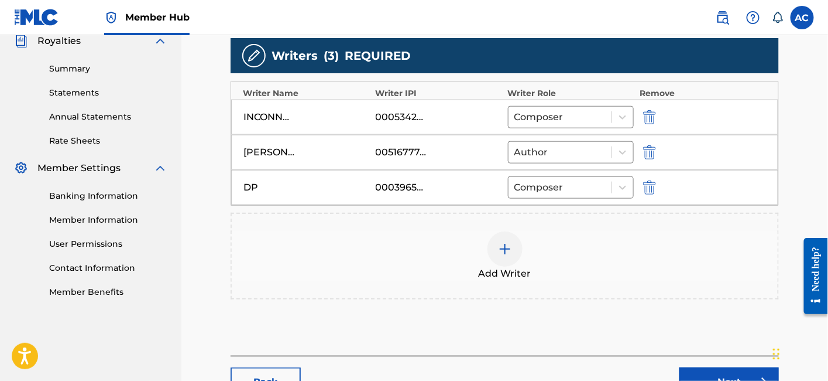
scroll to position [366, 0]
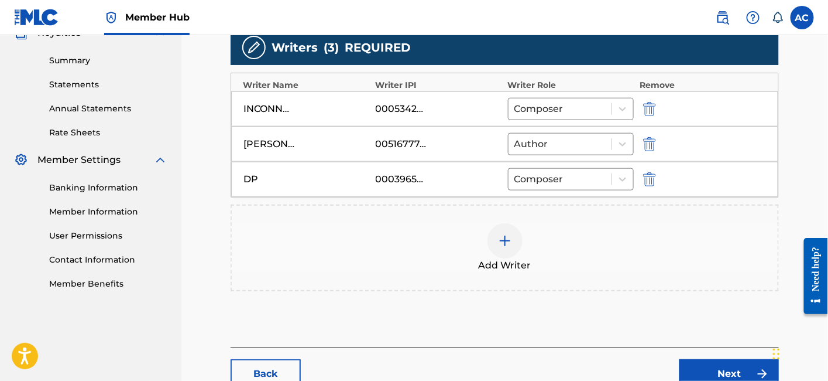
click at [503, 253] on div at bounding box center [505, 240] width 35 height 35
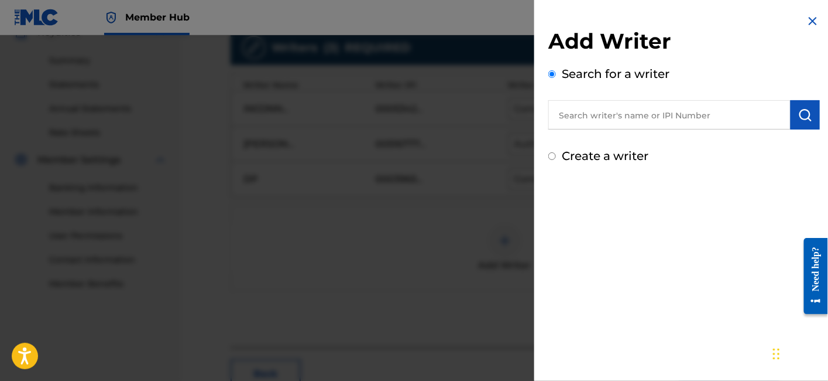
click at [602, 111] on input "text" at bounding box center [670, 114] width 242 height 29
paste input "Harold Robert Sullivan III"
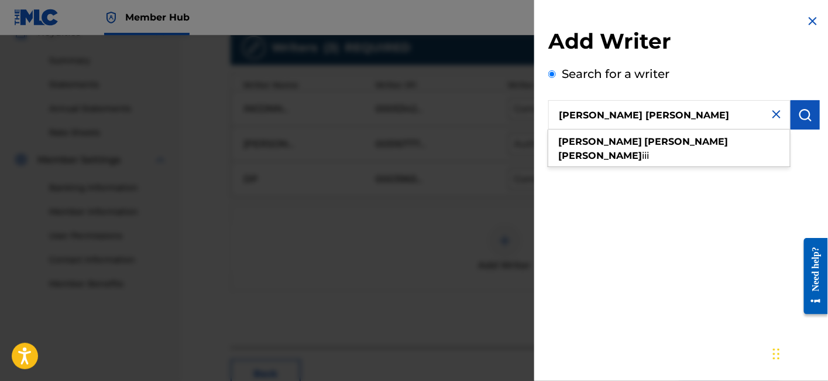
type input "Harold Robert Sullivan"
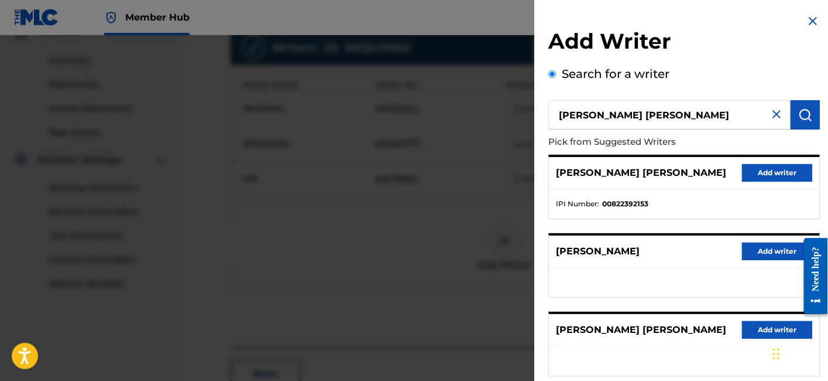
click at [740, 74] on div "Search for a writer Harold Robert Sullivan Pick from Suggested Writers HAROLD R…" at bounding box center [685, 320] width 272 height 510
click at [773, 170] on button "Add writer" at bounding box center [777, 173] width 70 height 18
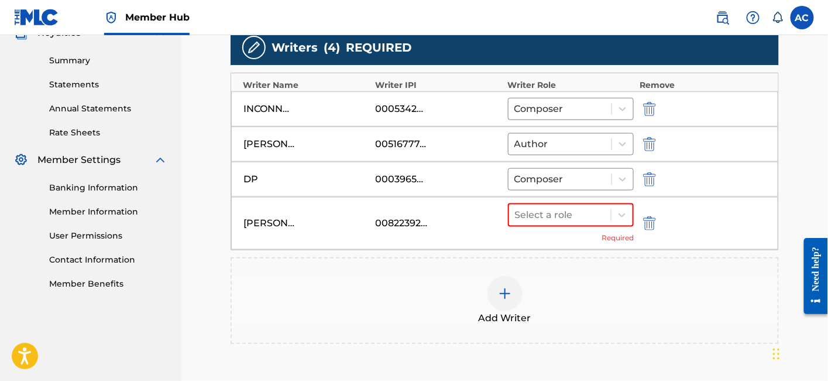
click at [568, 230] on div "Select a role Required" at bounding box center [571, 223] width 126 height 40
click at [568, 224] on div "Select a role Required" at bounding box center [571, 223] width 126 height 40
click at [568, 220] on div "Select a role" at bounding box center [560, 214] width 102 height 21
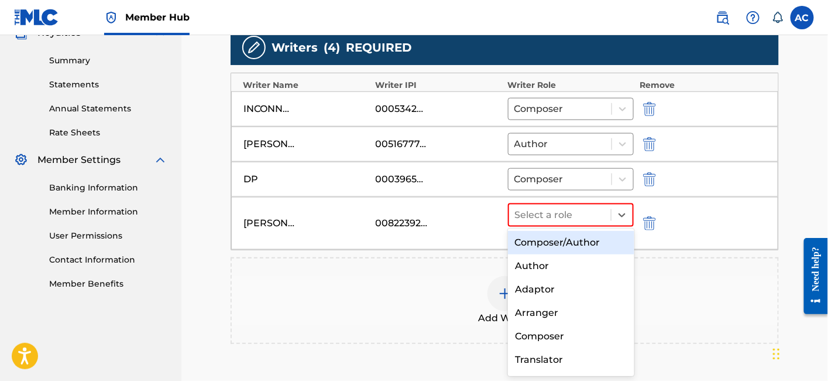
click at [568, 242] on div "Composer/Author" at bounding box center [571, 242] width 126 height 23
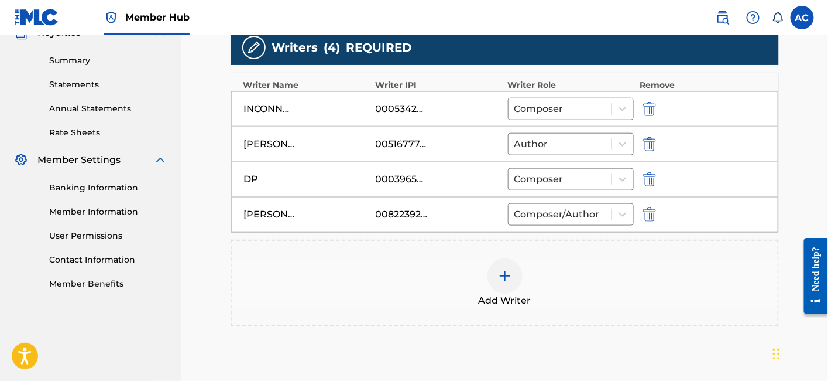
scroll to position [479, 0]
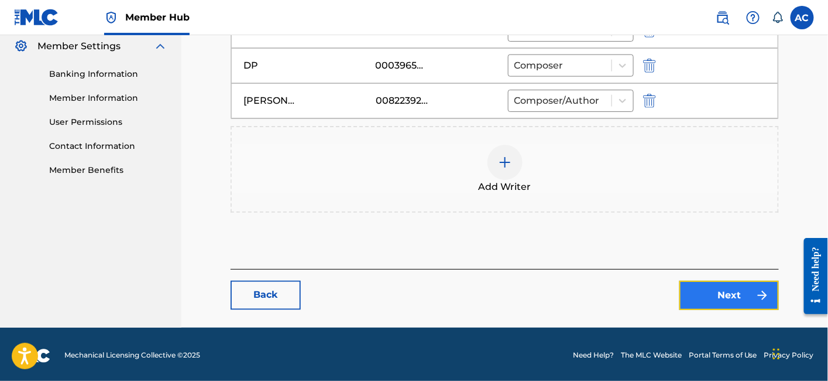
click at [728, 287] on link "Next" at bounding box center [730, 294] width 100 height 29
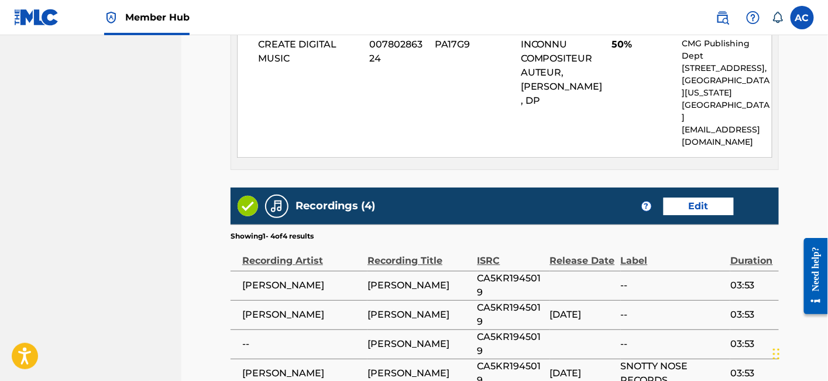
scroll to position [1082, 0]
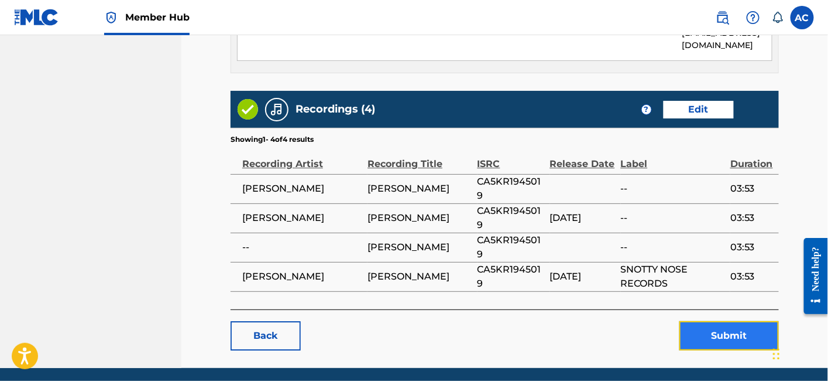
click at [721, 321] on button "Submit" at bounding box center [730, 335] width 100 height 29
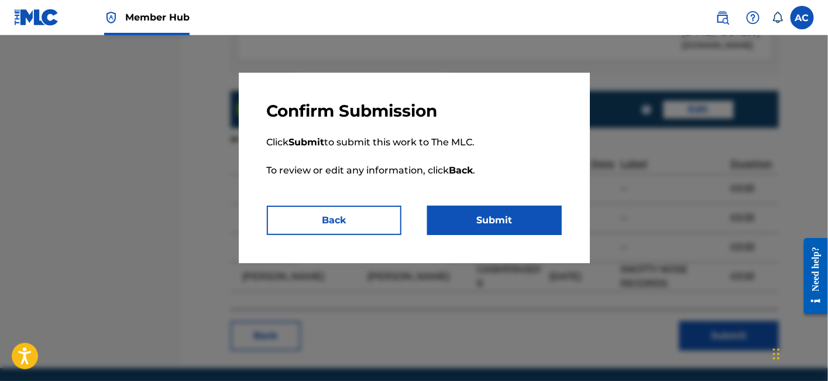
click at [502, 236] on div "Confirm Submission Click Submit to submit this work to The MLC. To review or ed…" at bounding box center [414, 168] width 351 height 190
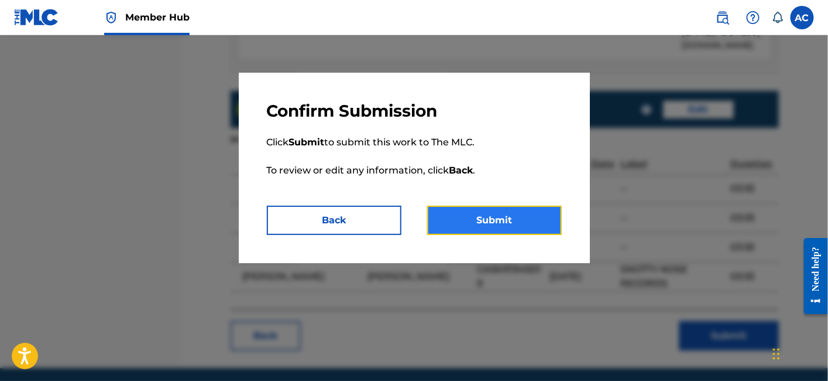
click at [502, 232] on button "Submit" at bounding box center [494, 219] width 135 height 29
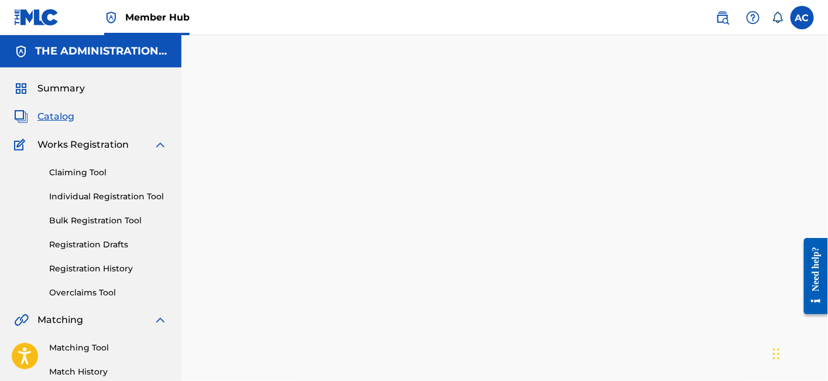
click at [64, 114] on span "Catalog" at bounding box center [55, 116] width 37 height 14
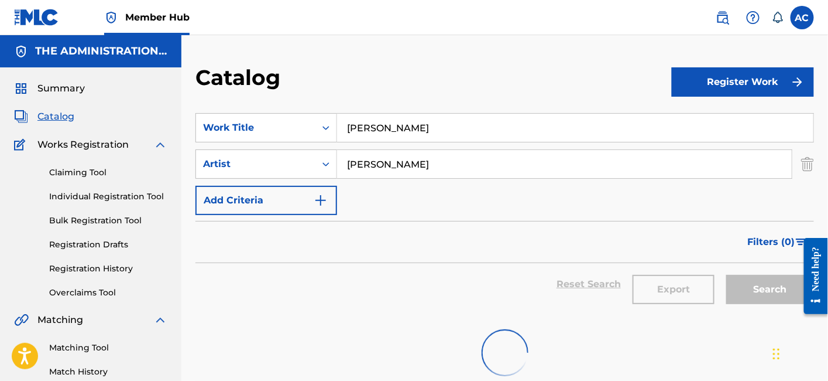
click at [388, 122] on input "Matthew Knowles" at bounding box center [575, 128] width 477 height 28
paste input "etro, Ft. Steven Cannon"
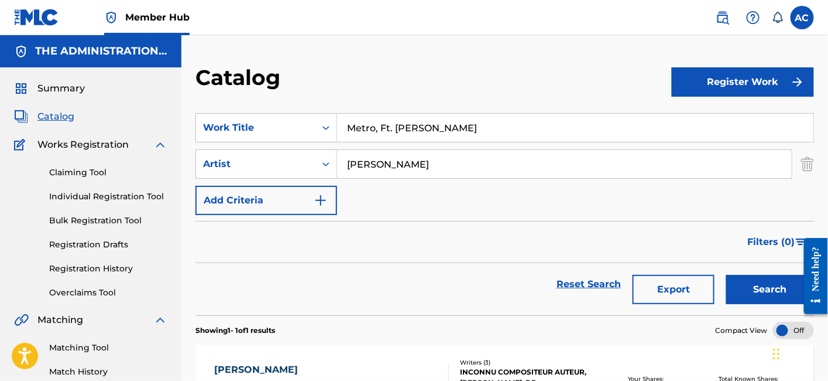
click at [392, 128] on input "Metro, Ft. Steven Cannon" at bounding box center [575, 128] width 477 height 28
type input "Metro Ft Steven Cannon"
click at [380, 172] on input "Chris King" at bounding box center [564, 164] width 455 height 28
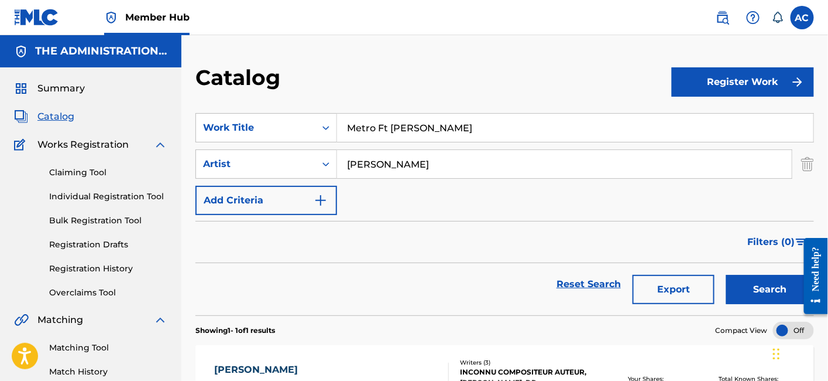
paste input "Bobby Biz"
type input "Bobby Biz"
click at [726, 275] on button "Search" at bounding box center [770, 289] width 88 height 29
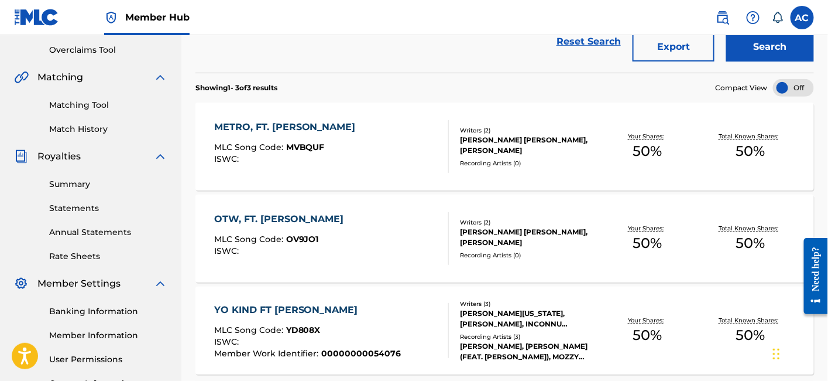
scroll to position [245, 0]
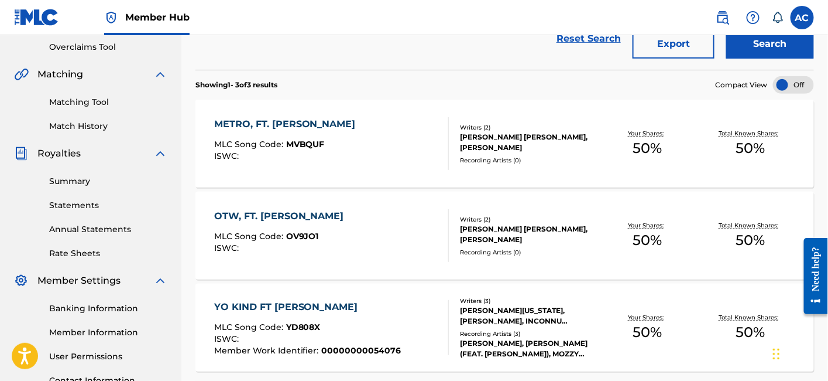
click at [350, 150] on div "MLC Song Code : MVBQUF" at bounding box center [288, 146] width 148 height 12
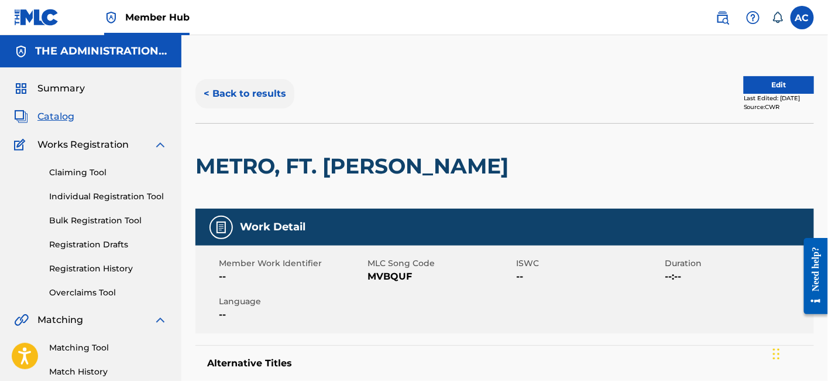
click at [272, 94] on button "< Back to results" at bounding box center [245, 93] width 99 height 29
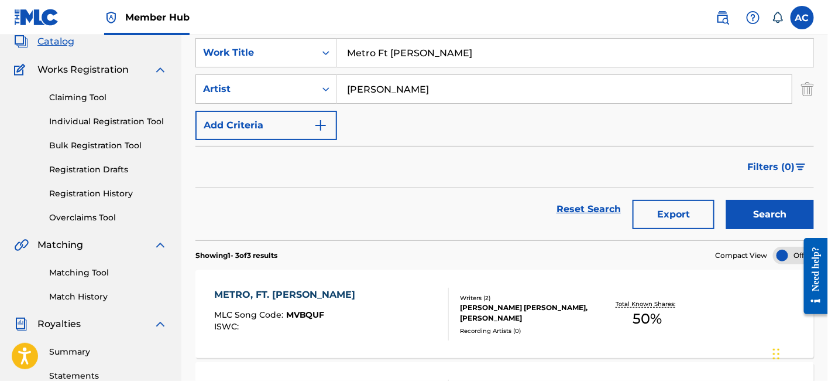
scroll to position [54, 0]
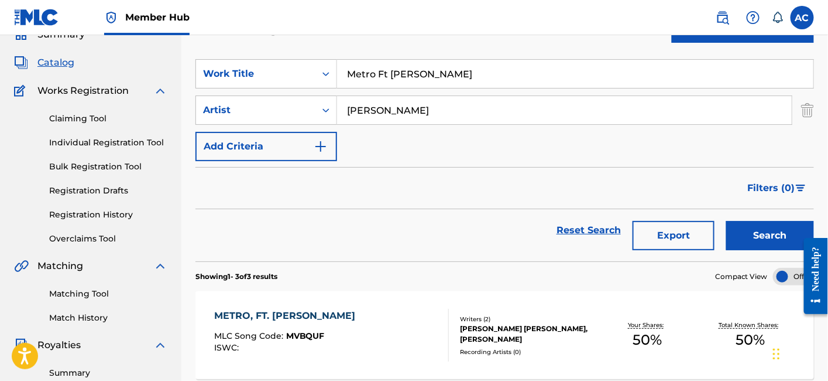
click at [428, 66] on input "Metro Ft Steven Cannon" at bounding box center [575, 74] width 477 height 28
paste input "Passcode"
type input "Passcode"
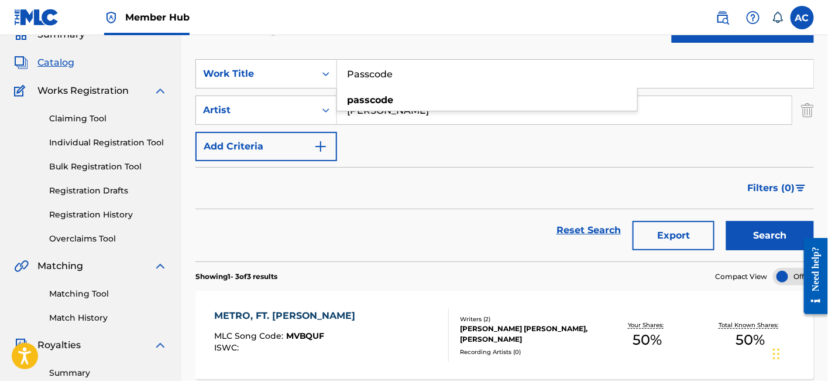
click at [379, 116] on input "Bobby Biz" at bounding box center [564, 110] width 455 height 28
paste input "Elliott Trent"
type input "Elliott Trent"
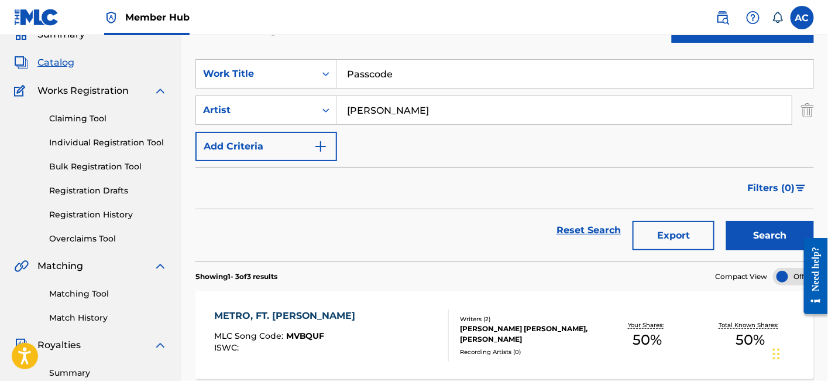
click at [726, 221] on button "Search" at bounding box center [770, 235] width 88 height 29
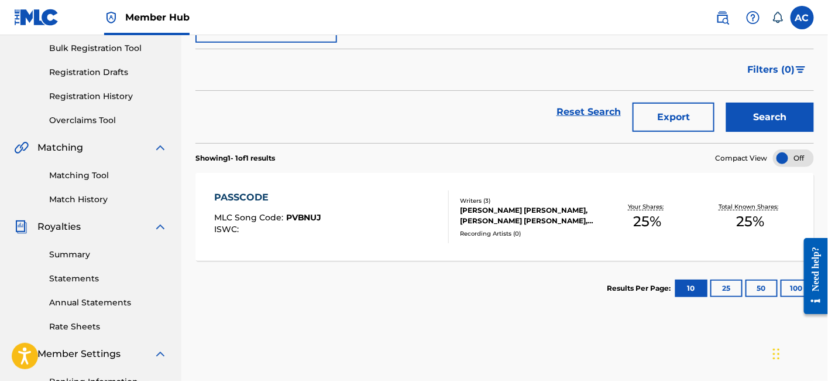
scroll to position [175, 0]
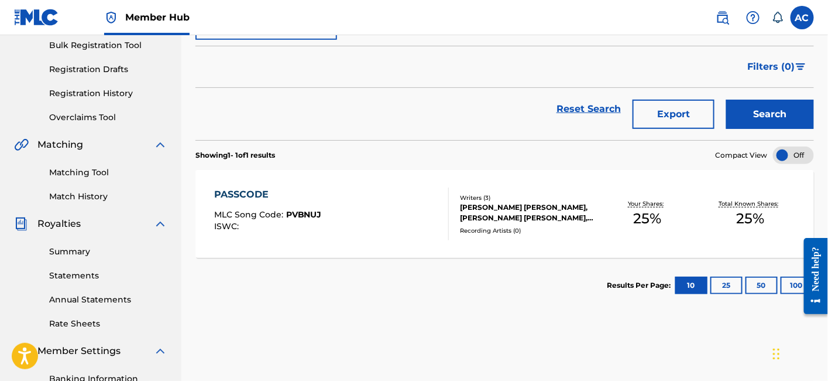
click at [378, 193] on div "PASSCODE MLC Song Code : PVBNUJ ISWC :" at bounding box center [331, 213] width 235 height 53
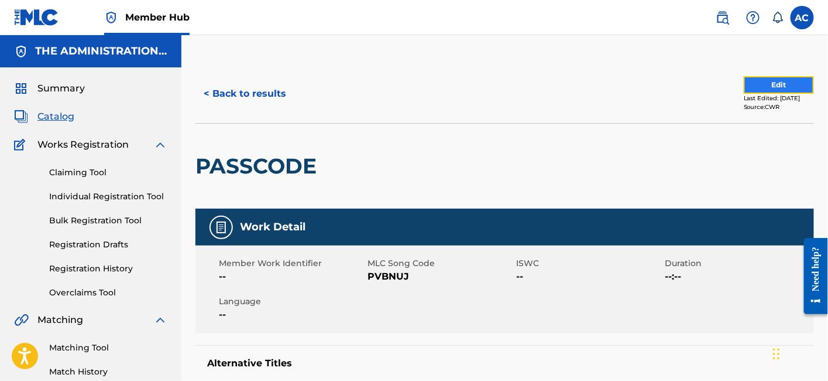
click at [781, 85] on button "Edit" at bounding box center [779, 85] width 70 height 18
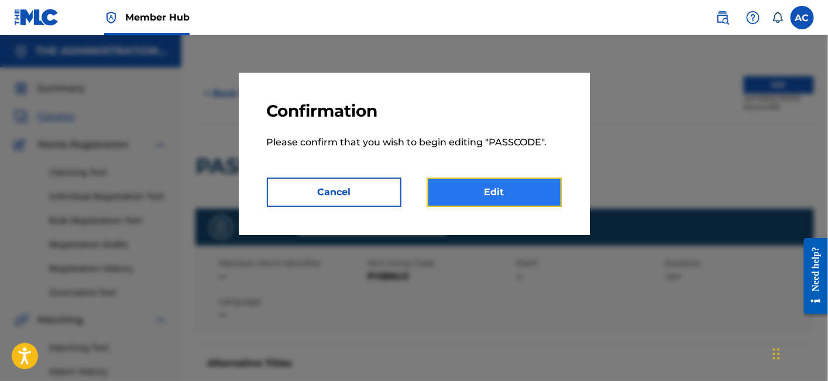
click at [496, 203] on link "Edit" at bounding box center [494, 191] width 135 height 29
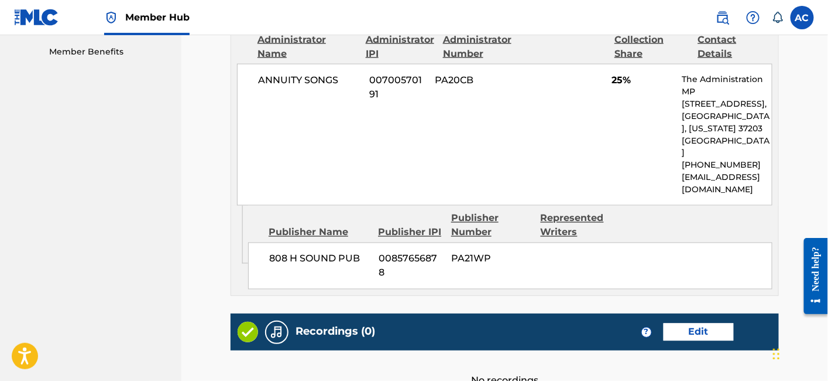
scroll to position [660, 0]
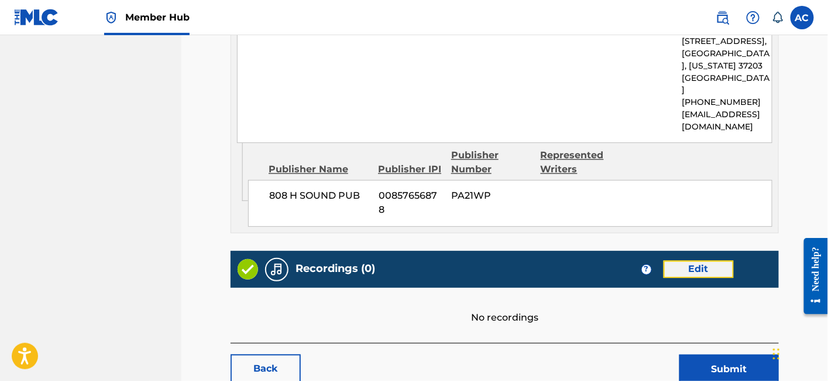
click at [698, 260] on link "Edit" at bounding box center [699, 269] width 70 height 18
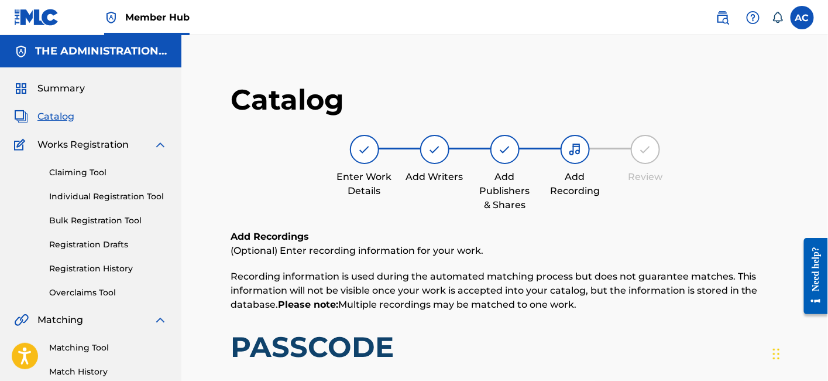
click at [64, 118] on span "Catalog" at bounding box center [55, 116] width 37 height 14
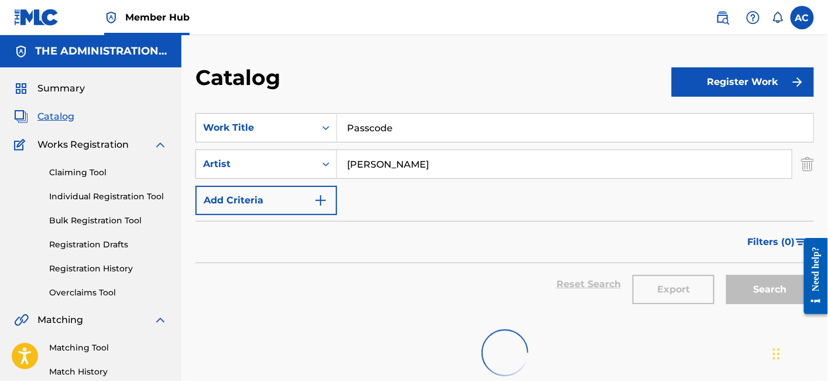
click at [368, 128] on input "Passcode" at bounding box center [575, 128] width 477 height 28
paste input "Remind M"
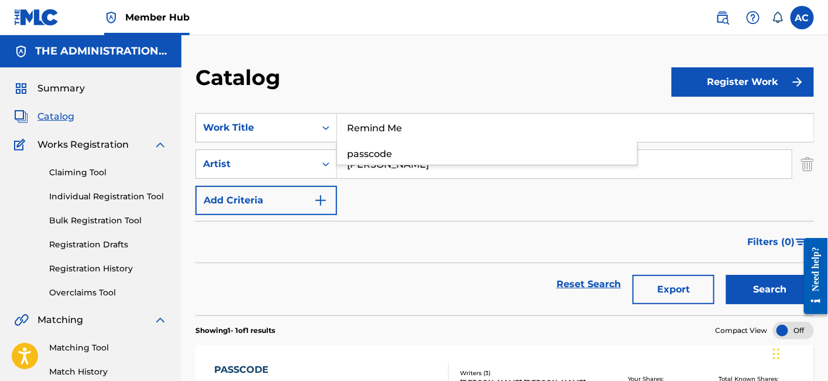
type input "Remind Me"
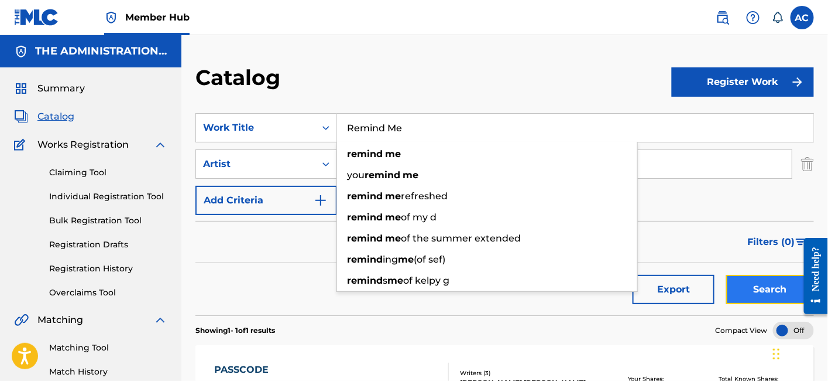
click at [757, 293] on button "Search" at bounding box center [770, 289] width 88 height 29
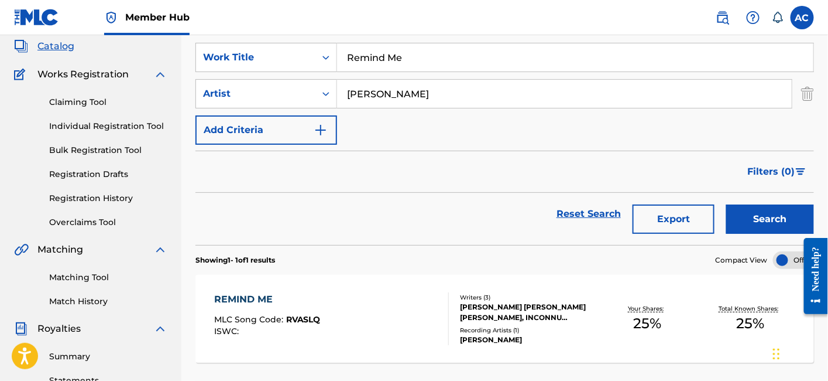
scroll to position [73, 0]
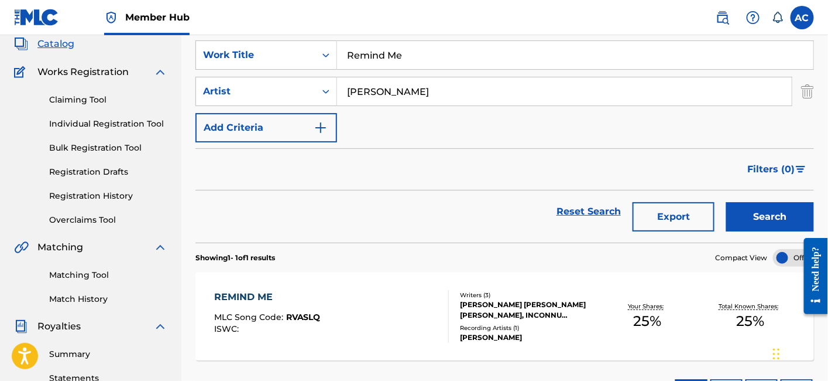
click at [545, 301] on div "ELLIOT TRENT BINGHAM, HAROLD ROBERT SULLIVAN, INCONNU COMPOSITEUR AUTEUR" at bounding box center [528, 309] width 136 height 21
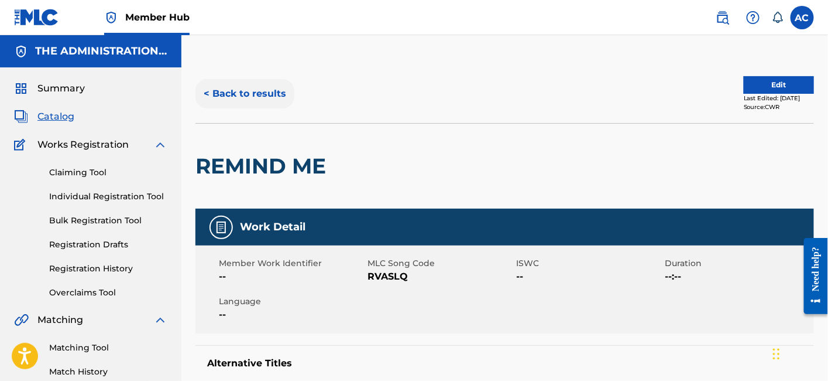
click at [234, 97] on button "< Back to results" at bounding box center [245, 93] width 99 height 29
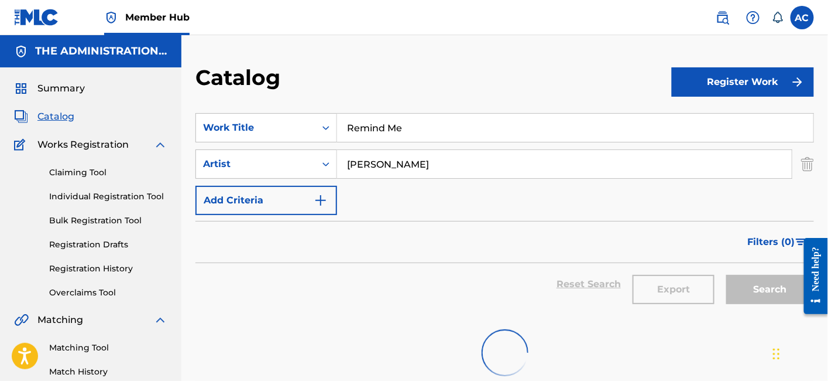
scroll to position [73, 0]
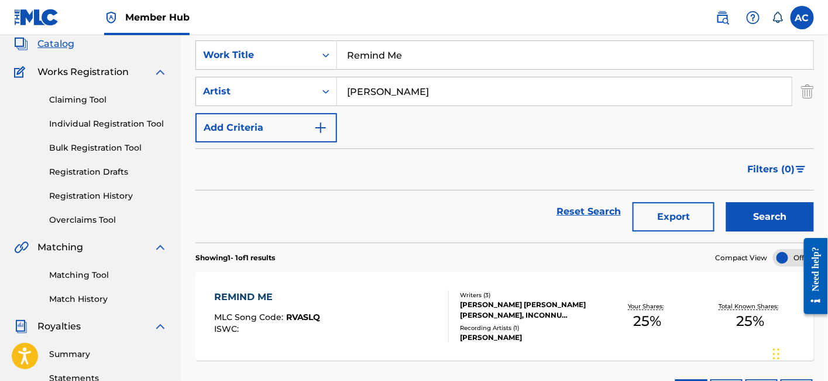
click at [363, 66] on input "Remind Me" at bounding box center [575, 55] width 477 height 28
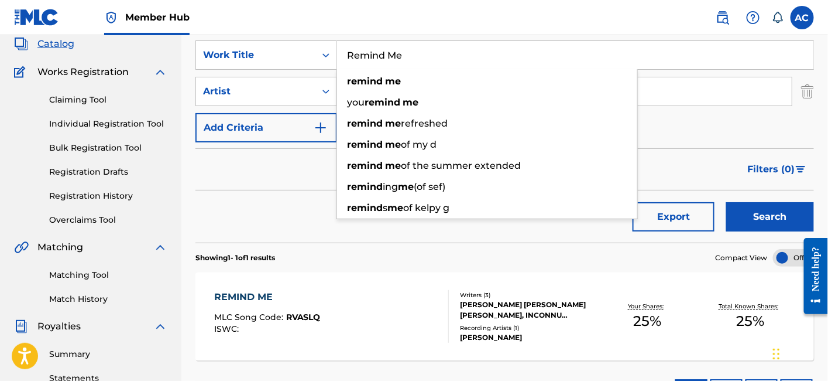
click at [378, 58] on input "Remind Me" at bounding box center [575, 55] width 477 height 28
paste input "Super Saiyan 14"
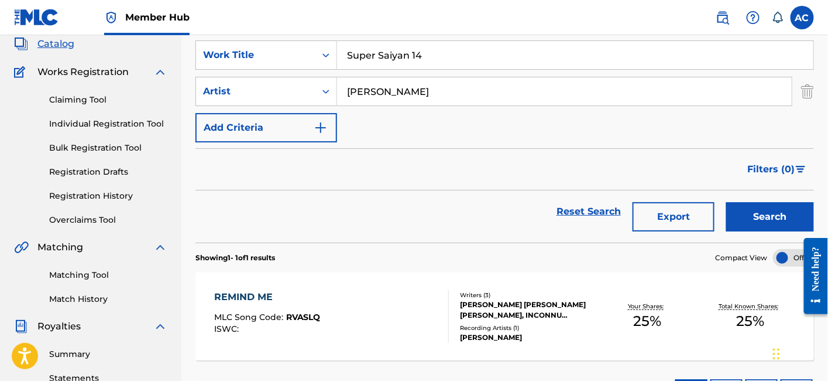
type input "Super Saiyan 14"
click at [406, 93] on input "Elliott Trent" at bounding box center [564, 91] width 455 height 28
paste input "Trippie Redd"
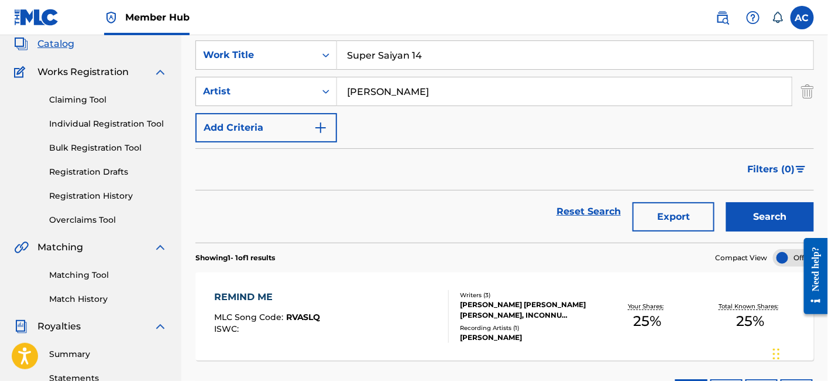
type input "Trippie Redd"
click at [726, 202] on button "Search" at bounding box center [770, 216] width 88 height 29
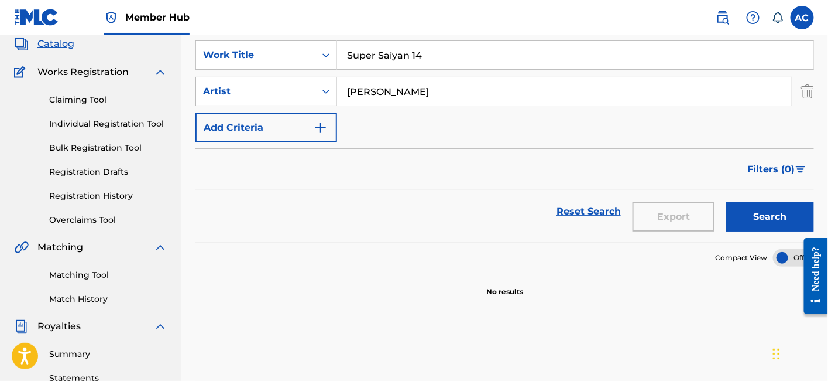
click at [284, 97] on div "Artist" at bounding box center [255, 91] width 105 height 14
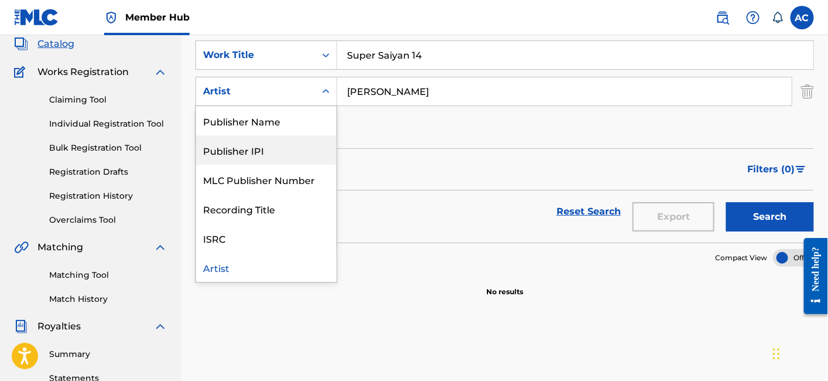
scroll to position [0, 0]
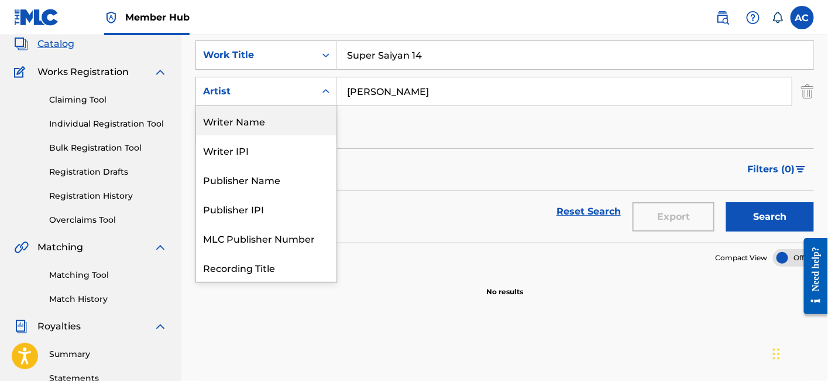
click at [263, 124] on div "Writer Name" at bounding box center [266, 120] width 140 height 29
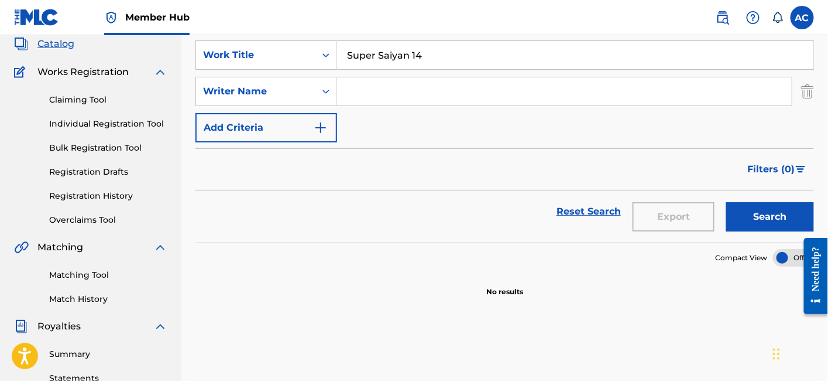
click at [385, 100] on input "Search Form" at bounding box center [564, 91] width 455 height 28
paste input "Harold Robert Sullivan III"
type input "Harold Robert Sullivan"
click at [726, 202] on button "Search" at bounding box center [770, 216] width 88 height 29
click at [393, 58] on input "Super Saiyan 14" at bounding box center [575, 55] width 477 height 28
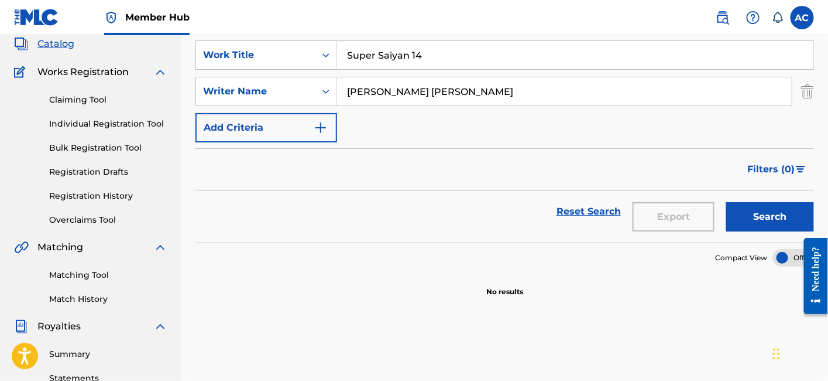
click at [393, 58] on input "Super Saiyan 14" at bounding box center [575, 55] width 477 height 28
click at [434, 92] on input "Harold Robert Sullivan" at bounding box center [564, 91] width 455 height 28
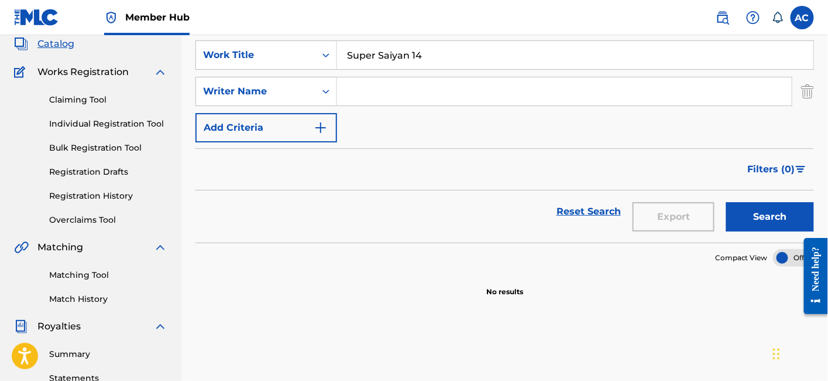
click at [726, 202] on button "Search" at bounding box center [770, 216] width 88 height 29
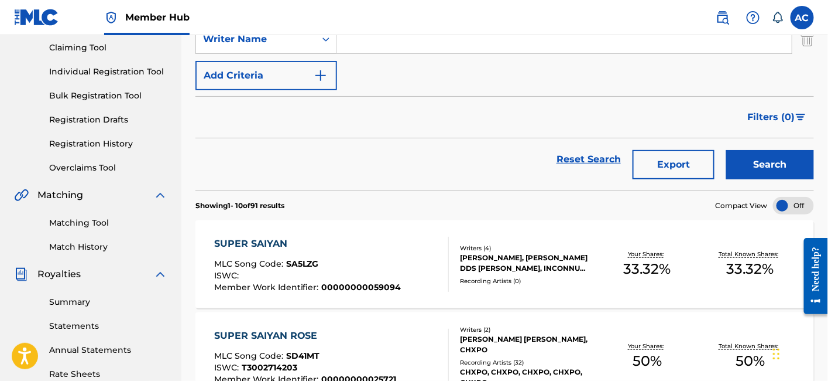
scroll to position [130, 0]
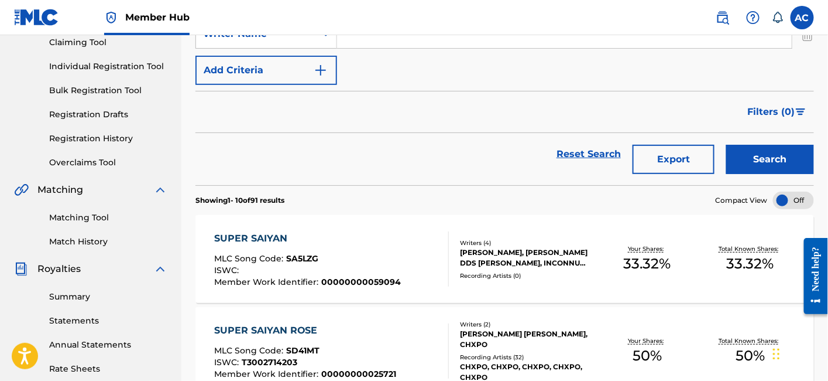
click at [410, 270] on div "SUPER SAIYAN MLC Song Code : SA5LZG ISWC : Member Work Identifier : 00000000059…" at bounding box center [331, 258] width 235 height 55
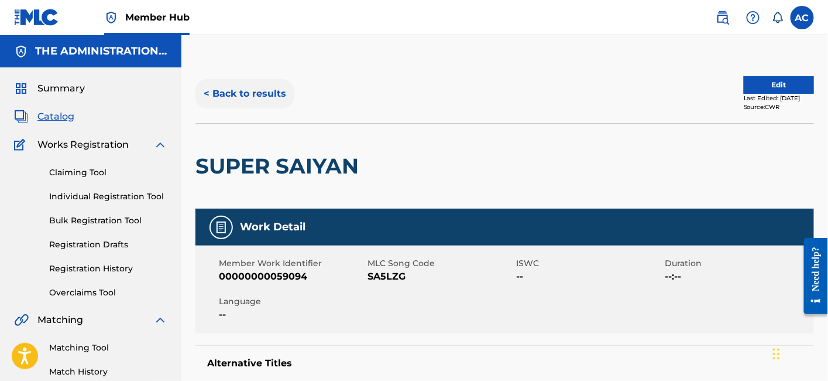
click at [246, 92] on button "< Back to results" at bounding box center [245, 93] width 99 height 29
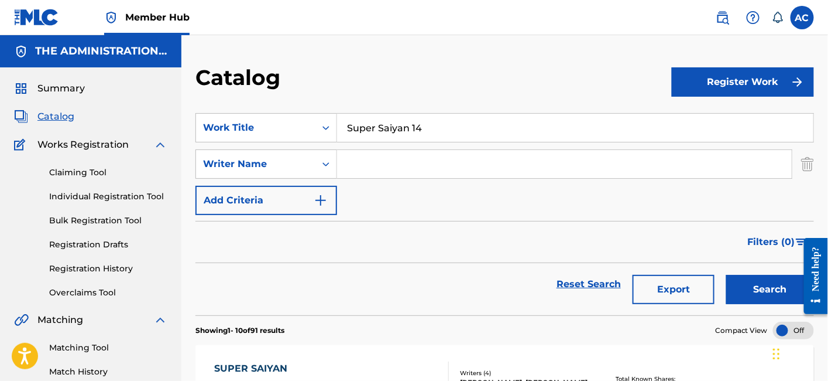
click at [363, 139] on input "Super Saiyan 14" at bounding box center [575, 128] width 477 height 28
paste input "The Carter"
type input "The Carter"
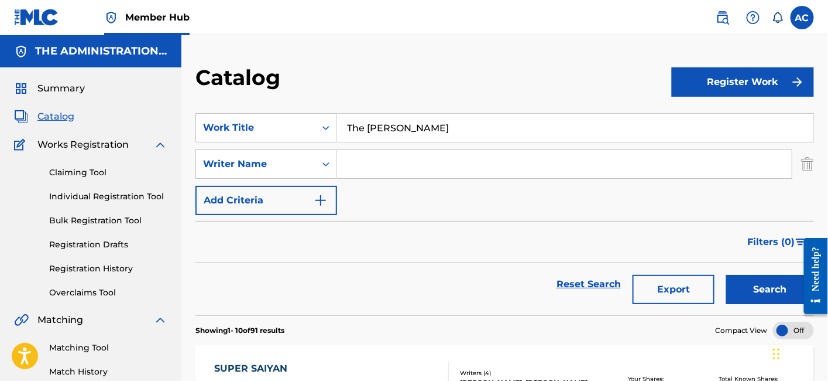
click at [726, 275] on button "Search" at bounding box center [770, 289] width 88 height 29
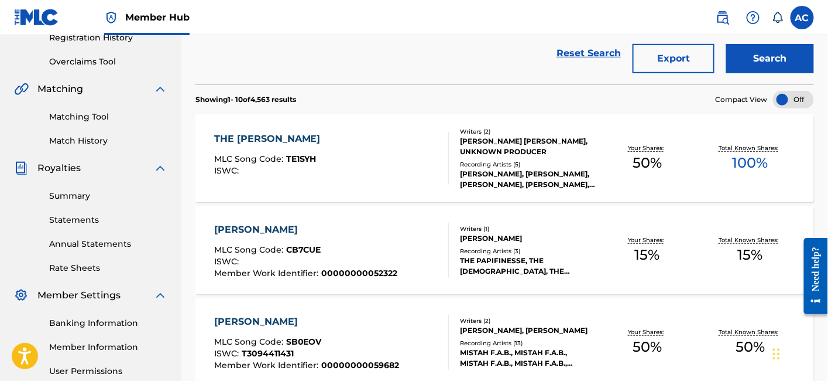
scroll to position [231, 0]
click at [385, 123] on div "THE CARTER MLC Song Code : TE1SYH ISWC : Writers ( 2 ) CHARLES JEWELL FRANCIS I…" at bounding box center [505, 158] width 619 height 88
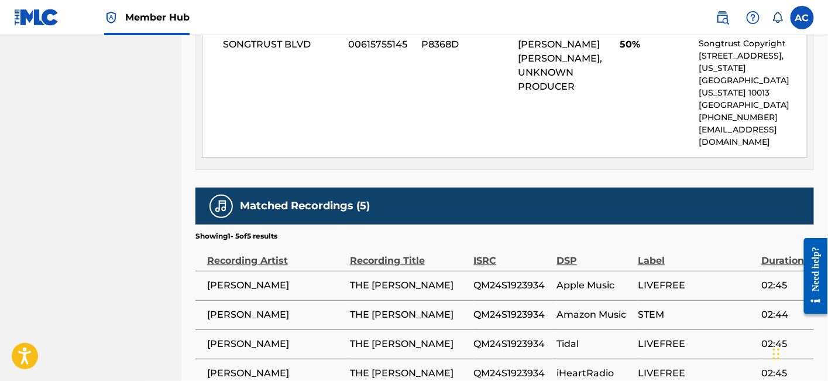
scroll to position [862, 0]
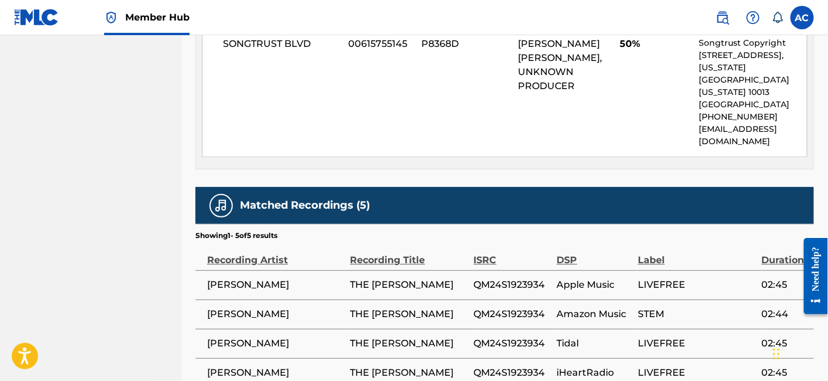
click at [484, 277] on span "QM24S1923934" at bounding box center [512, 284] width 77 height 14
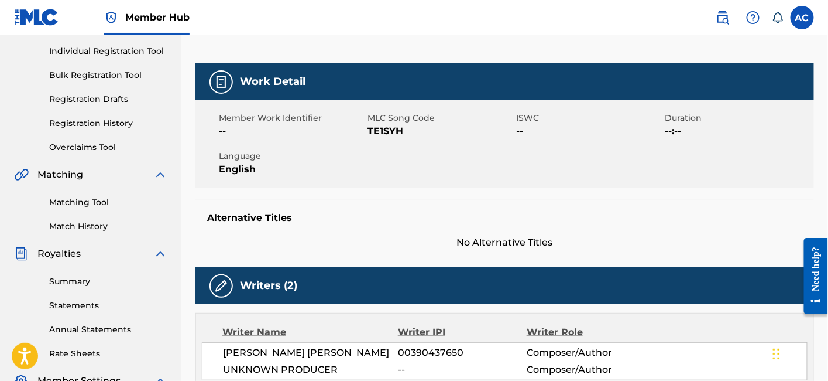
scroll to position [0, 0]
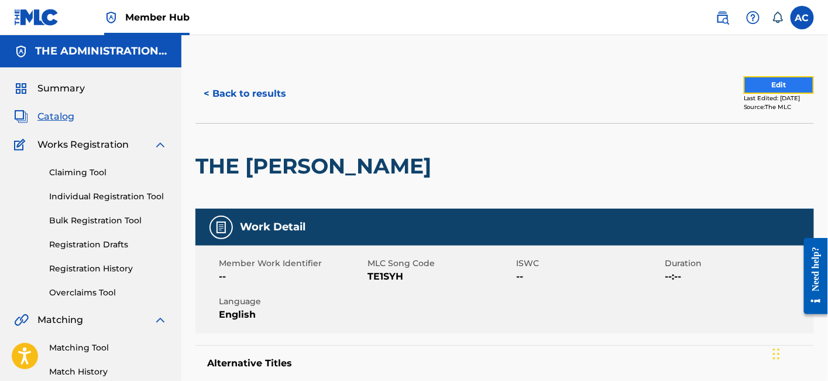
click at [759, 88] on button "Edit" at bounding box center [779, 85] width 70 height 18
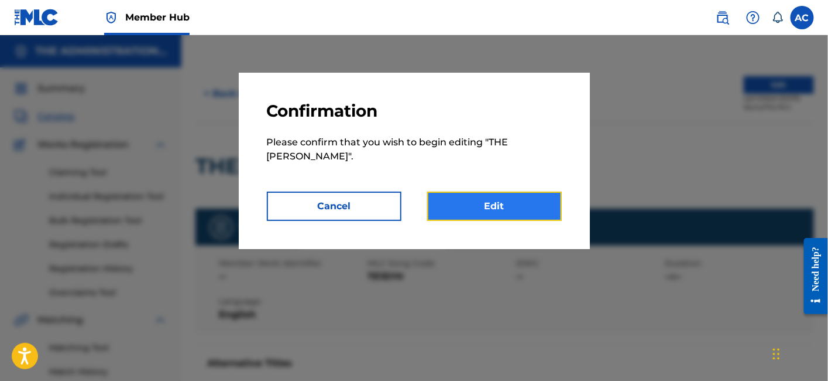
click at [541, 191] on link "Edit" at bounding box center [494, 205] width 135 height 29
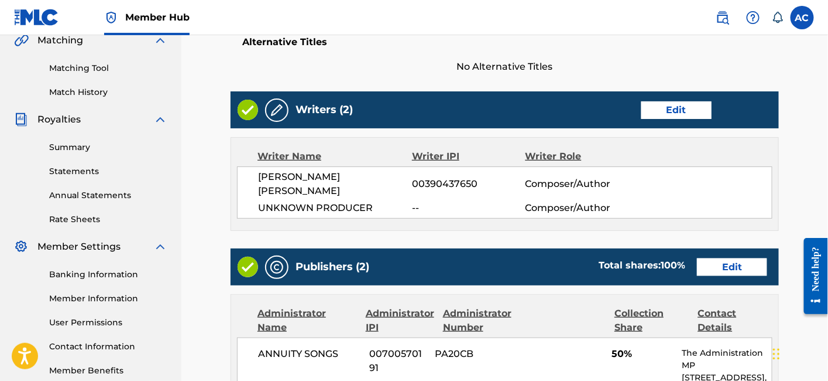
scroll to position [280, 0]
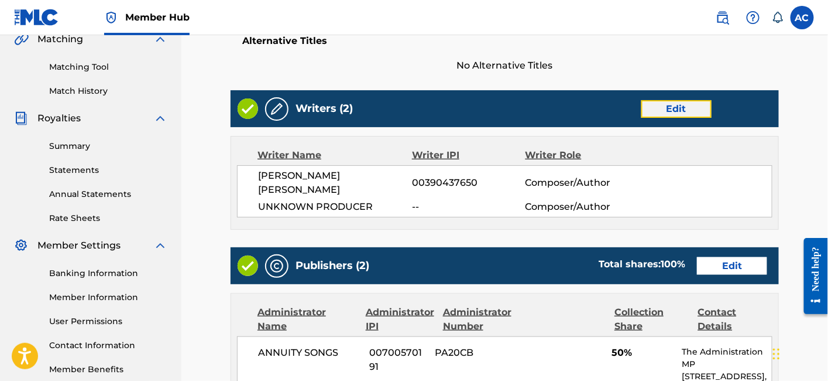
click at [674, 104] on link "Edit" at bounding box center [677, 109] width 70 height 18
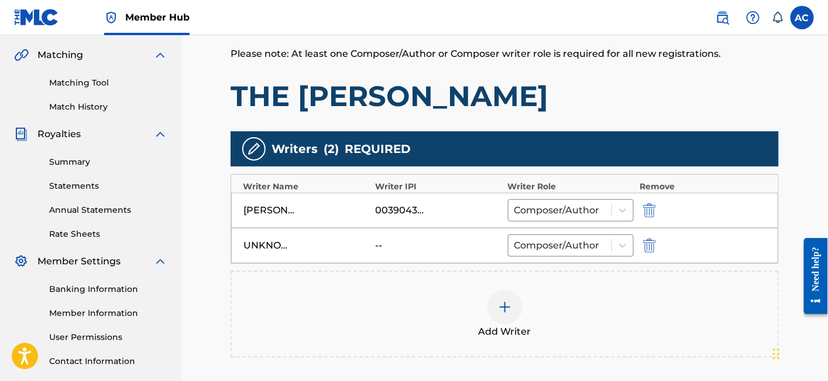
scroll to position [316, 0]
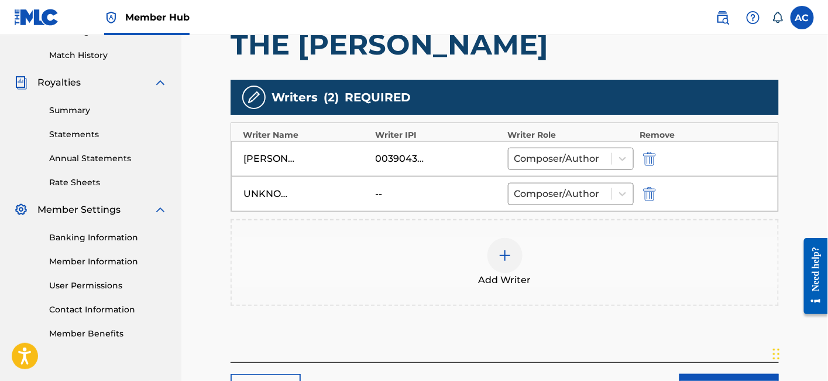
click at [500, 255] on img at bounding box center [505, 255] width 14 height 14
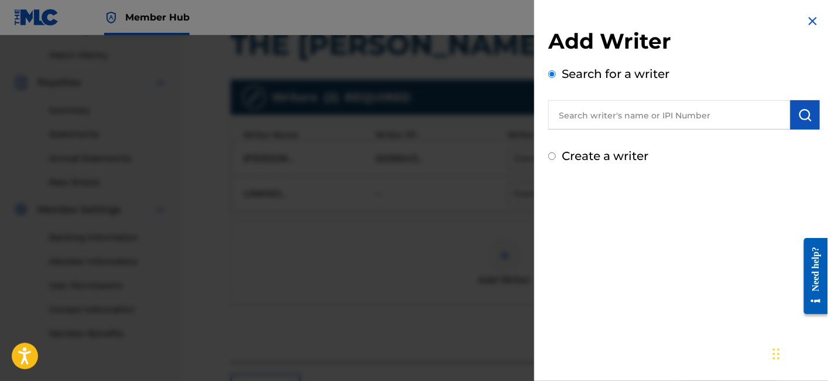
click at [574, 122] on input "text" at bounding box center [670, 114] width 242 height 29
paste input "Harold Robert Sullivan III"
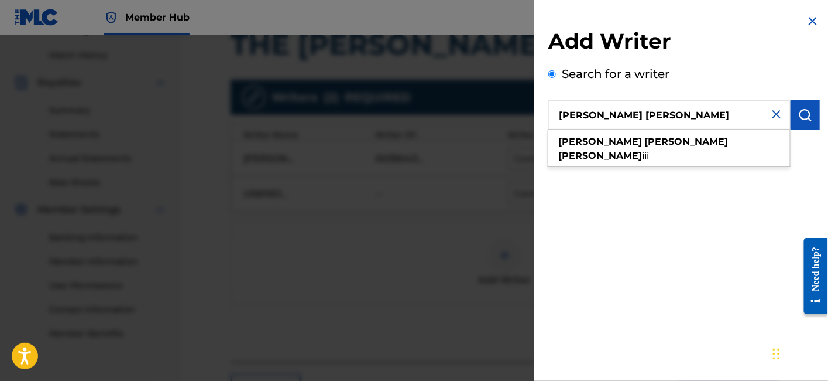
type input "Harold Robert Sullivan"
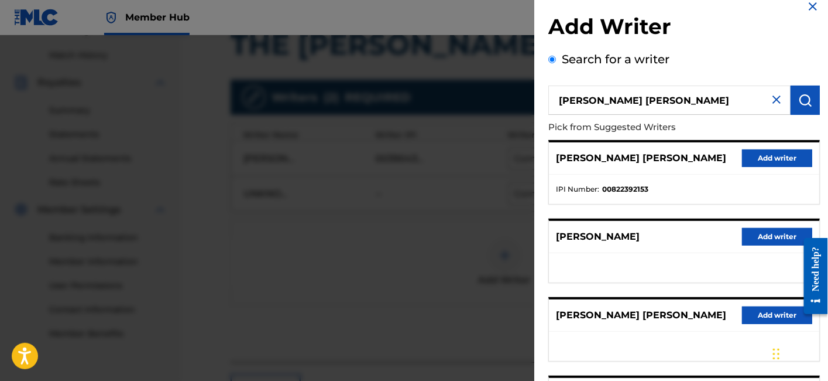
scroll to position [16, 0]
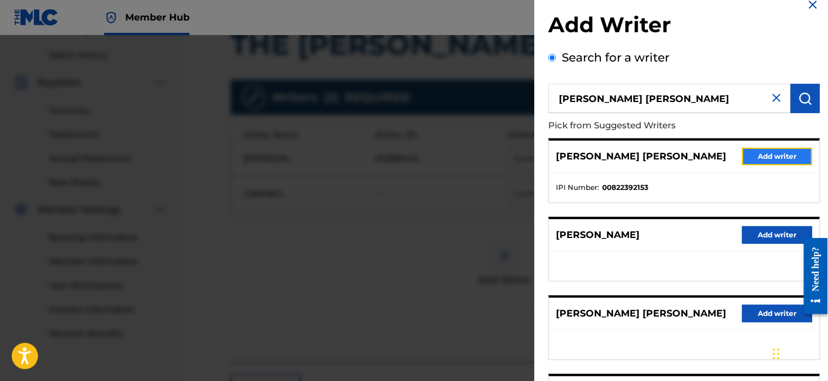
click at [748, 159] on button "Add writer" at bounding box center [777, 157] width 70 height 18
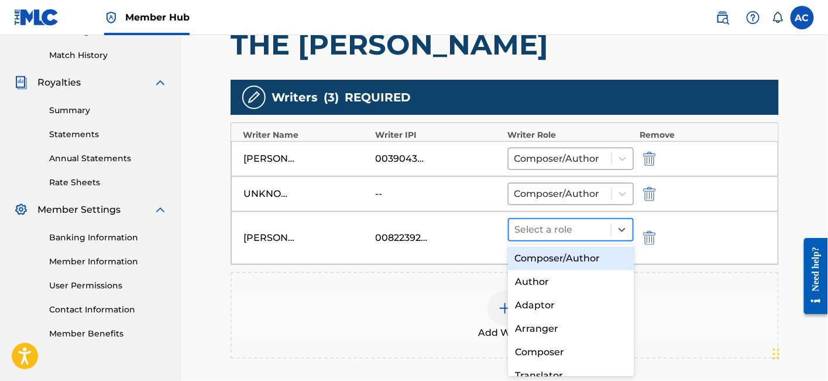
click at [581, 221] on div at bounding box center [560, 229] width 91 height 16
click at [569, 257] on div "Composer/Author" at bounding box center [571, 257] width 126 height 23
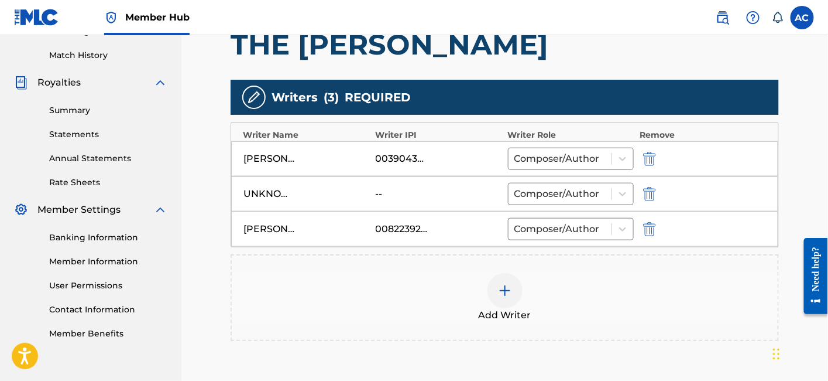
scroll to position [445, 0]
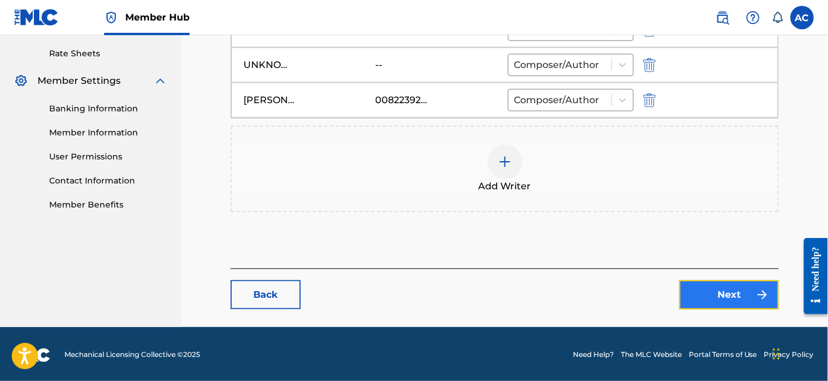
click at [699, 292] on link "Next" at bounding box center [730, 294] width 100 height 29
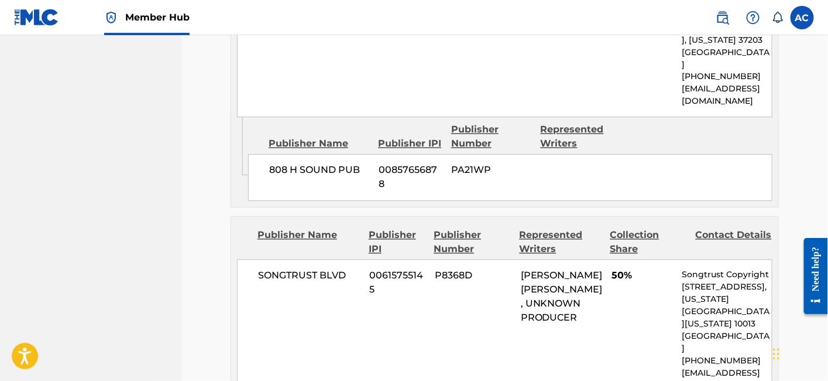
scroll to position [926, 0]
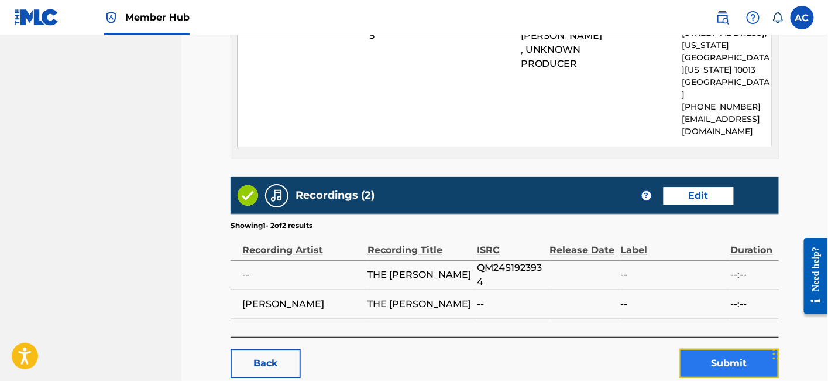
click at [695, 348] on button "Submit" at bounding box center [730, 362] width 100 height 29
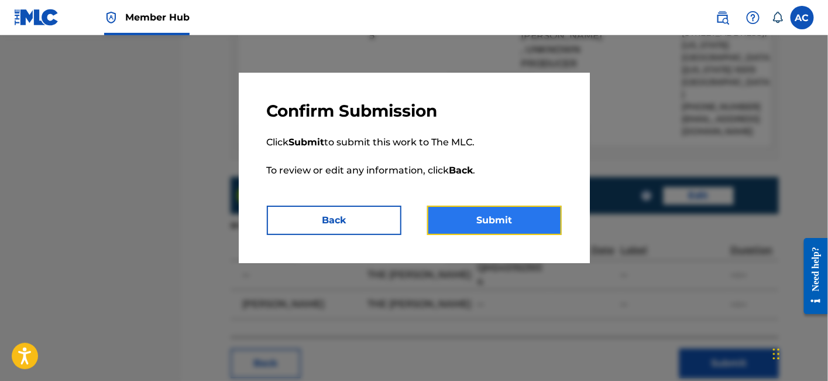
click at [501, 221] on button "Submit" at bounding box center [494, 219] width 135 height 29
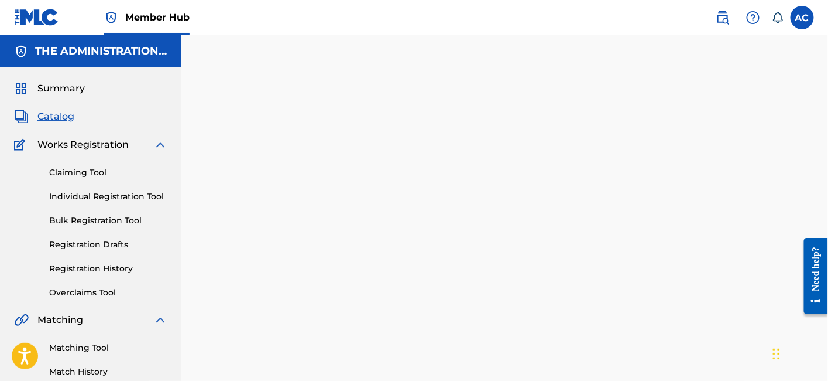
click at [70, 116] on span "Catalog" at bounding box center [55, 116] width 37 height 14
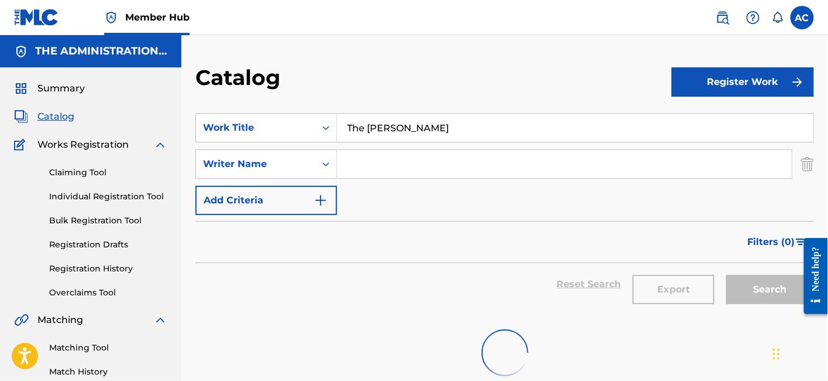
click at [368, 125] on input "The Carter" at bounding box center [575, 128] width 477 height 28
paste input "rap Sta"
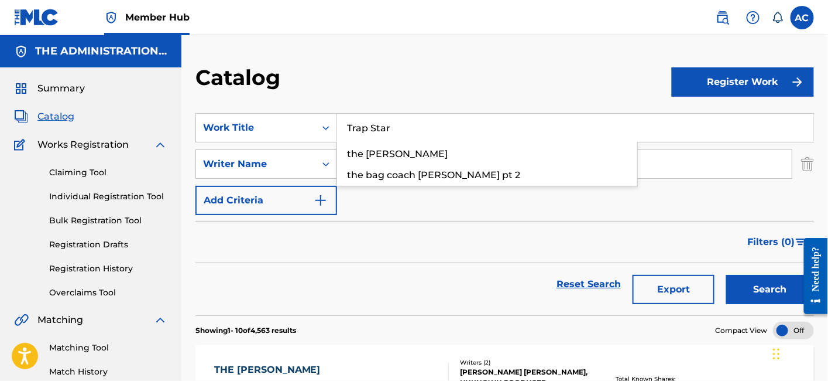
type input "Trap Star"
click at [726, 275] on button "Search" at bounding box center [770, 289] width 88 height 29
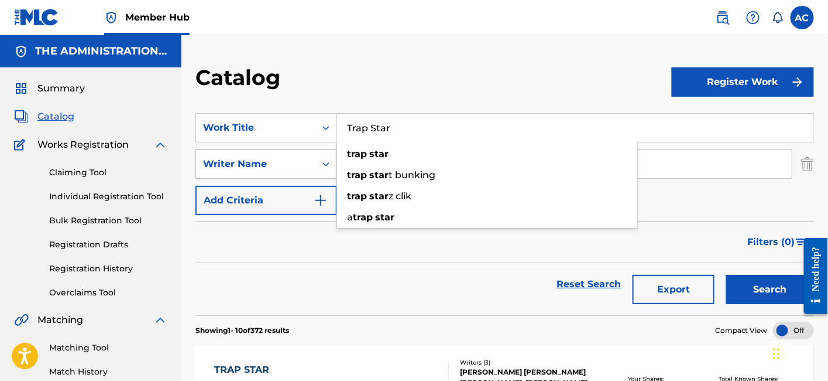
click at [296, 178] on div "Writer Name" at bounding box center [267, 163] width 142 height 29
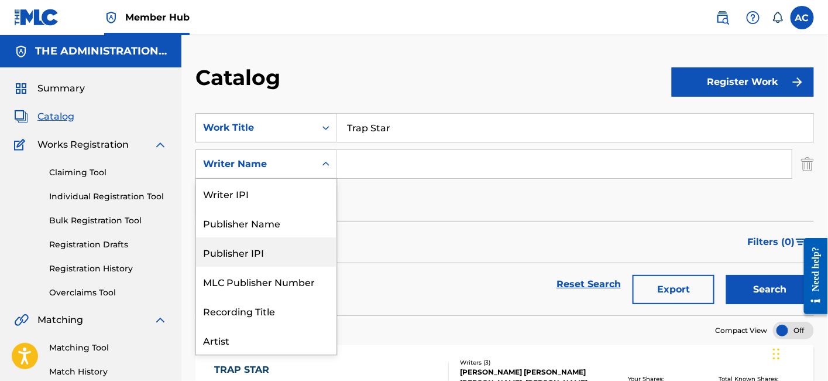
scroll to position [59, 0]
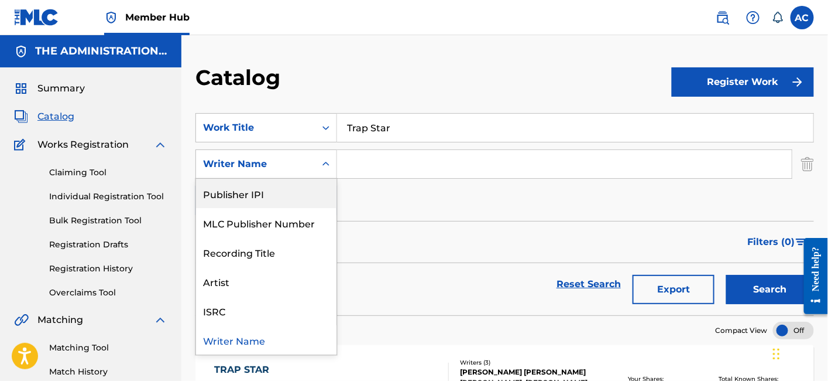
click at [368, 161] on input "Search Form" at bounding box center [564, 164] width 455 height 28
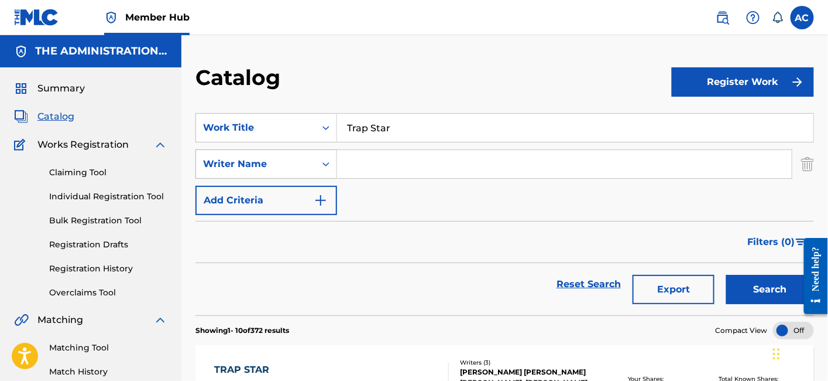
click at [294, 158] on div "Writer Name" at bounding box center [255, 164] width 105 height 14
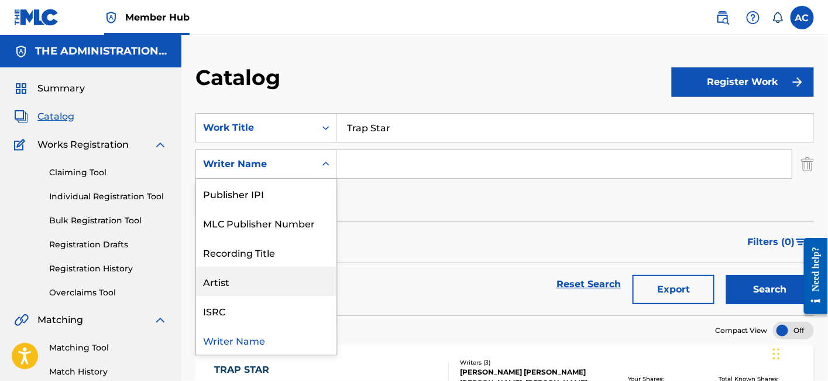
click at [267, 287] on div "Artist" at bounding box center [266, 280] width 140 height 29
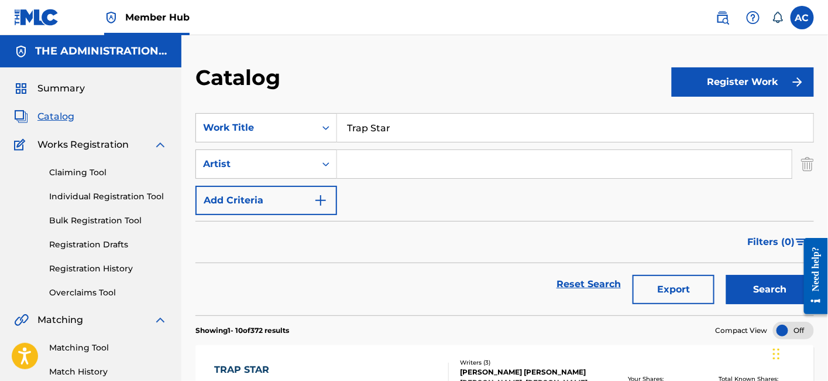
click at [378, 167] on input "Search Form" at bounding box center [564, 164] width 455 height 28
paste input "Trippie Redd"
type input "Trippie Redd"
click at [726, 275] on button "Search" at bounding box center [770, 289] width 88 height 29
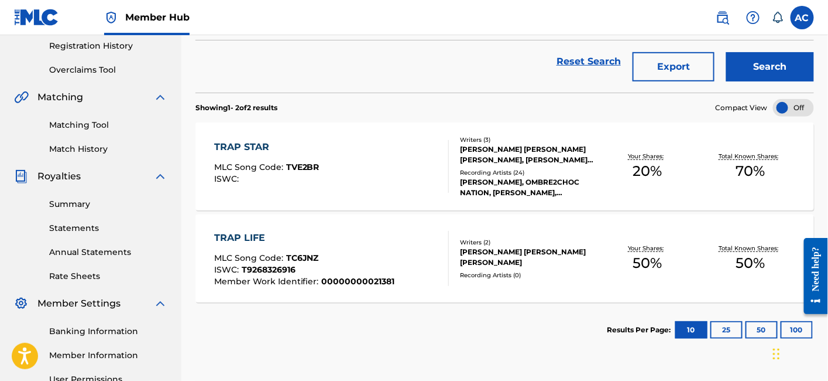
scroll to position [223, 0]
click at [405, 174] on div "TRAP STAR MLC Song Code : TVE2BR ISWC :" at bounding box center [331, 165] width 235 height 53
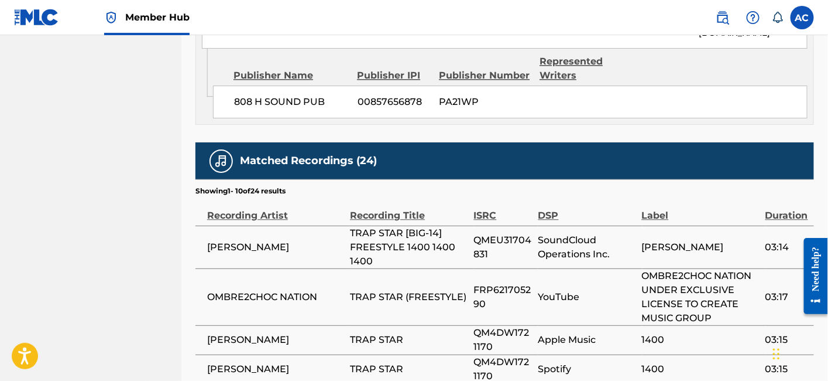
scroll to position [901, 0]
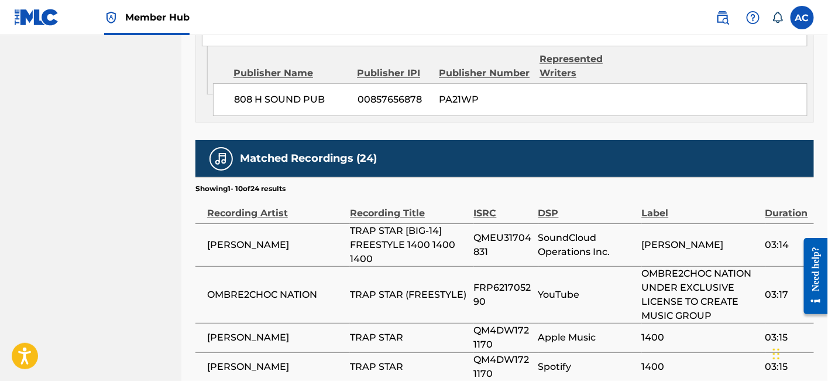
click at [478, 231] on span "QMEU31704831" at bounding box center [503, 245] width 59 height 28
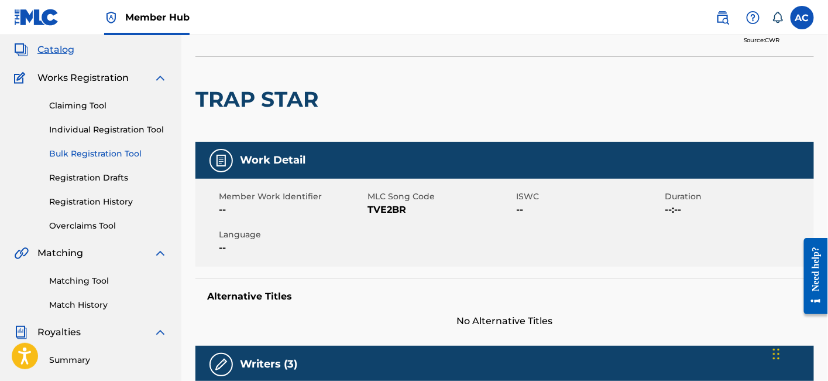
scroll to position [68, 0]
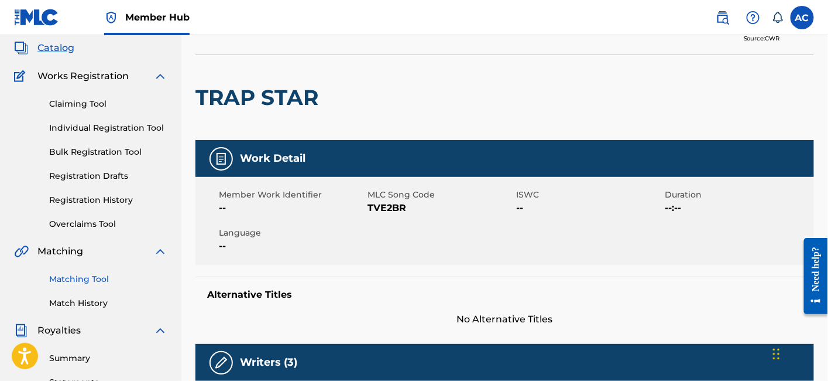
click at [87, 279] on link "Matching Tool" at bounding box center [108, 279] width 118 height 12
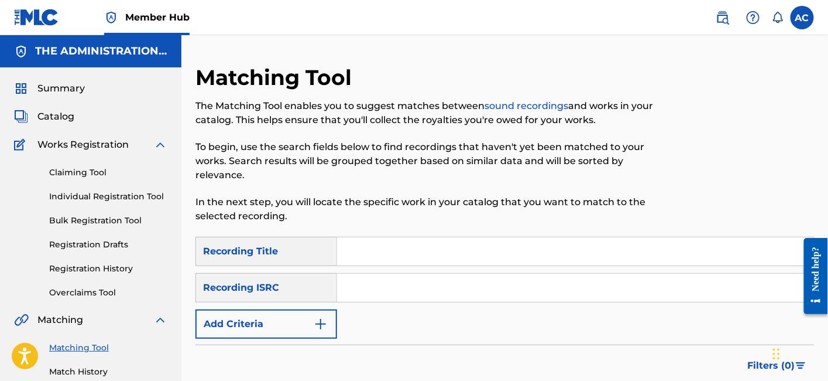
click at [368, 273] on input "Search Form" at bounding box center [575, 287] width 477 height 28
paste input "QMEU31704831"
type input "QMEU31704831"
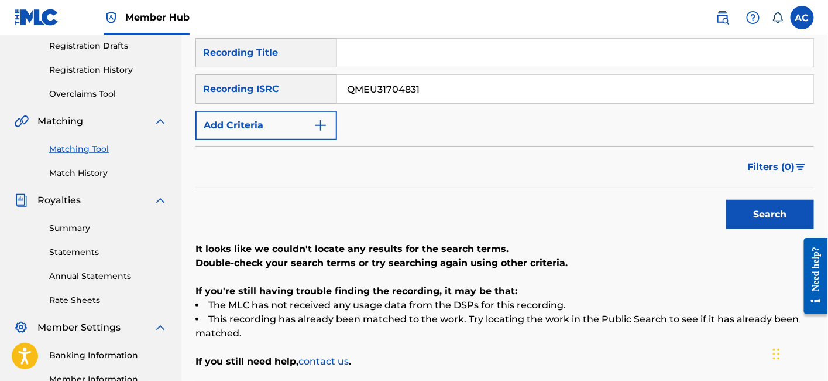
scroll to position [201, 0]
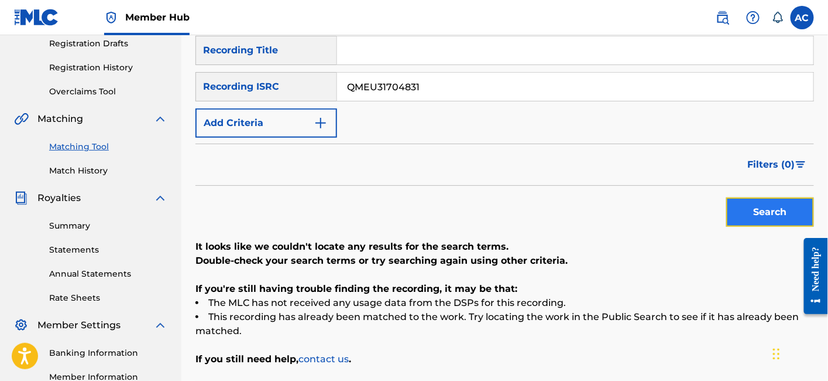
click at [756, 197] on button "Search" at bounding box center [770, 211] width 88 height 29
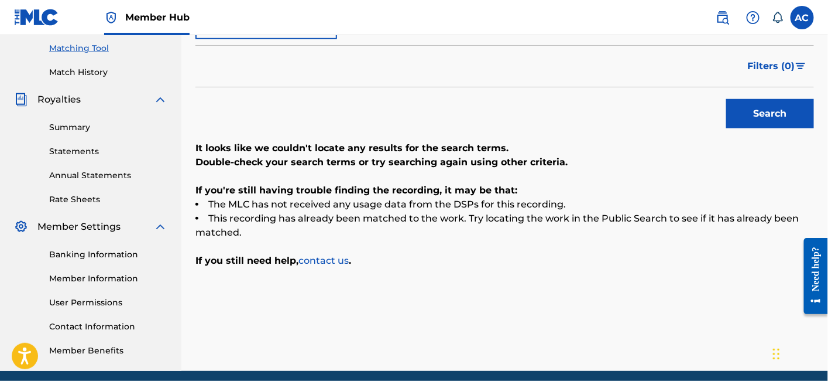
scroll to position [0, 0]
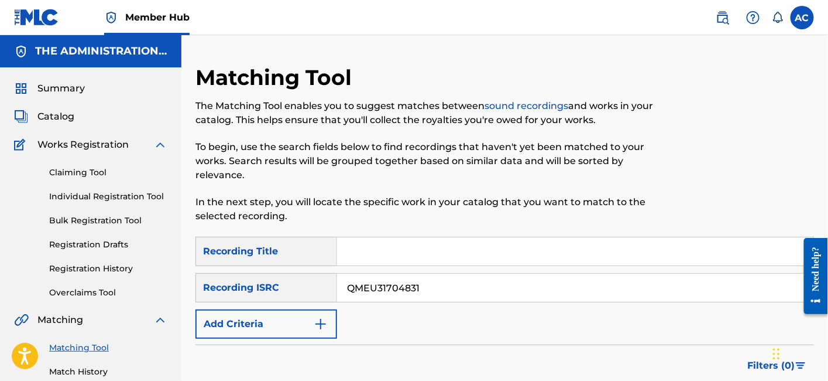
click at [65, 119] on span "Catalog" at bounding box center [55, 116] width 37 height 14
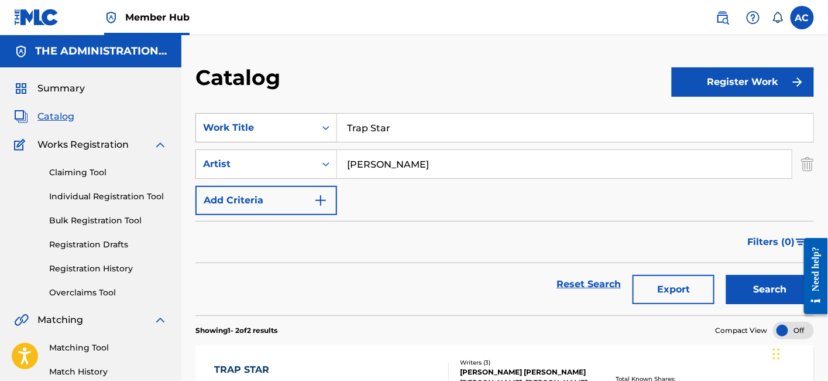
click at [324, 129] on icon "Search Form" at bounding box center [326, 128] width 12 height 12
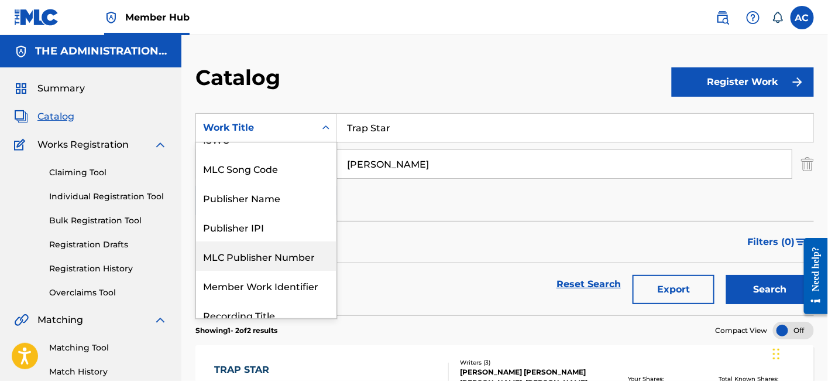
scroll to position [76, 0]
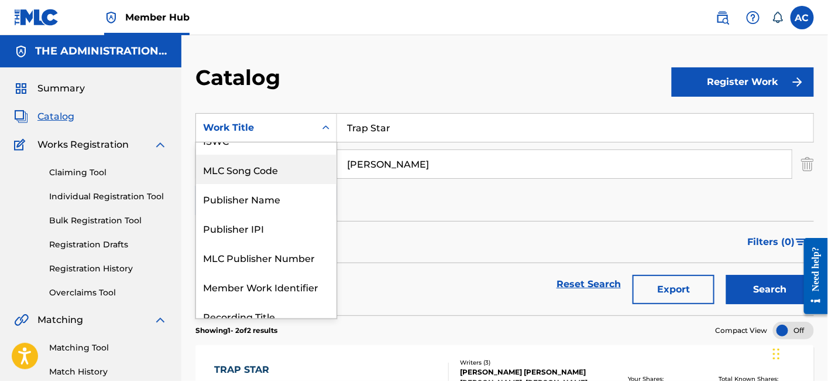
click at [286, 172] on div "MLC Song Code" at bounding box center [266, 169] width 140 height 29
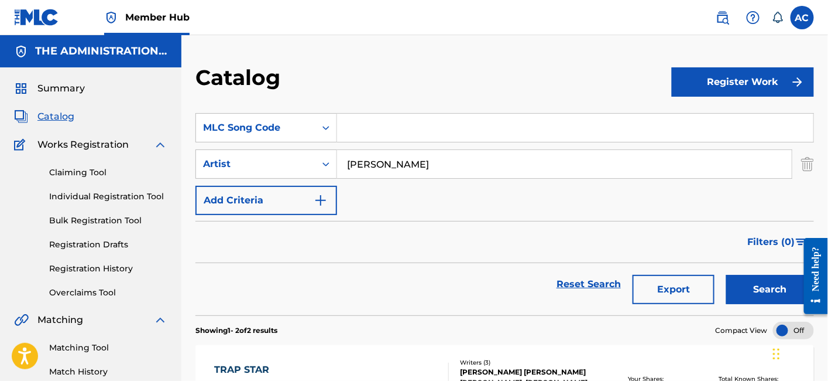
click at [340, 133] on input "Search Form" at bounding box center [575, 128] width 477 height 28
paste input "BA9LTB"
type input "BA9LTB"
click at [811, 170] on img "Search Form" at bounding box center [807, 163] width 13 height 29
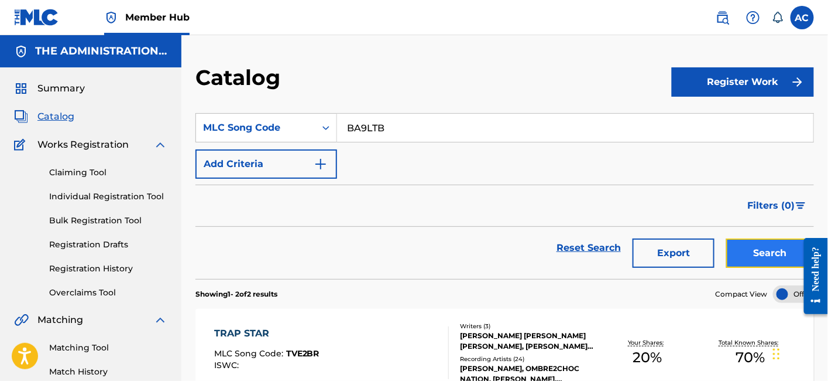
click at [779, 245] on button "Search" at bounding box center [770, 252] width 88 height 29
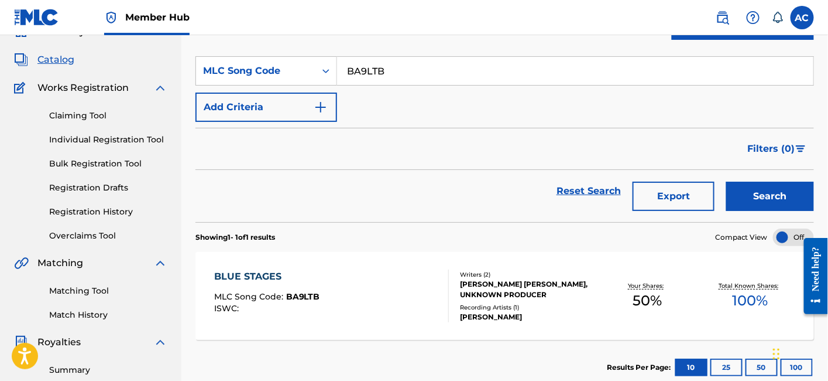
click at [441, 306] on div at bounding box center [443, 295] width 9 height 53
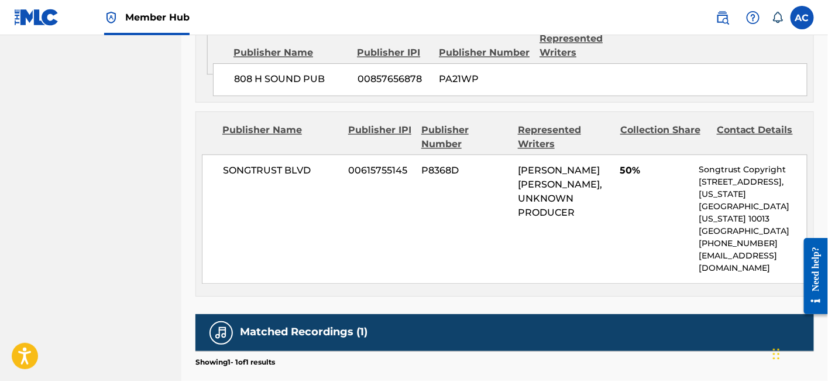
scroll to position [856, 0]
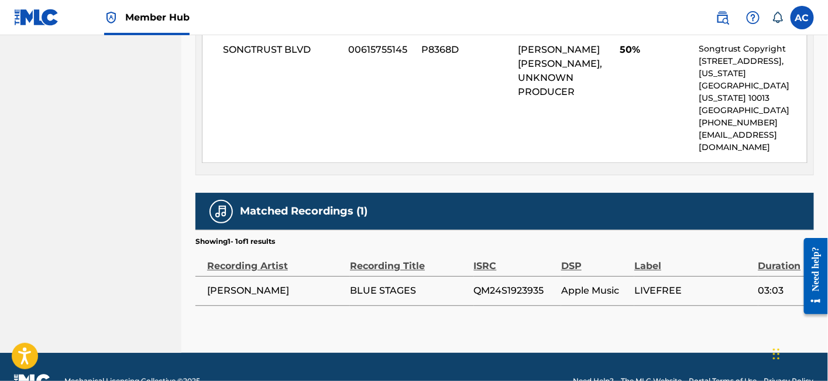
click at [500, 283] on span "QM24S1923935" at bounding box center [514, 290] width 81 height 14
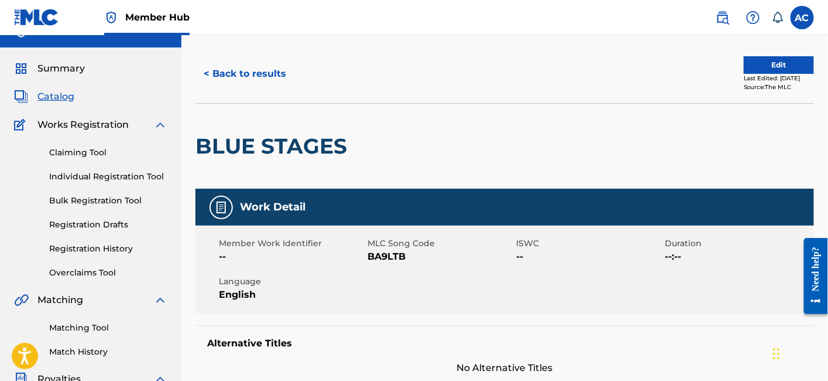
scroll to position [18, 0]
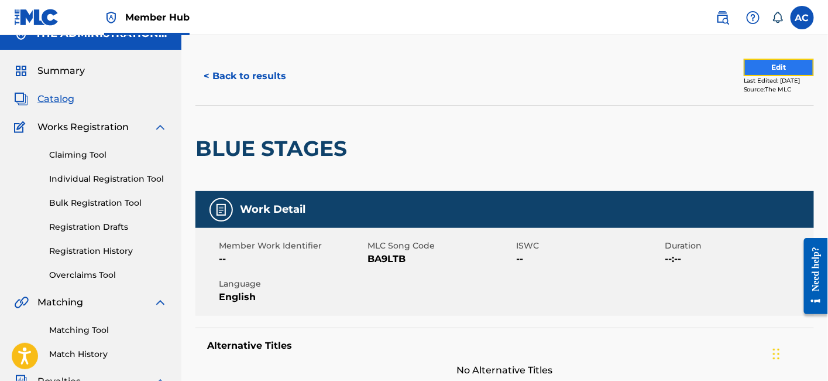
click at [749, 70] on button "Edit" at bounding box center [779, 68] width 70 height 18
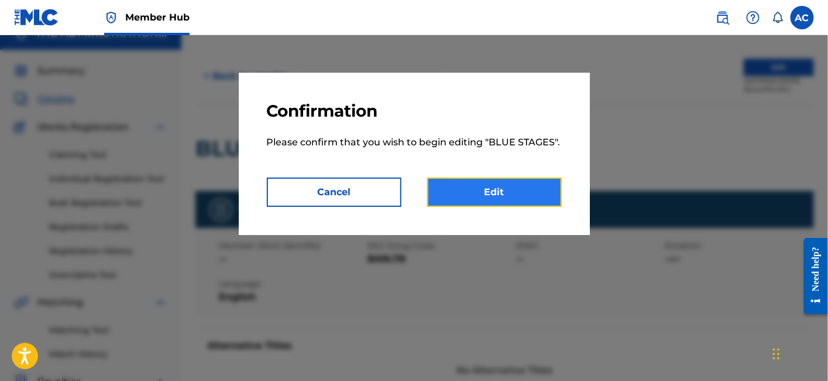
click at [529, 188] on link "Edit" at bounding box center [494, 191] width 135 height 29
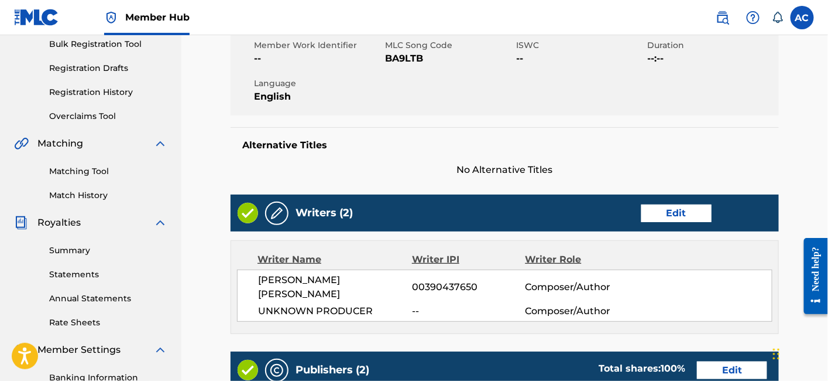
scroll to position [236, 0]
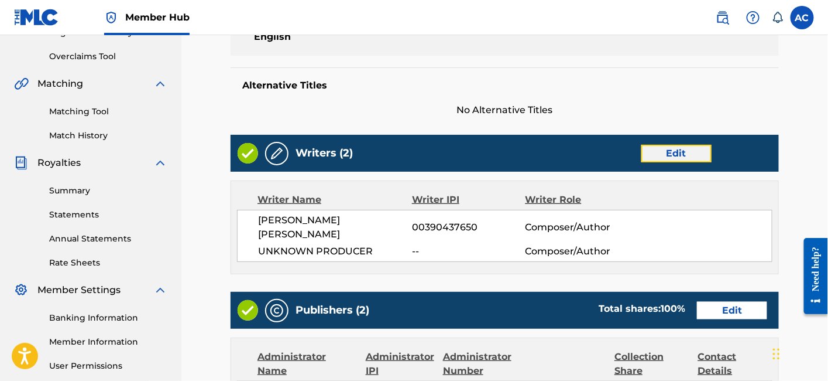
click at [672, 150] on link "Edit" at bounding box center [677, 154] width 70 height 18
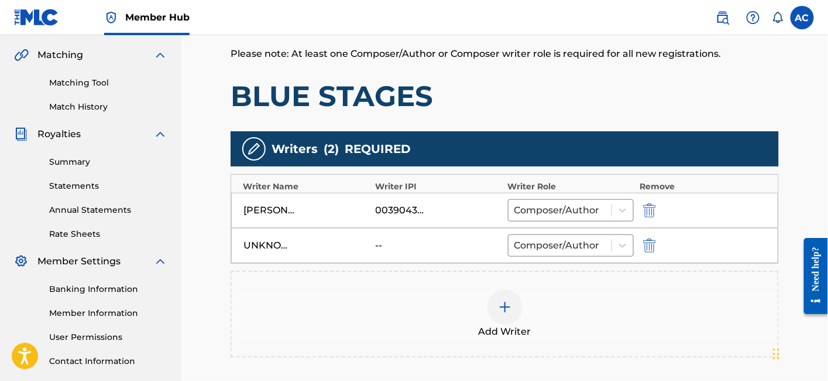
scroll to position [289, 0]
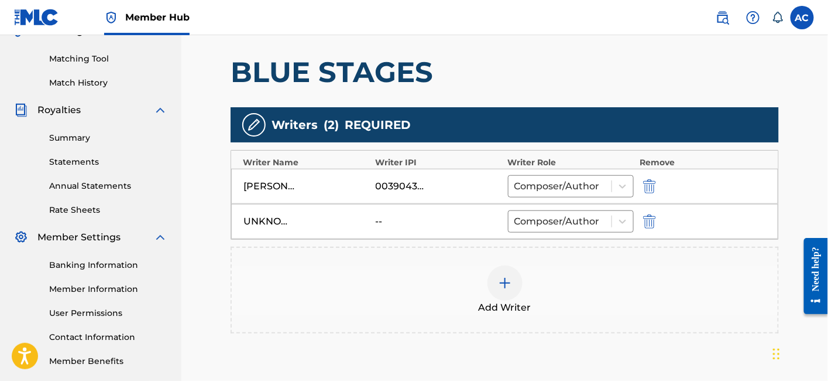
click at [507, 283] on img at bounding box center [505, 283] width 14 height 14
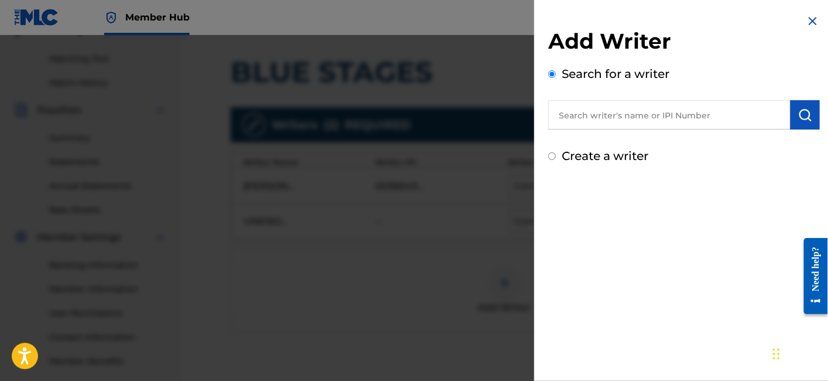
click at [595, 115] on input "text" at bounding box center [670, 114] width 242 height 29
paste input "Harold Robert Sullivan III"
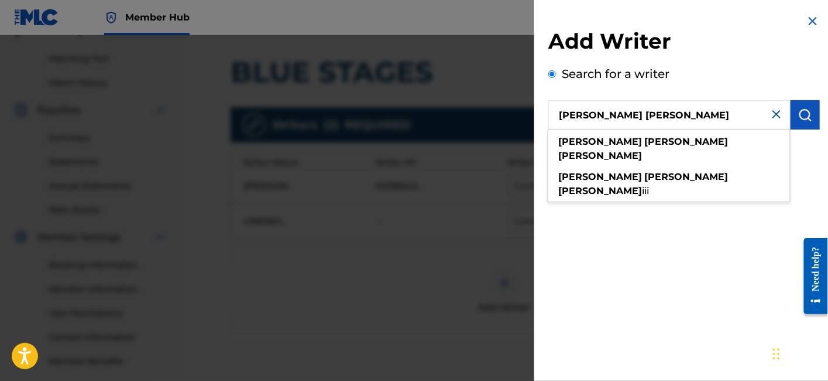
type input "Harold Robert Sullivan"
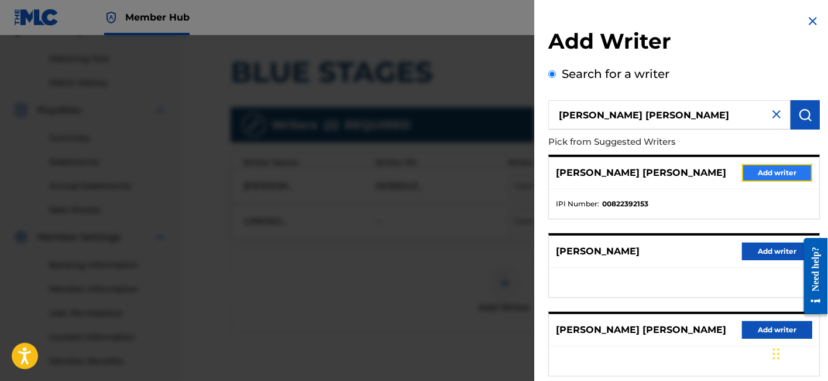
click at [774, 180] on button "Add writer" at bounding box center [777, 173] width 70 height 18
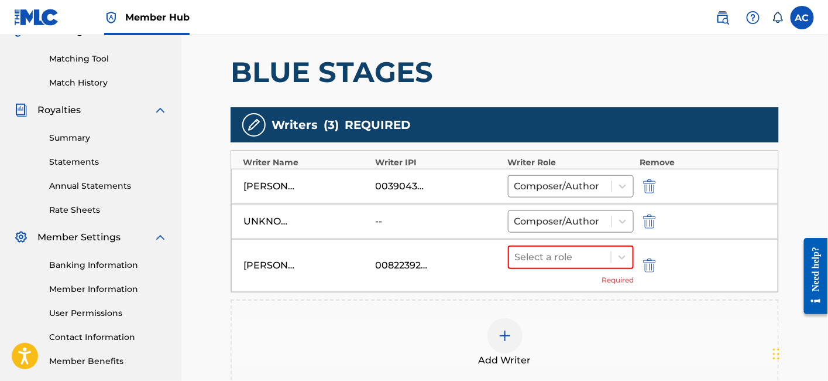
click at [574, 268] on div "Select a role Required" at bounding box center [571, 265] width 126 height 40
click at [577, 256] on div at bounding box center [560, 257] width 91 height 16
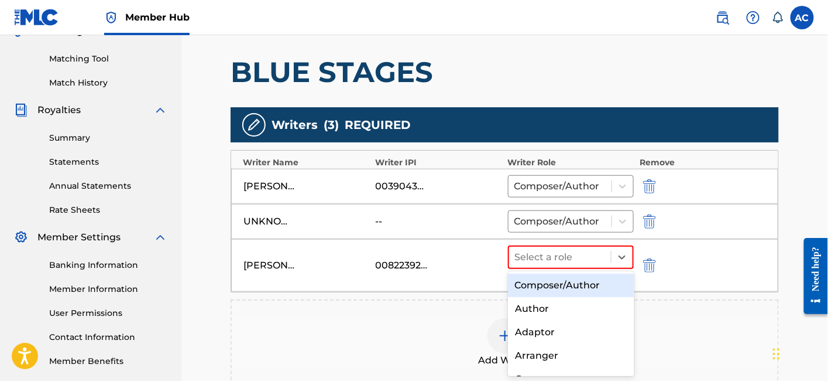
click at [564, 291] on div "Composer/Author" at bounding box center [571, 284] width 126 height 23
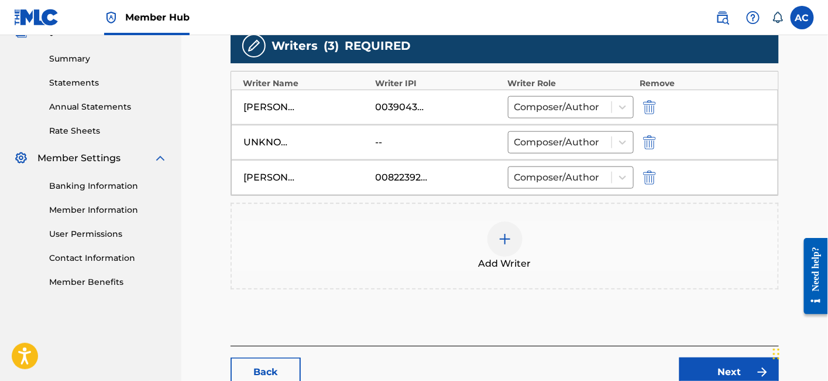
scroll to position [445, 0]
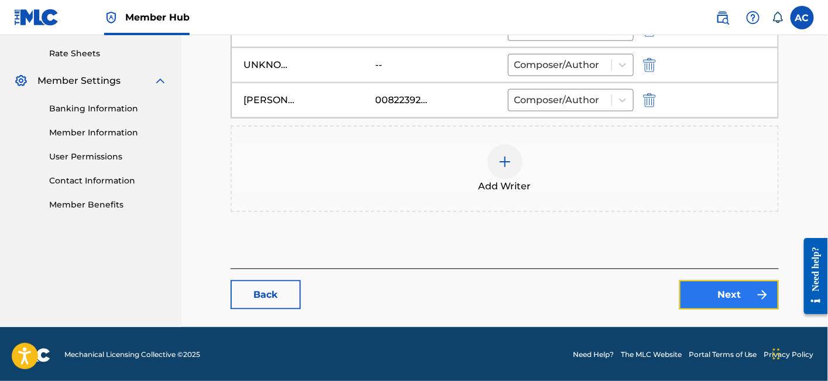
click at [728, 299] on link "Next" at bounding box center [730, 294] width 100 height 29
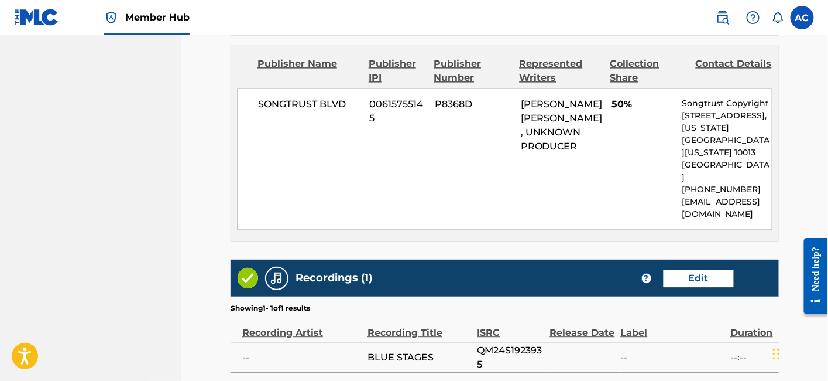
scroll to position [897, 0]
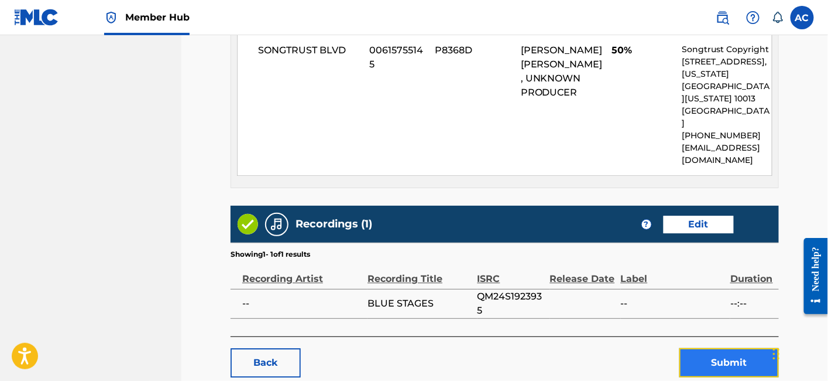
click at [721, 348] on button "Submit" at bounding box center [730, 362] width 100 height 29
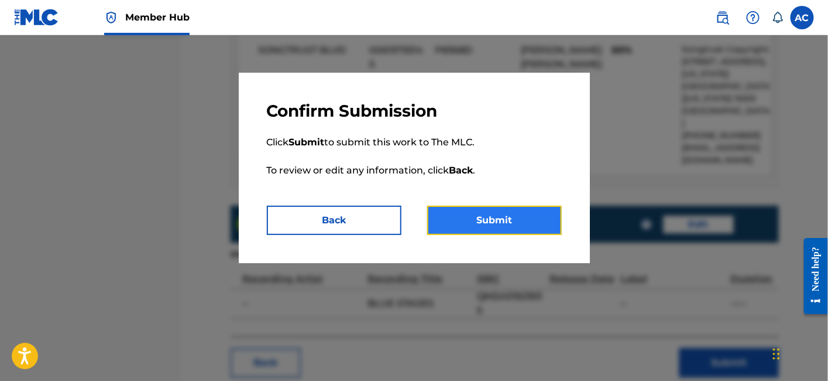
click at [538, 225] on button "Submit" at bounding box center [494, 219] width 135 height 29
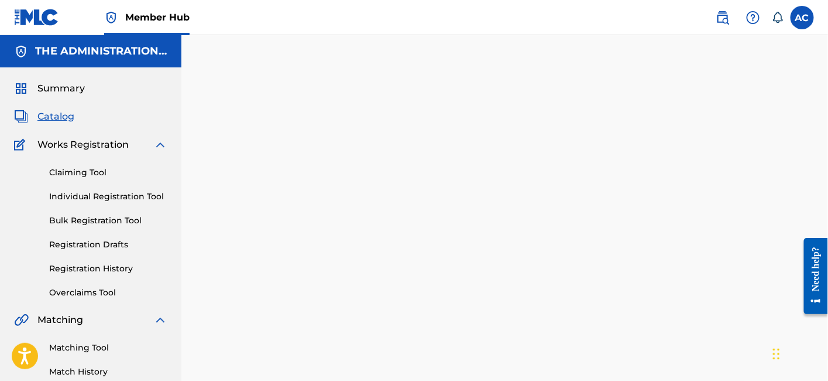
click at [54, 120] on span "Catalog" at bounding box center [55, 116] width 37 height 14
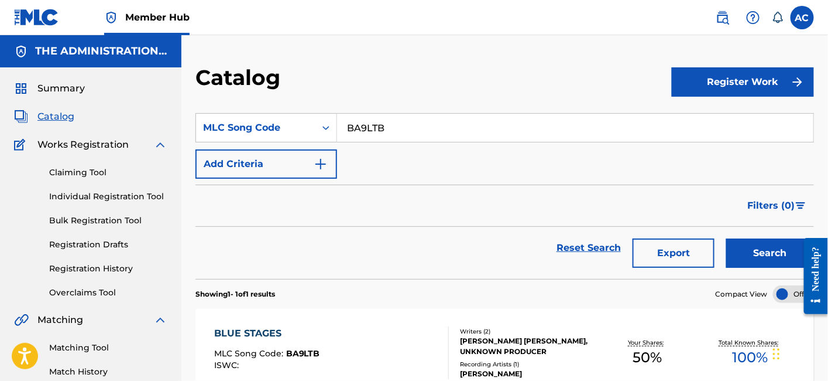
scroll to position [28, 0]
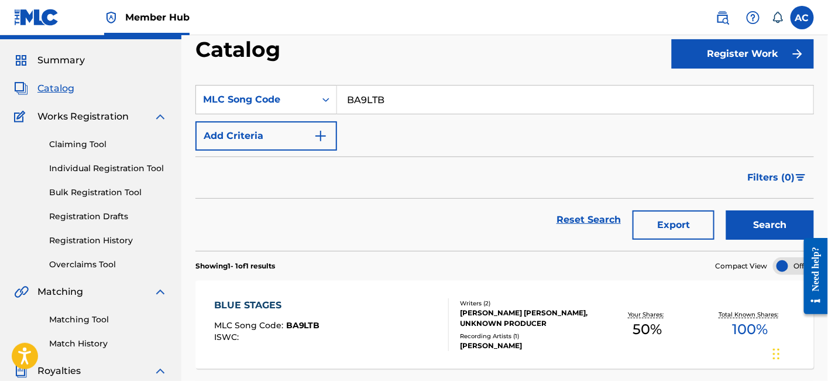
click at [375, 104] on input "BA9LTB" at bounding box center [575, 99] width 477 height 28
click at [357, 331] on div "BLUE STAGES MLC Song Code : BA9LTB ISWC :" at bounding box center [331, 324] width 235 height 53
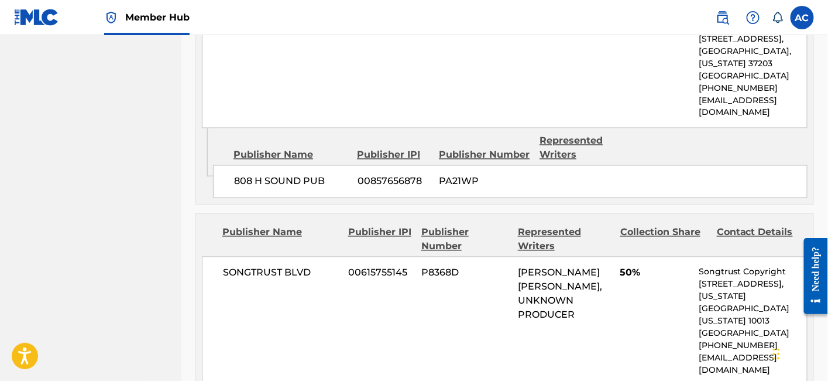
scroll to position [632, 0]
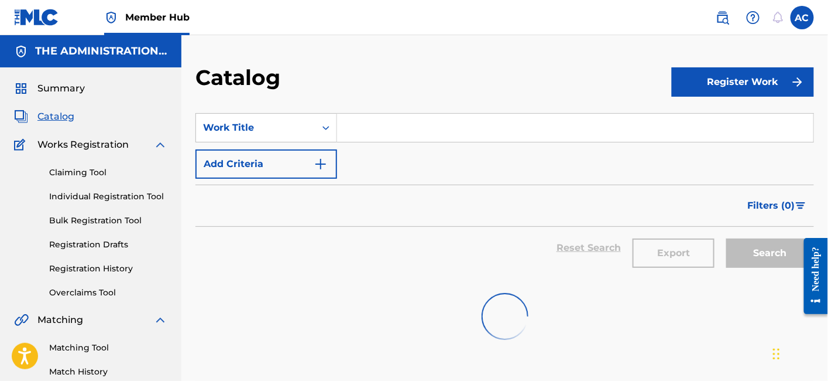
click at [50, 118] on span "Catalog" at bounding box center [55, 116] width 37 height 14
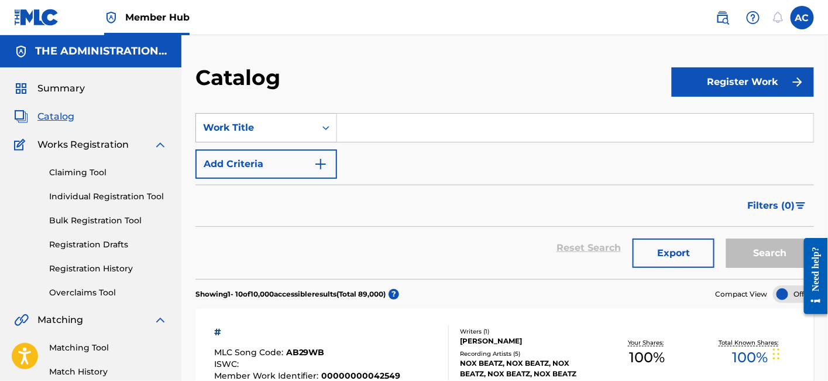
click at [319, 133] on div "Search Form" at bounding box center [326, 127] width 21 height 21
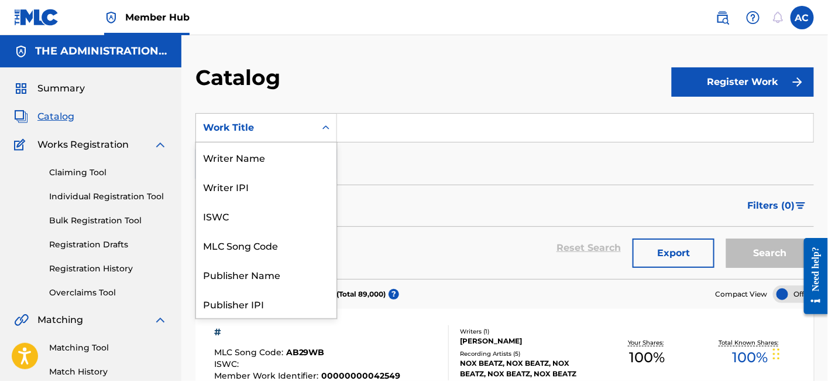
scroll to position [176, 0]
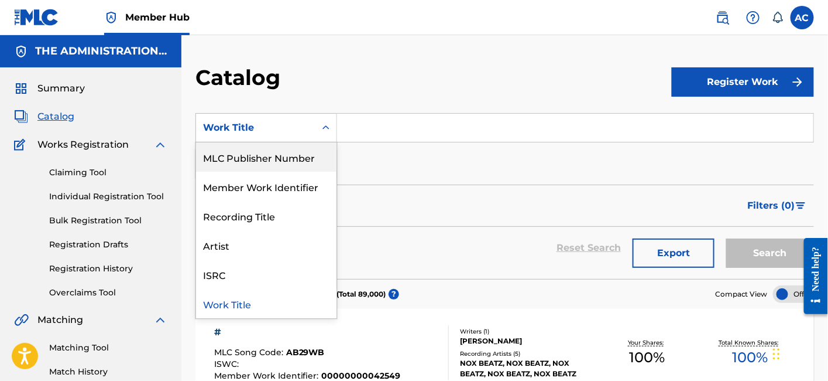
click at [399, 129] on input "Search Form" at bounding box center [575, 128] width 477 height 28
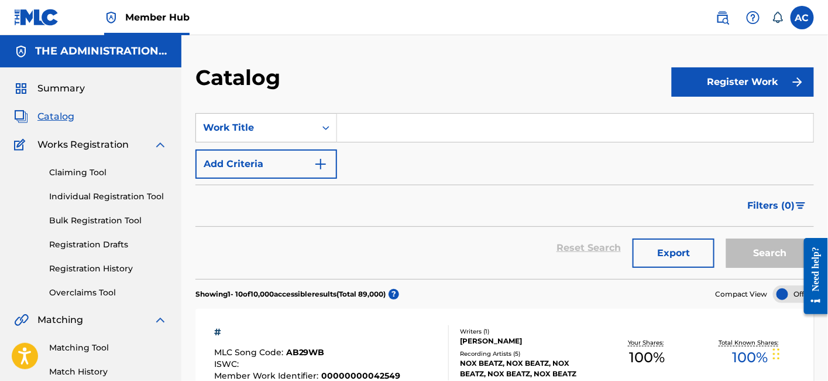
paste input "Leave You Alone"
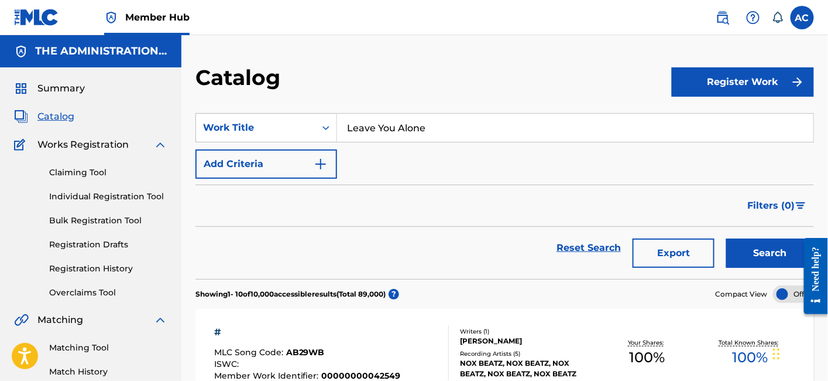
type input "Leave You Alone"
click at [726, 238] on button "Search" at bounding box center [770, 252] width 88 height 29
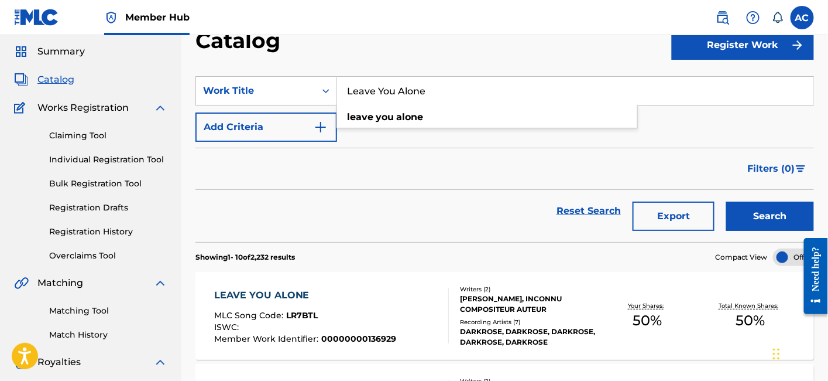
scroll to position [31, 0]
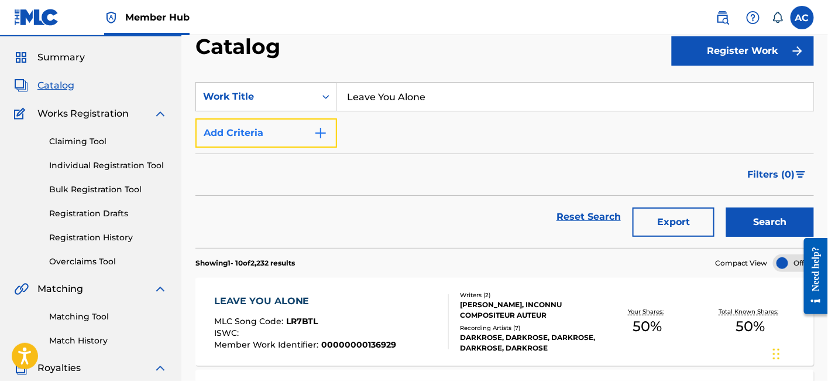
click at [315, 133] on img "Search Form" at bounding box center [321, 133] width 14 height 14
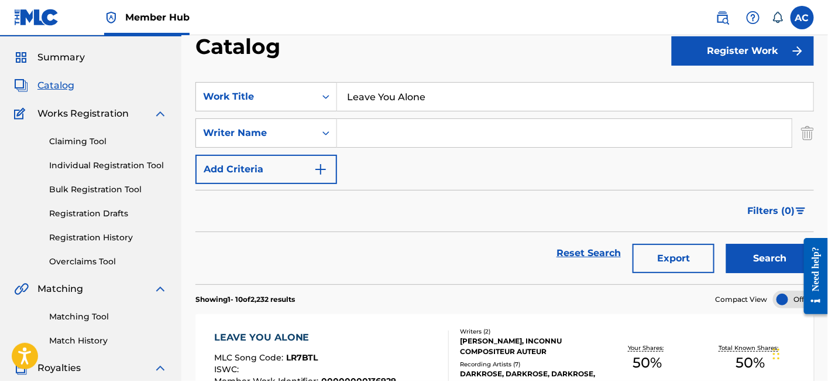
click at [382, 125] on input "Search Form" at bounding box center [564, 133] width 455 height 28
paste input "Harold Robert Sullivan III"
type input "Harold Robert Sullivan"
click at [726, 244] on button "Search" at bounding box center [770, 258] width 88 height 29
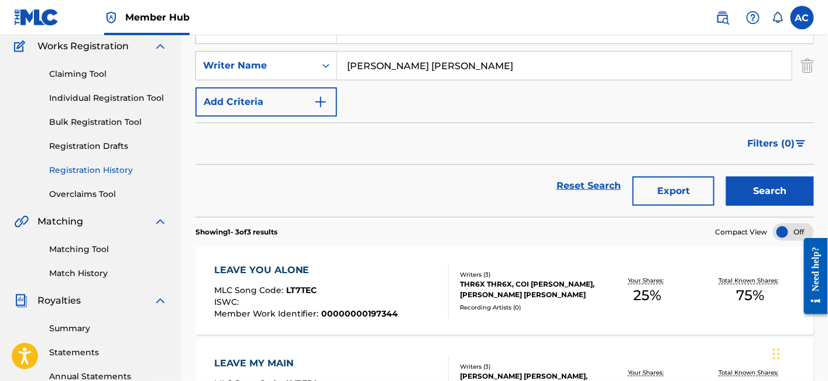
scroll to position [100, 0]
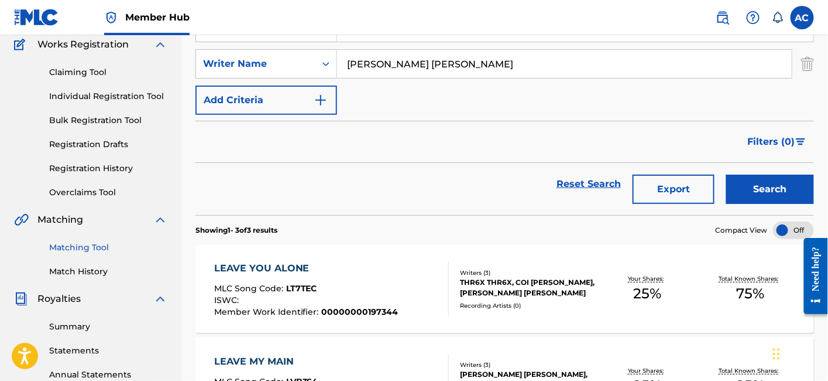
click at [83, 250] on link "Matching Tool" at bounding box center [108, 247] width 118 height 12
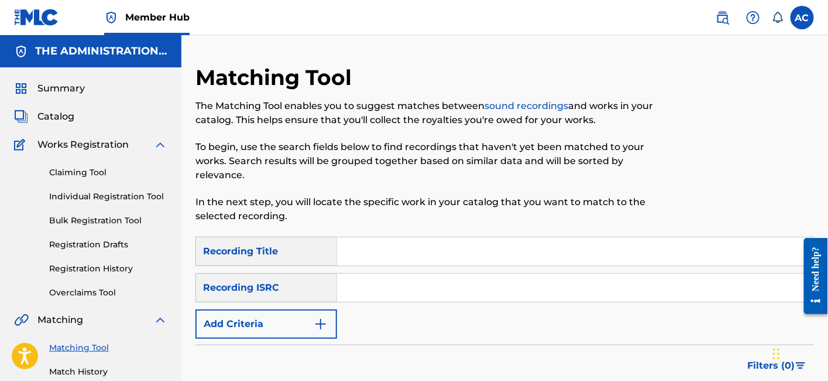
click at [359, 276] on input "Search Form" at bounding box center [575, 287] width 477 height 28
paste input "QM6N21968299"
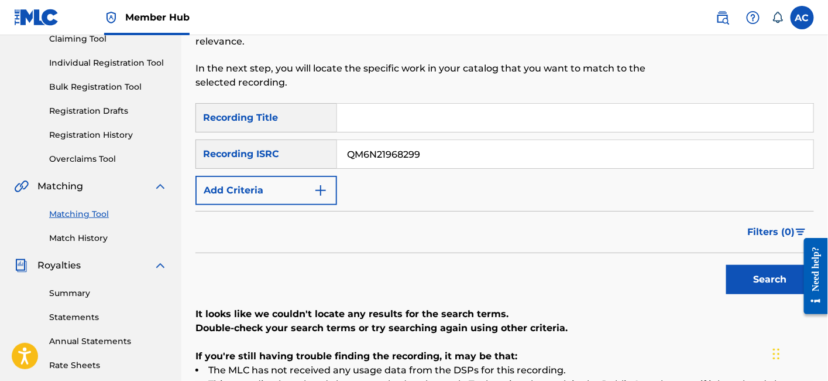
scroll to position [133, 0]
click at [452, 140] on input "QM6N21968299" at bounding box center [575, 154] width 477 height 28
paste input "USSM12500501"
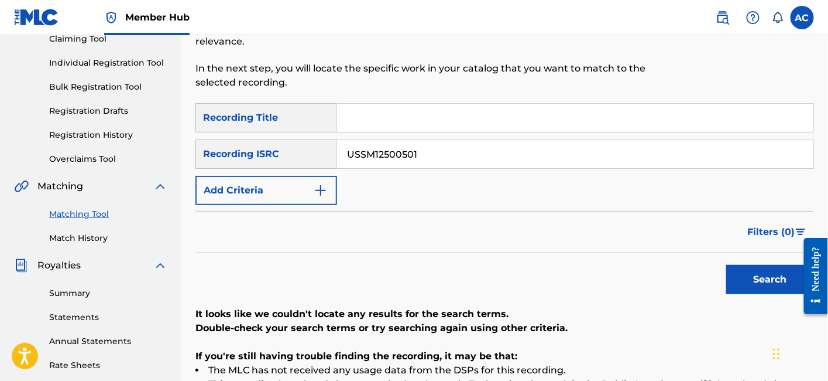
type input "USSM12500501"
click at [726, 265] on button "Search" at bounding box center [770, 279] width 88 height 29
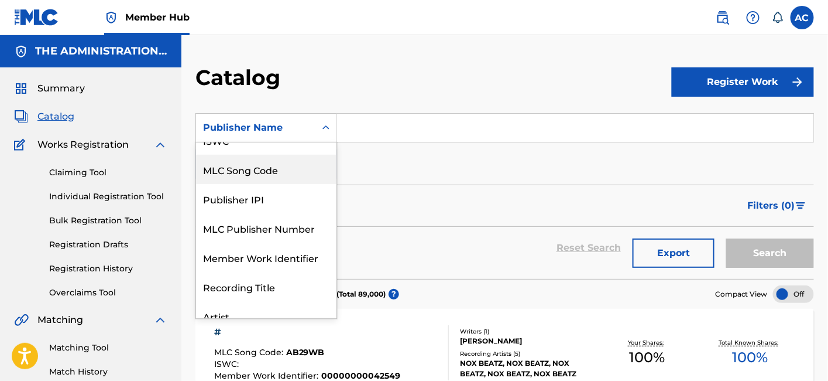
scroll to position [65, 0]
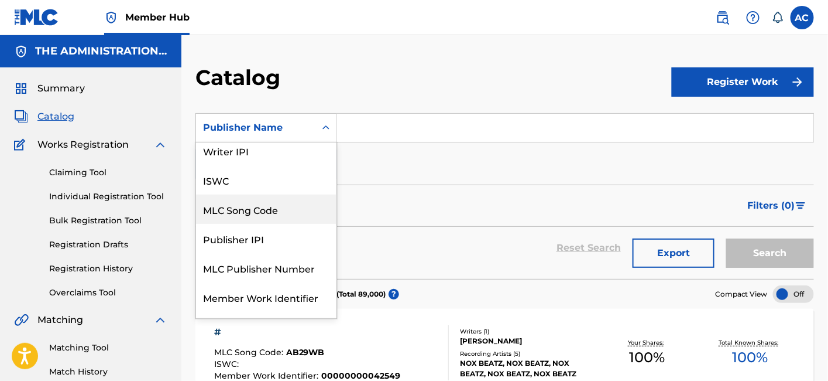
click at [264, 207] on div "MLC Song Code" at bounding box center [266, 208] width 140 height 29
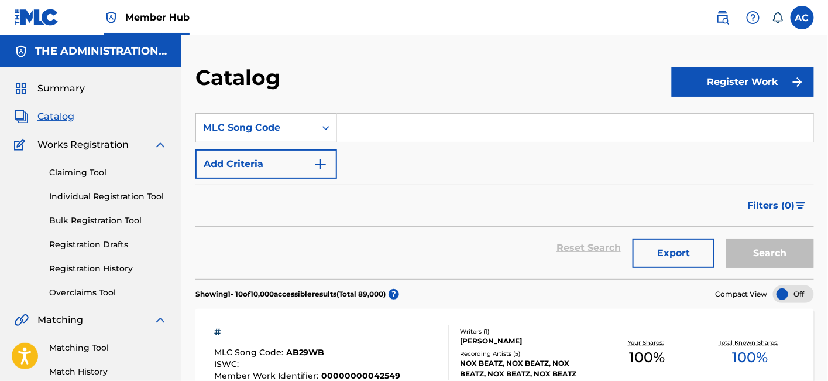
click at [397, 128] on input "Search Form" at bounding box center [575, 128] width 477 height 28
paste input "FB7VJ1"
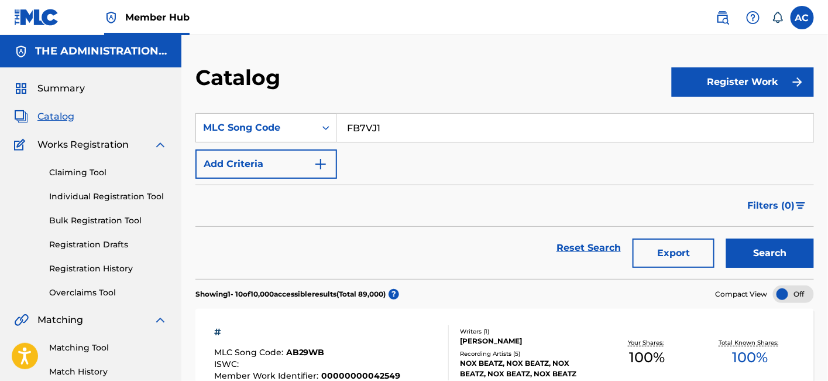
type input "FB7VJ1"
click at [726, 238] on button "Search" at bounding box center [770, 252] width 88 height 29
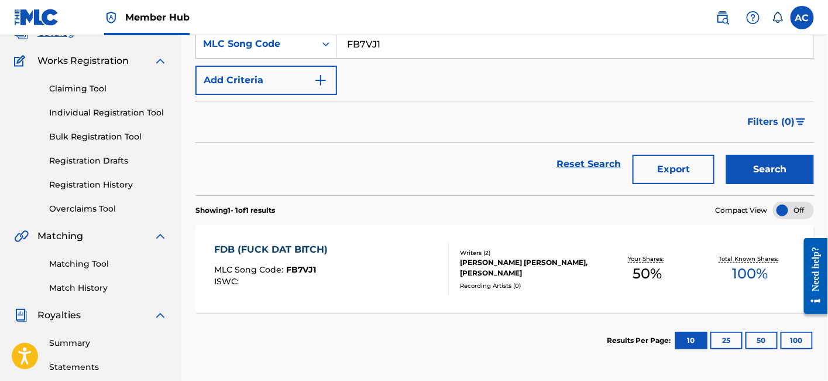
scroll to position [80, 0]
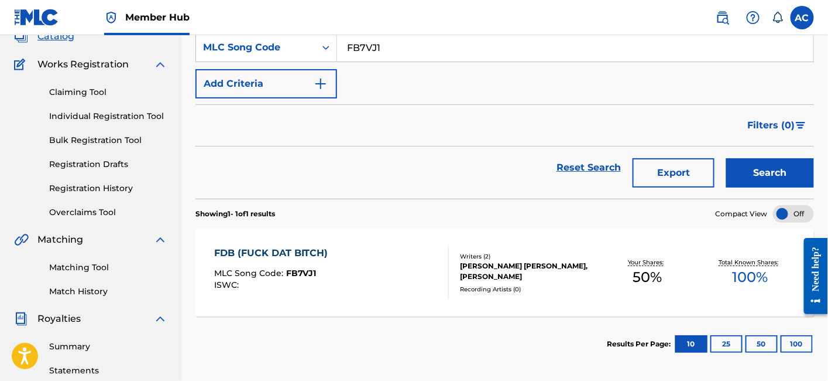
click at [379, 38] on input "FB7VJ1" at bounding box center [575, 47] width 477 height 28
click at [726, 158] on button "Search" at bounding box center [770, 172] width 88 height 29
